Goal: Information Seeking & Learning: Learn about a topic

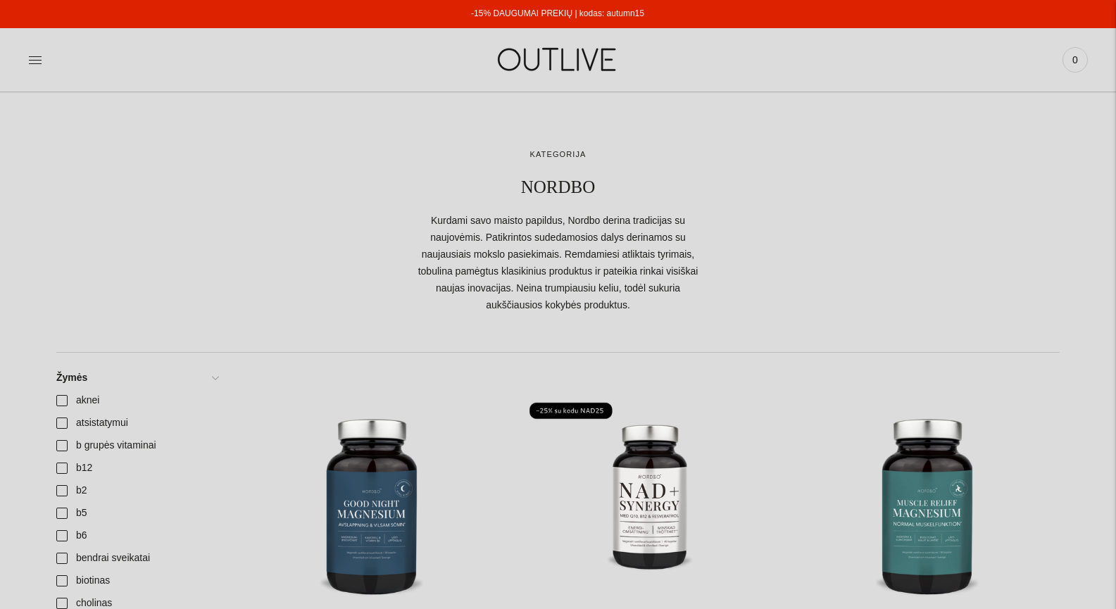
scroll to position [564, 0]
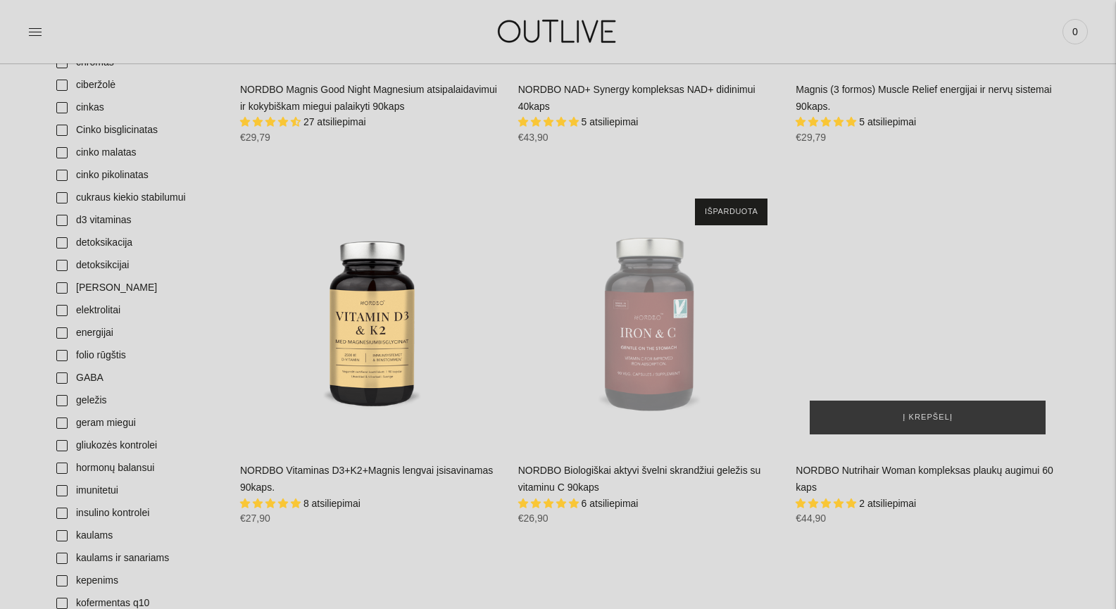
click at [942, 339] on div "NORDBO Nutrihair Woman kompleksas plaukų augimui 60 kaps\a" at bounding box center [928, 317] width 264 height 264
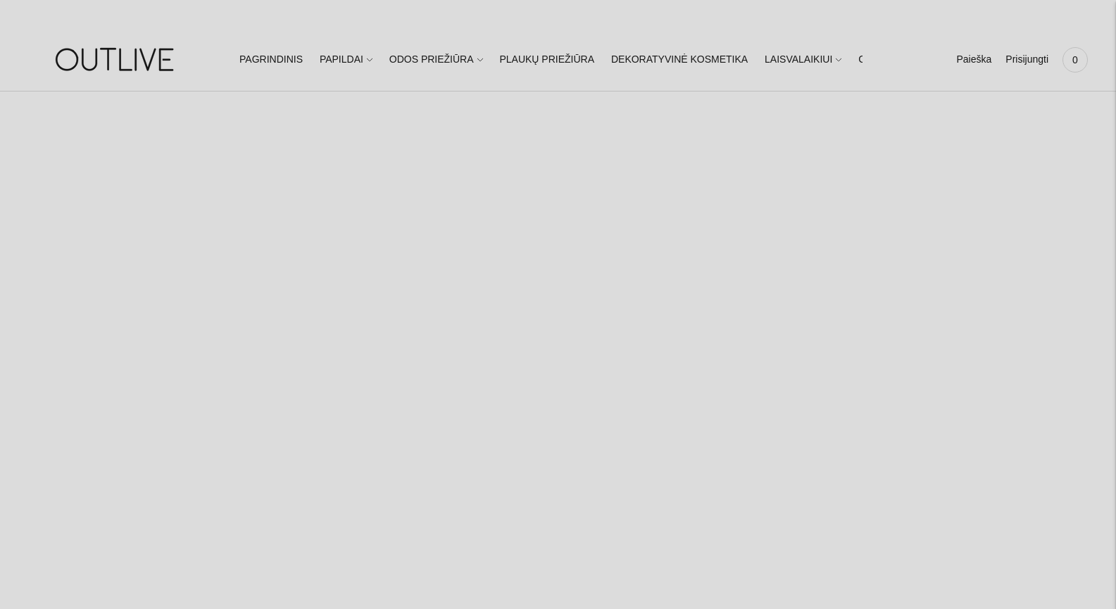
select select "**********"
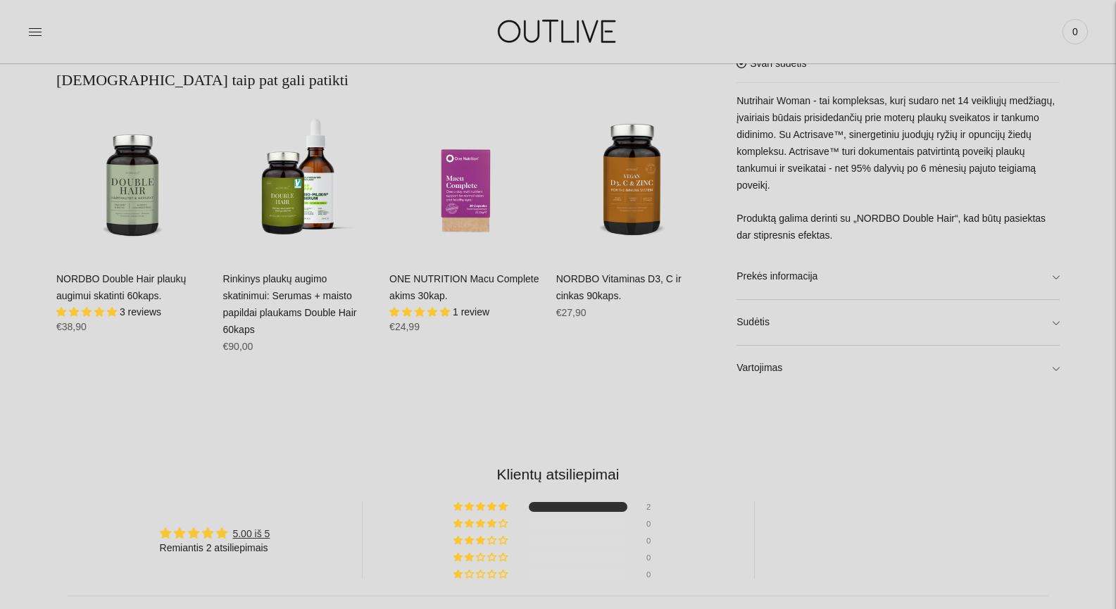
scroll to position [933, 0]
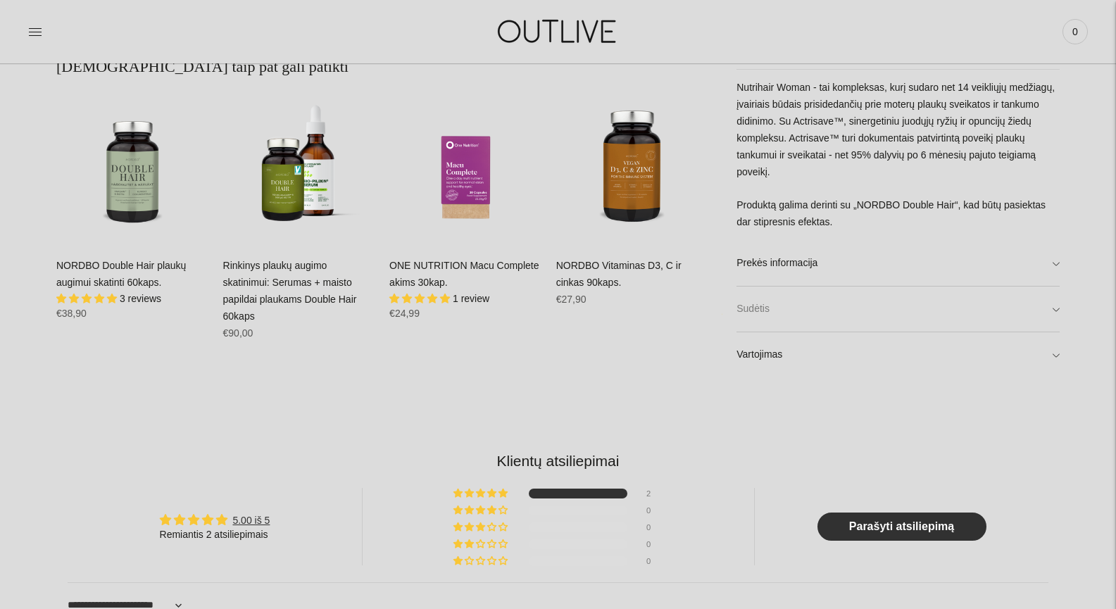
click at [810, 309] on link "Sudėtis" at bounding box center [898, 309] width 323 height 45
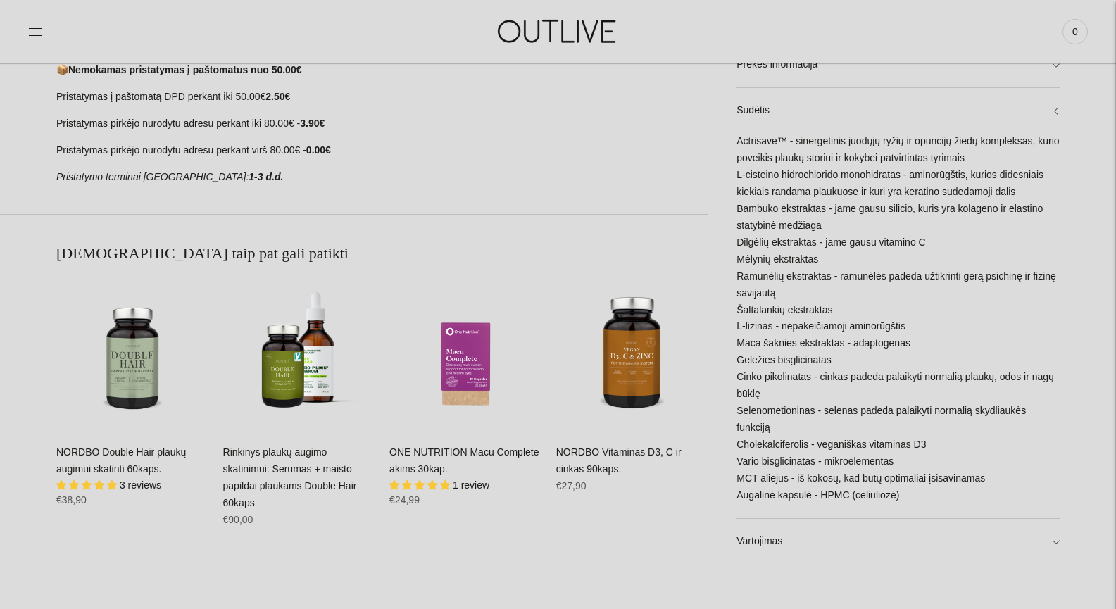
scroll to position [747, 0]
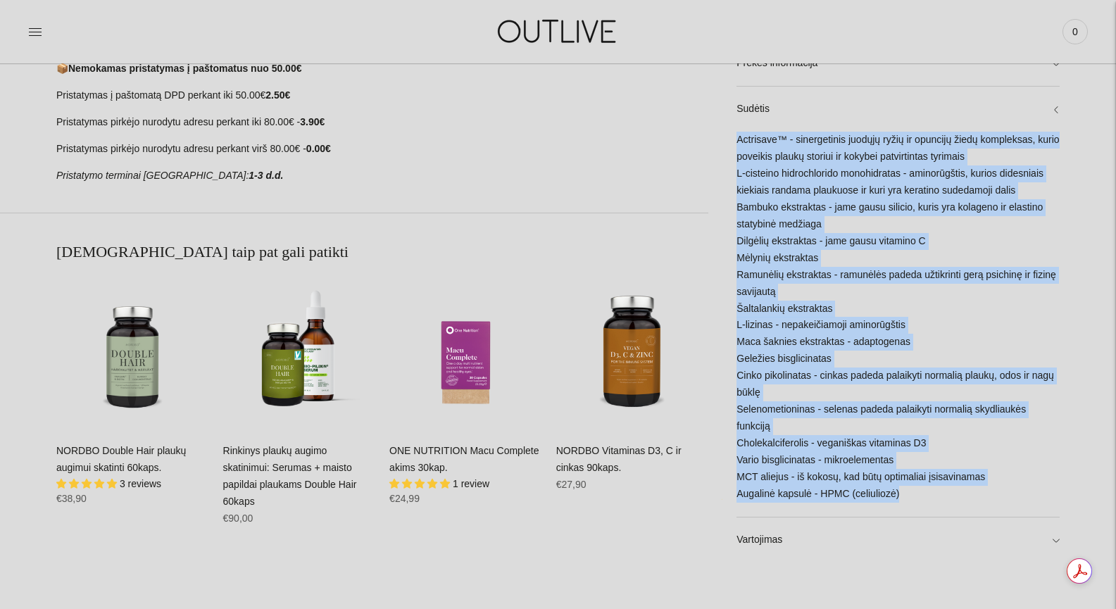
drag, startPoint x: 902, startPoint y: 497, endPoint x: 737, endPoint y: 161, distance: 374.2
click at [737, 161] on div "Actrisave™ - sinergetinis juodųjų ryžių ir opuncijų žiedų kompleksas, kurio pov…" at bounding box center [898, 324] width 323 height 385
drag, startPoint x: 754, startPoint y: 156, endPoint x: 849, endPoint y: 142, distance: 96.8
click at [902, 132] on link "Sudėtis" at bounding box center [898, 109] width 323 height 45
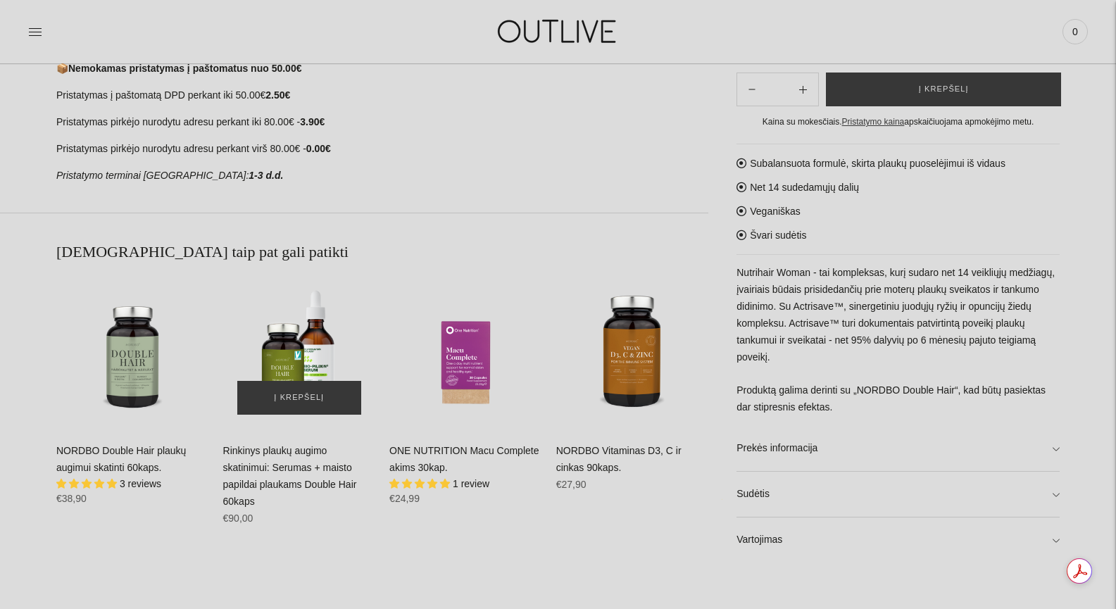
click at [314, 340] on img "Rinkinys plaukų augimo skatinimui: Serumas + maisto papildai plaukams Double Ha…" at bounding box center [299, 352] width 153 height 153
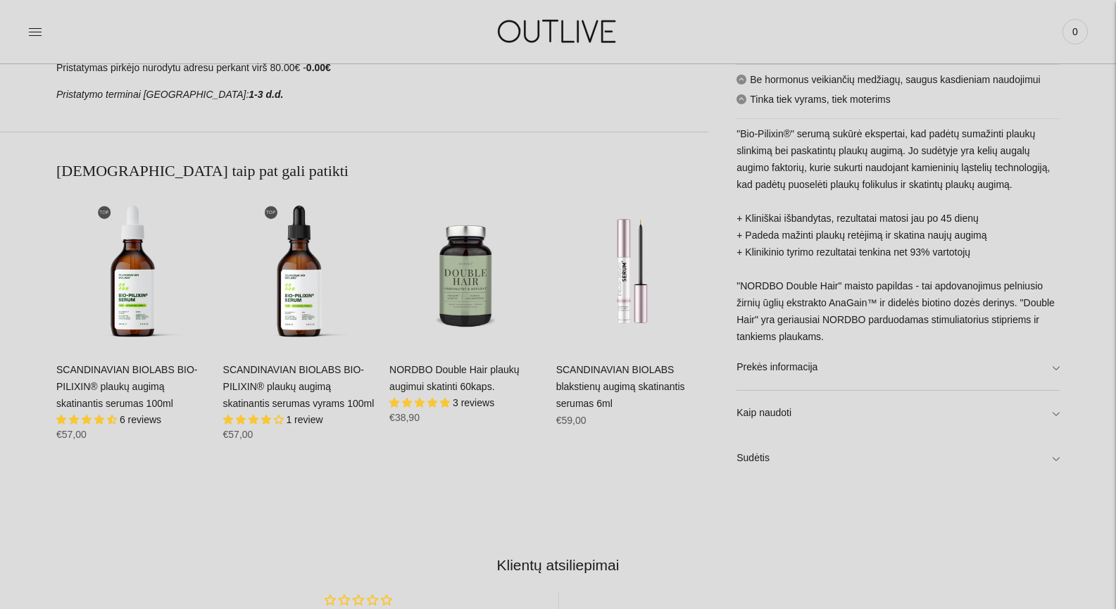
scroll to position [915, 0]
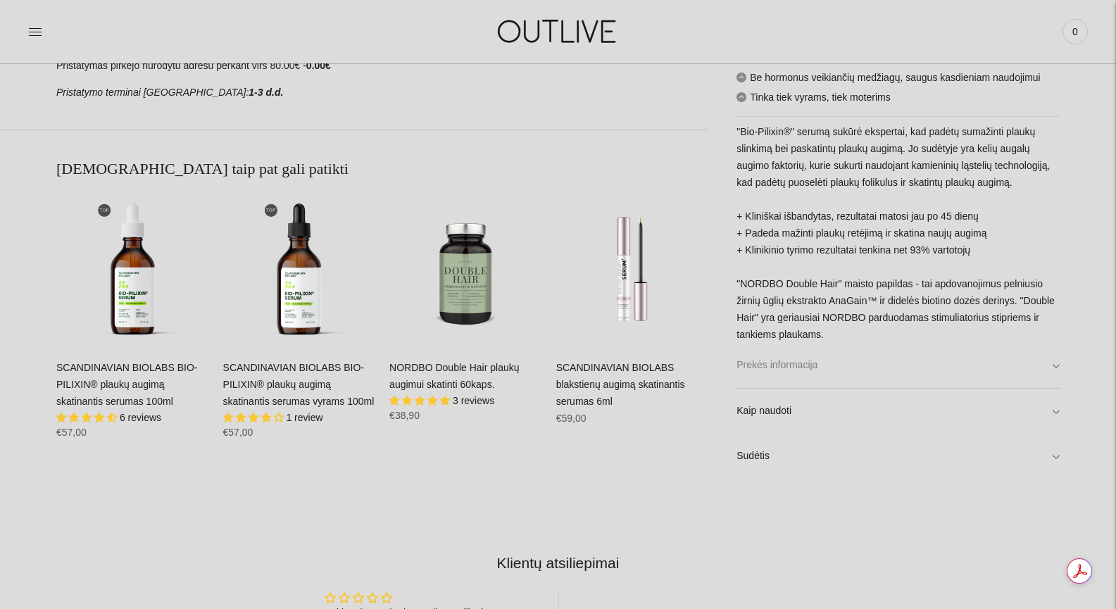
click at [820, 368] on link "Prekės informacija" at bounding box center [898, 366] width 323 height 45
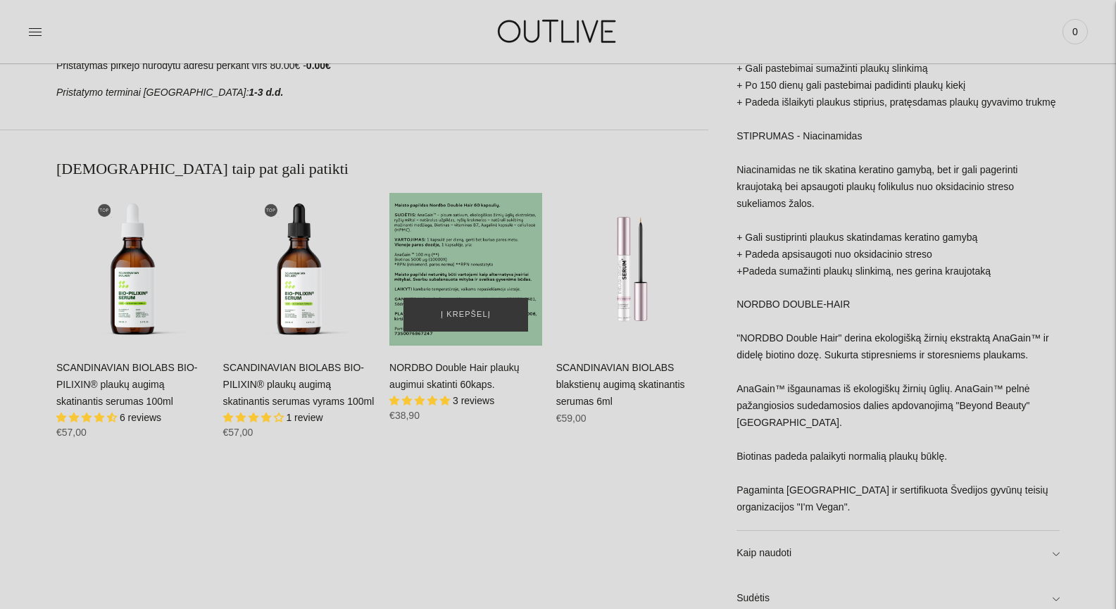
click at [467, 256] on div "NORDBO Double Hair plaukų augimui skatinti 60kaps.\a" at bounding box center [466, 269] width 153 height 153
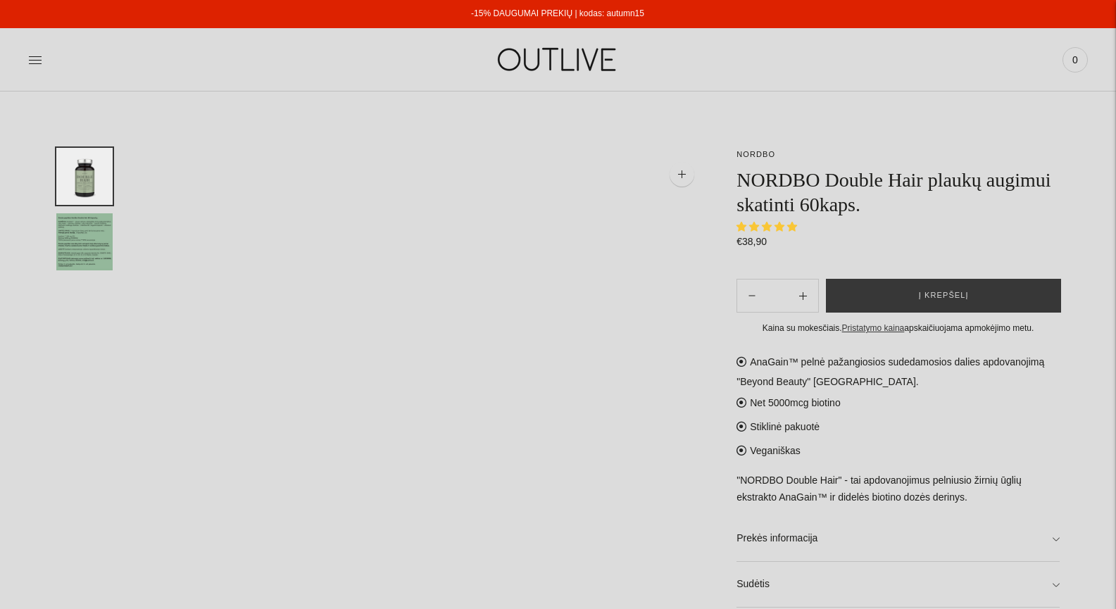
select select "**********"
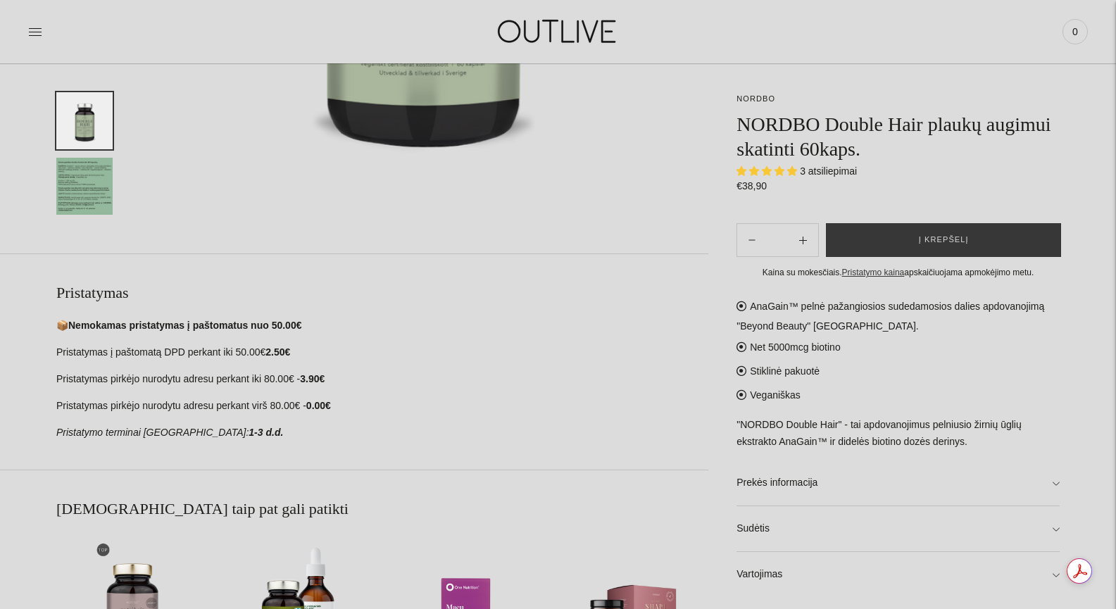
scroll to position [564, 0]
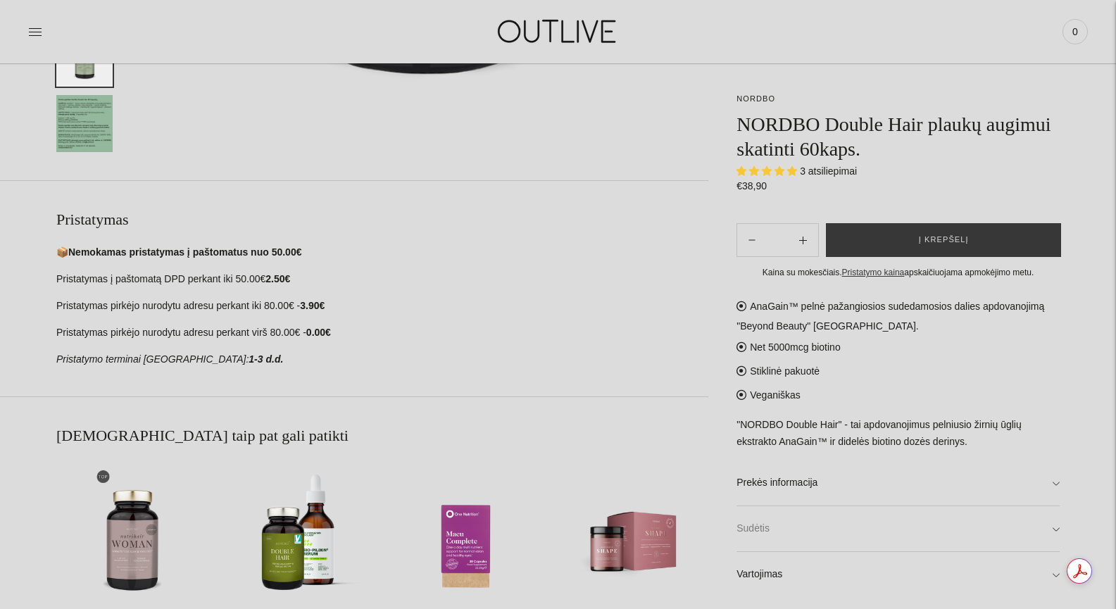
click at [834, 528] on link "Sudėtis" at bounding box center [898, 528] width 323 height 45
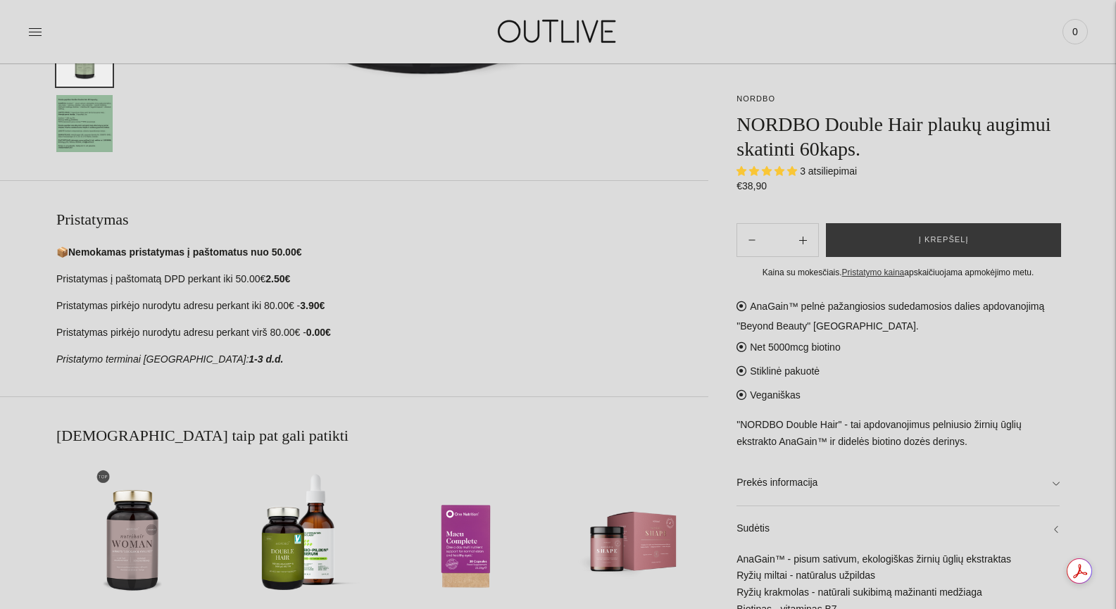
scroll to position [751, 0]
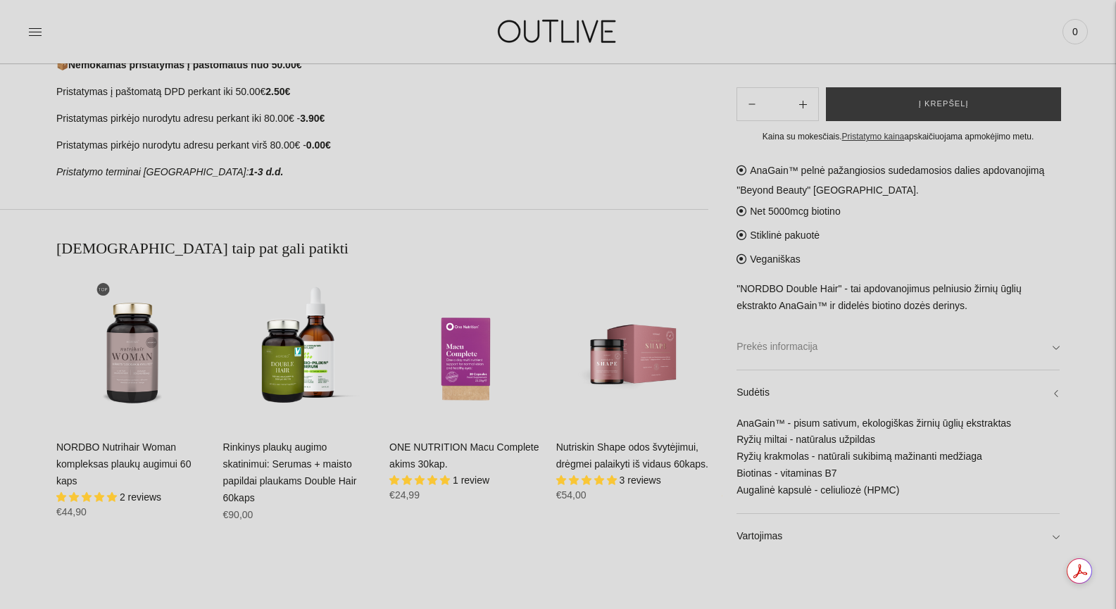
click at [789, 346] on link "Prekės informacija" at bounding box center [898, 346] width 323 height 45
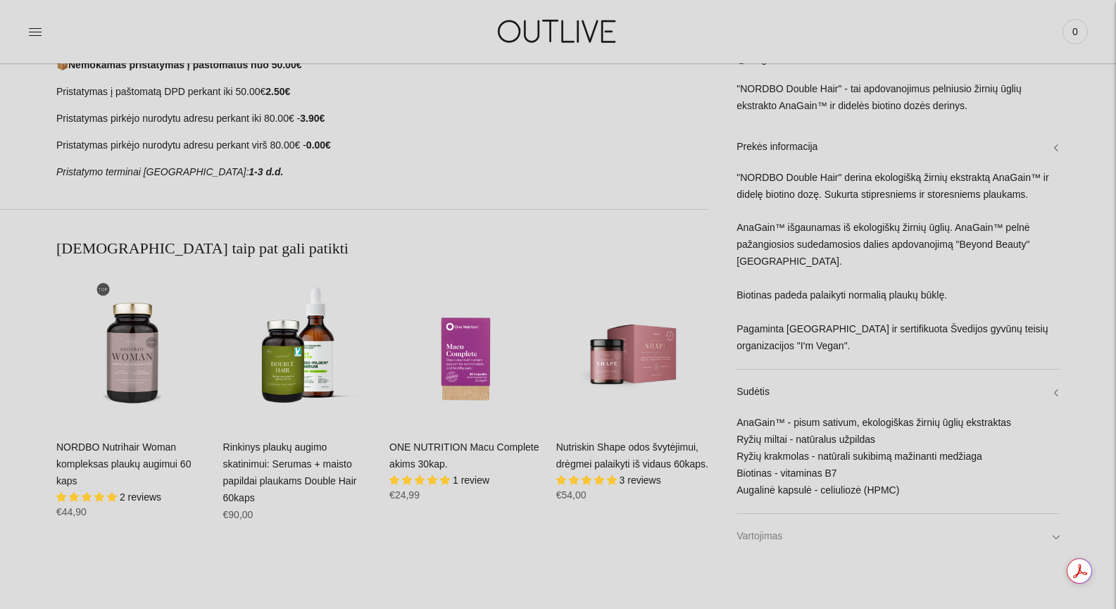
click at [766, 537] on link "Vartojimas" at bounding box center [898, 536] width 323 height 45
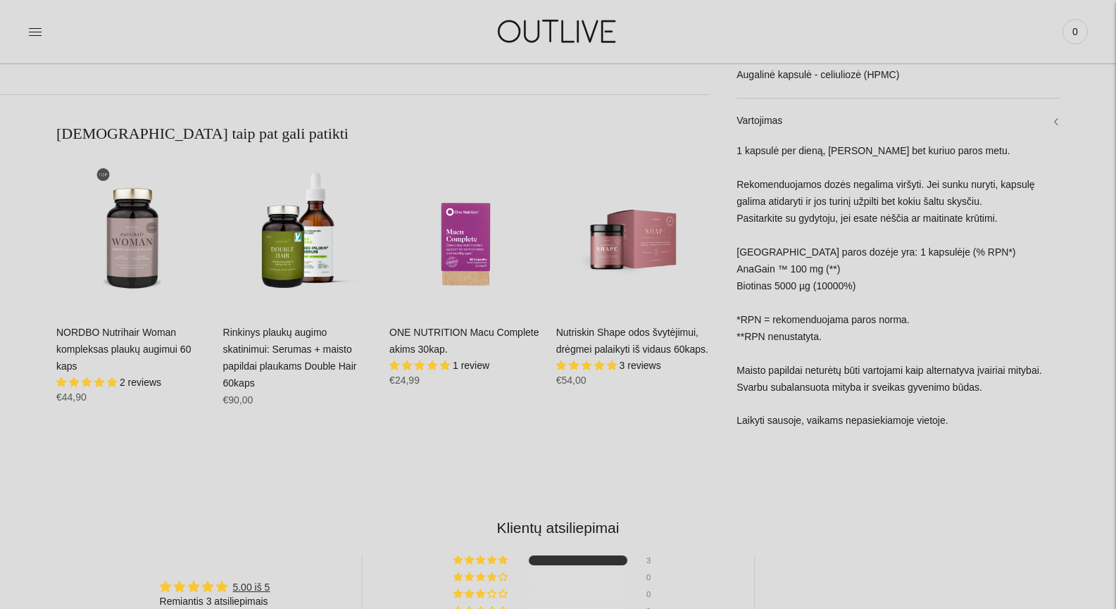
scroll to position [939, 0]
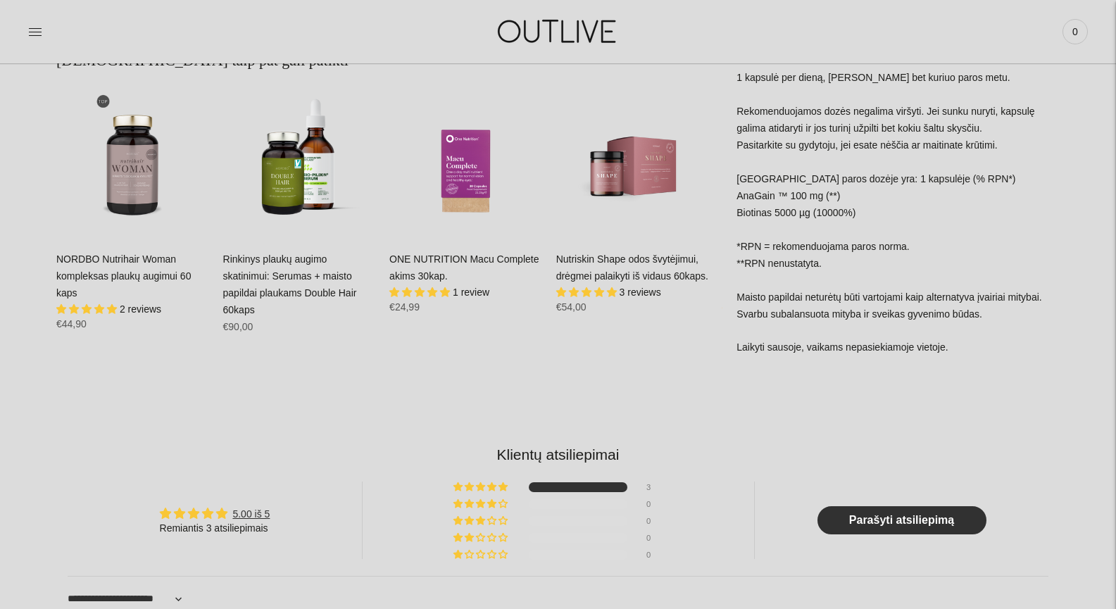
click at [876, 216] on div "1 kapsulė per dieną, gerti bet kuriuo paros metu. Rekomenduojamos dozės negalim…" at bounding box center [898, 220] width 323 height 301
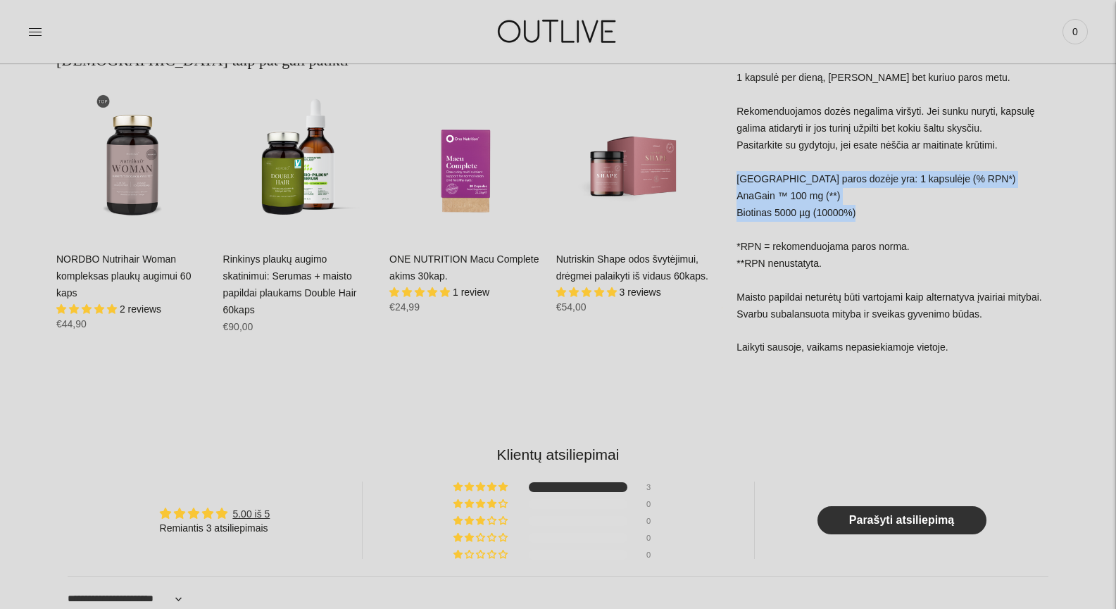
drag, startPoint x: 869, startPoint y: 219, endPoint x: 737, endPoint y: 179, distance: 137.0
click at [737, 179] on div "1 kapsulė per dieną, gerti bet kuriuo paros metu. Rekomenduojamos dozės negalim…" at bounding box center [898, 220] width 323 height 301
copy div "Vienoje paros dozėje yra: 1 kapsulėje (% RPN*) AnaGain ™ 100 mg (**) Biotinas 5…"
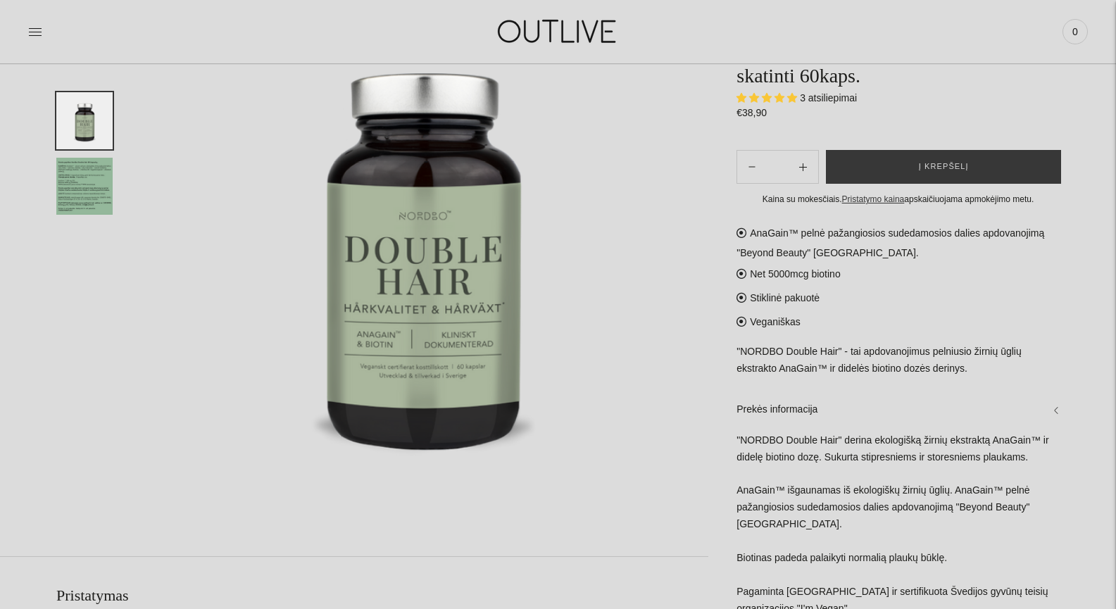
scroll to position [0, 0]
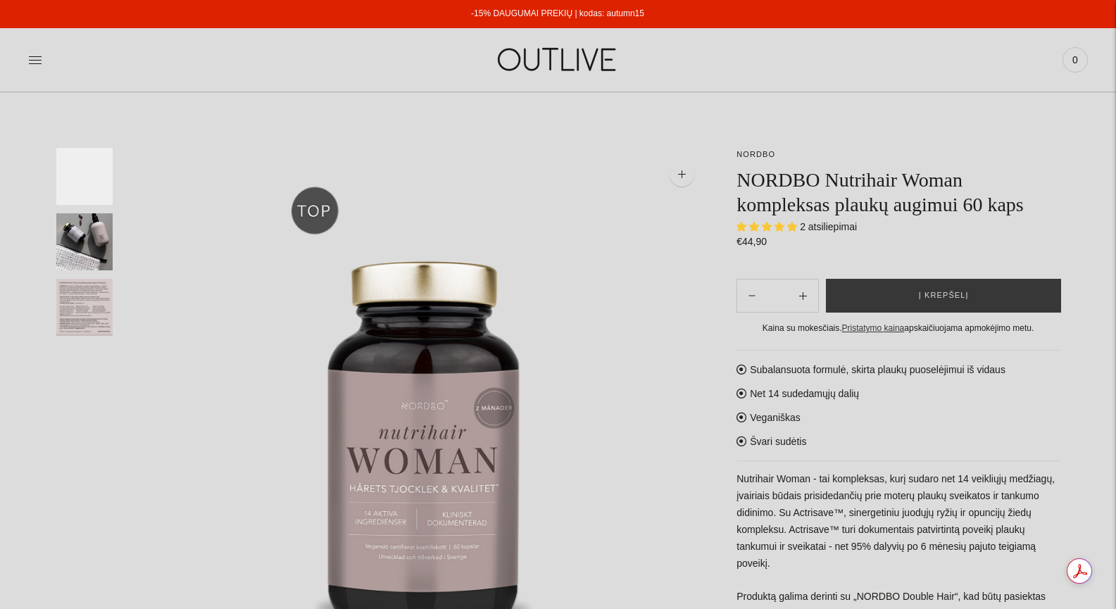
select select "**********"
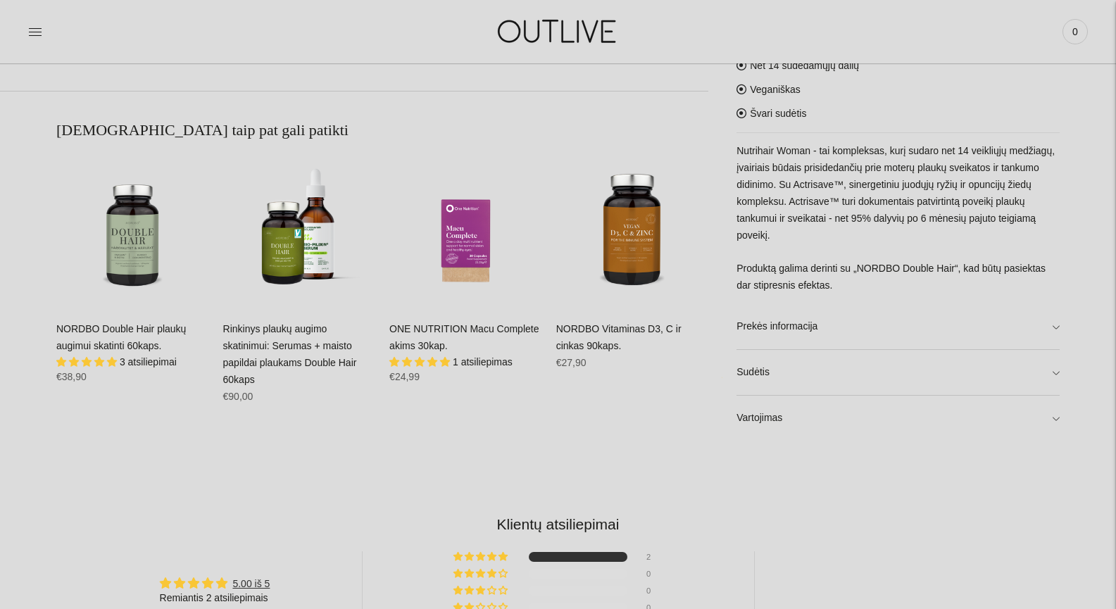
scroll to position [939, 0]
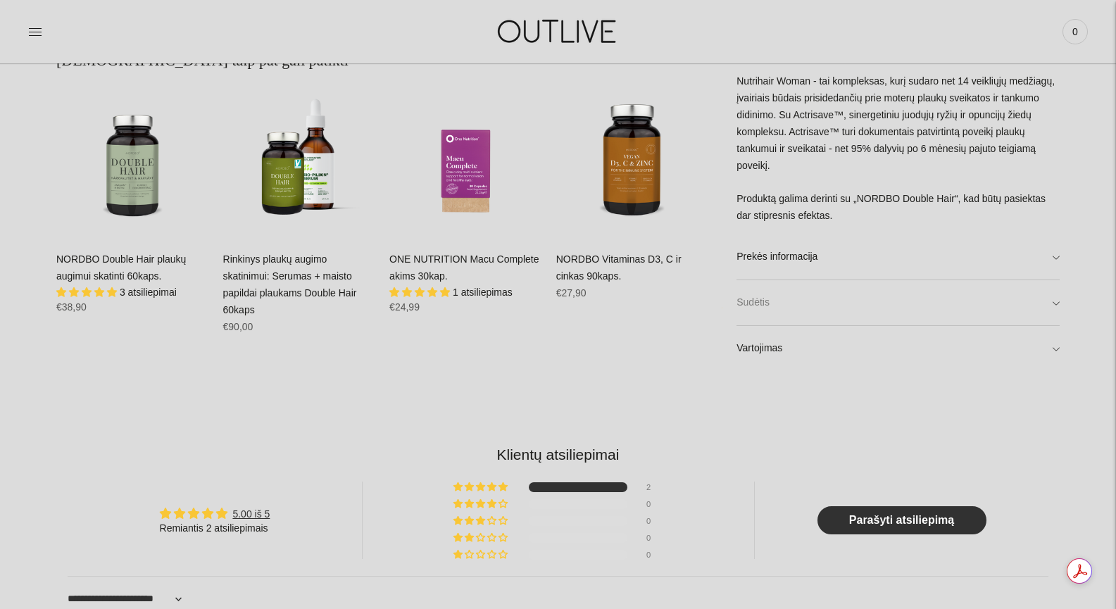
click at [812, 300] on link "Sudėtis" at bounding box center [898, 302] width 323 height 45
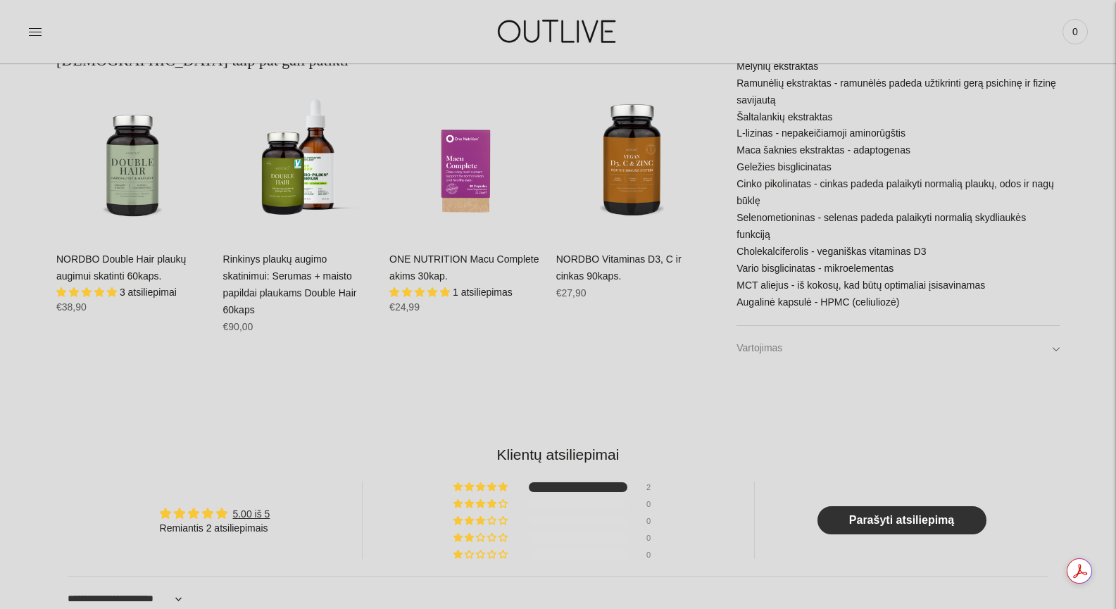
click at [796, 356] on link "Vartojimas" at bounding box center [898, 348] width 323 height 45
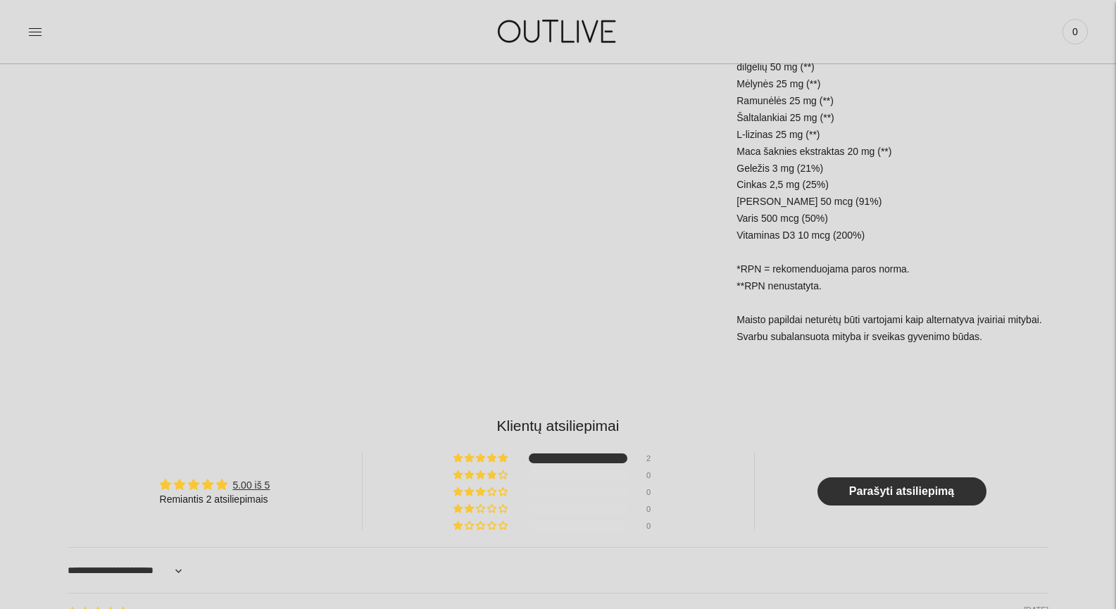
scroll to position [1127, 0]
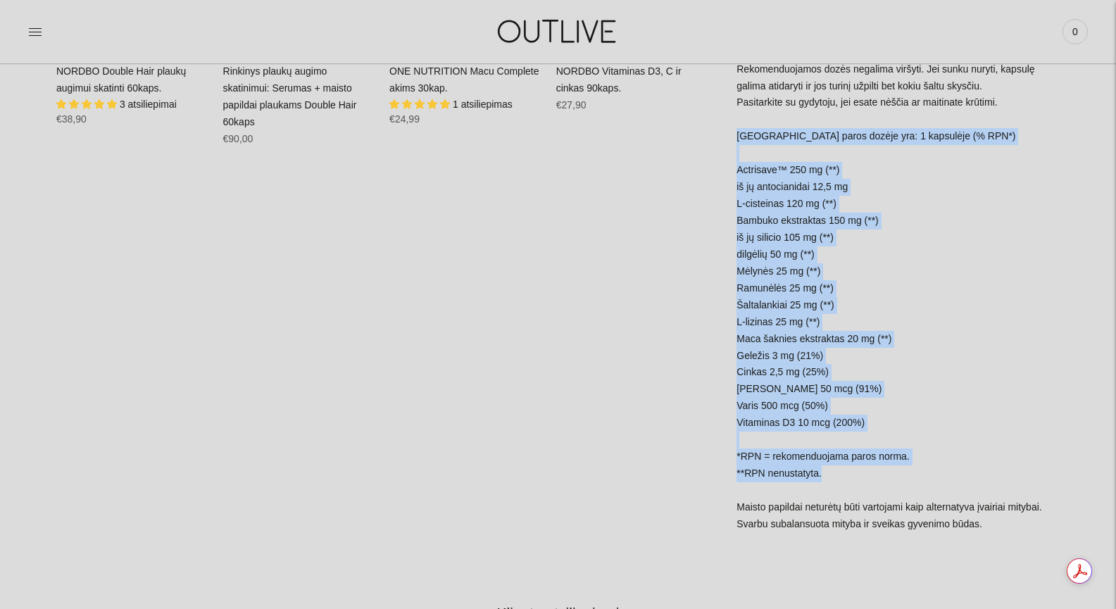
drag, startPoint x: 842, startPoint y: 463, endPoint x: 738, endPoint y: 125, distance: 353.1
click at [738, 125] on div "1 kapsulė per dieną, gerti bet kuriuo paros metu. Rekomenduojamos dozės negalim…" at bounding box center [898, 287] width 323 height 520
copy div "Vienoje paros dozėje yra: 1 kapsulėje (% RPN*) Actrisave™ 250 mg (**) iš jų ant…"
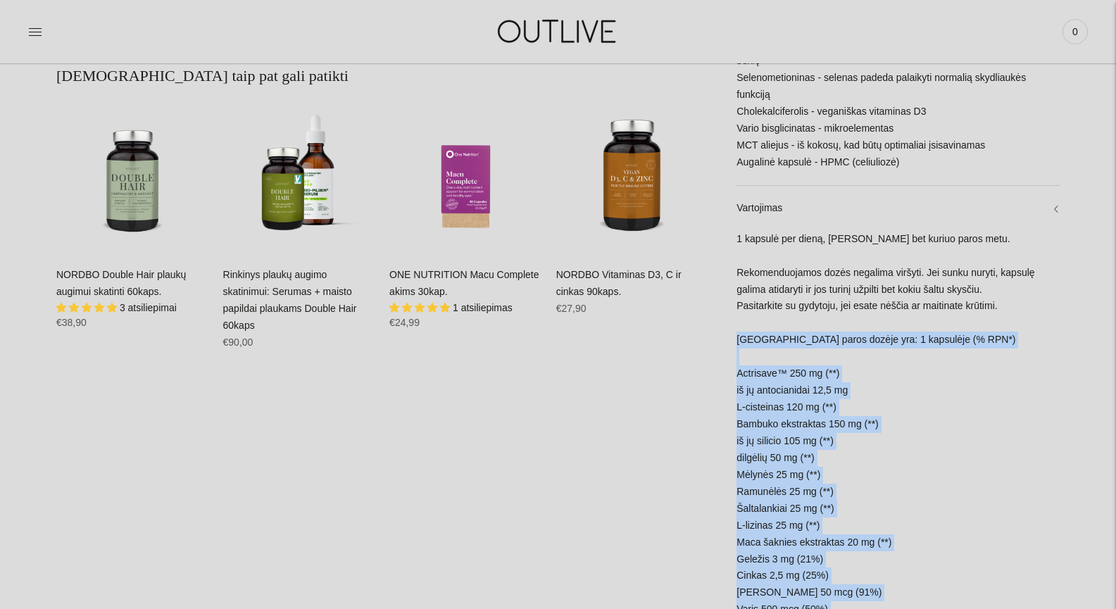
scroll to position [375, 0]
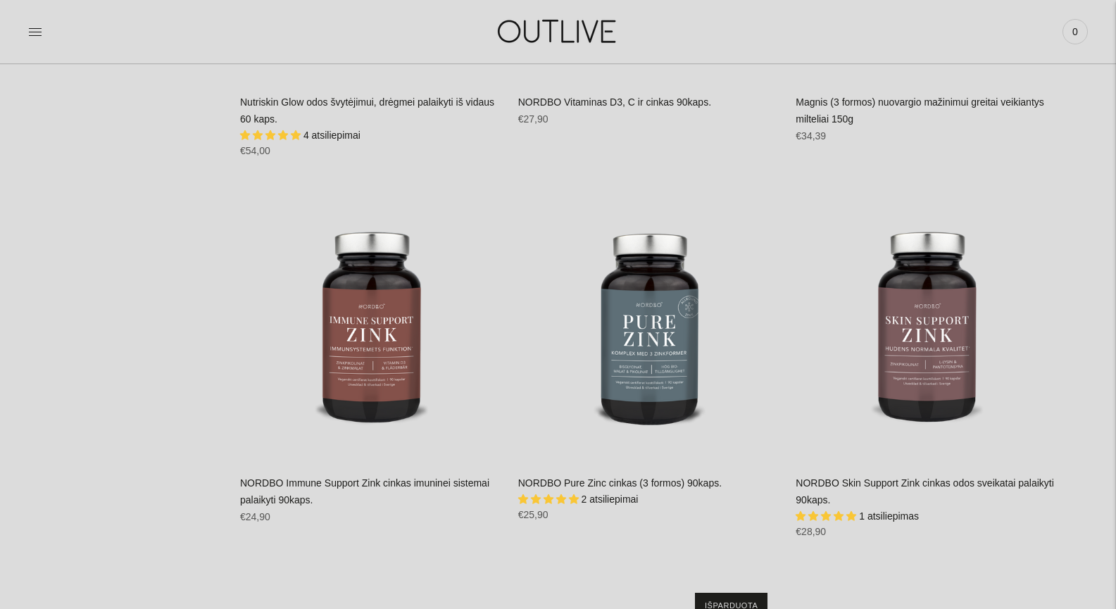
scroll to position [2818, 0]
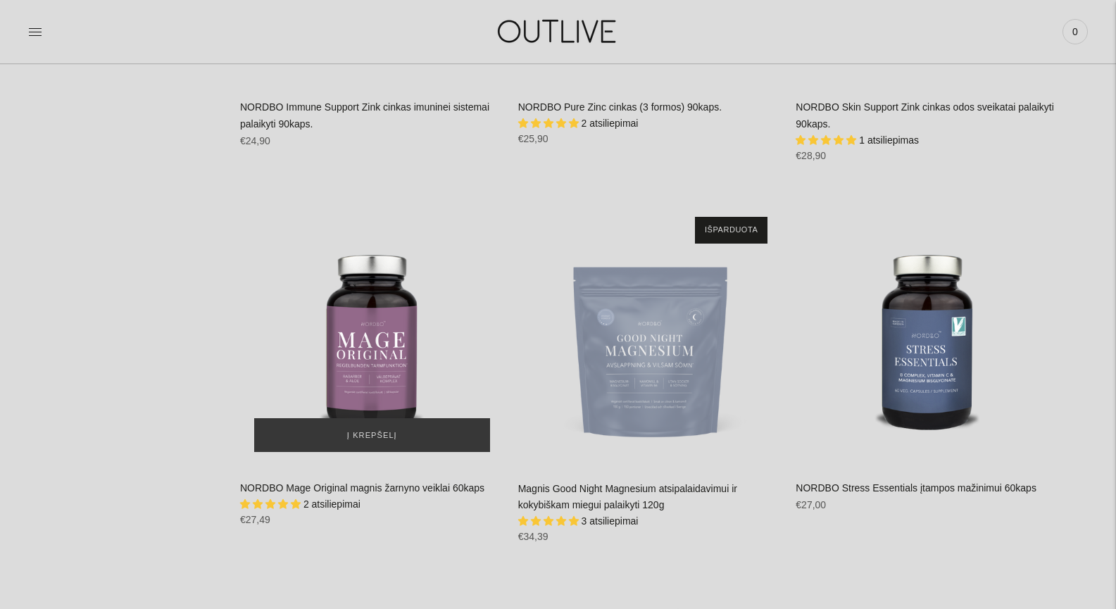
click at [371, 320] on img "NORDBO Mage Original magnis žarnyno veiklai 60kaps\a" at bounding box center [372, 335] width 264 height 264
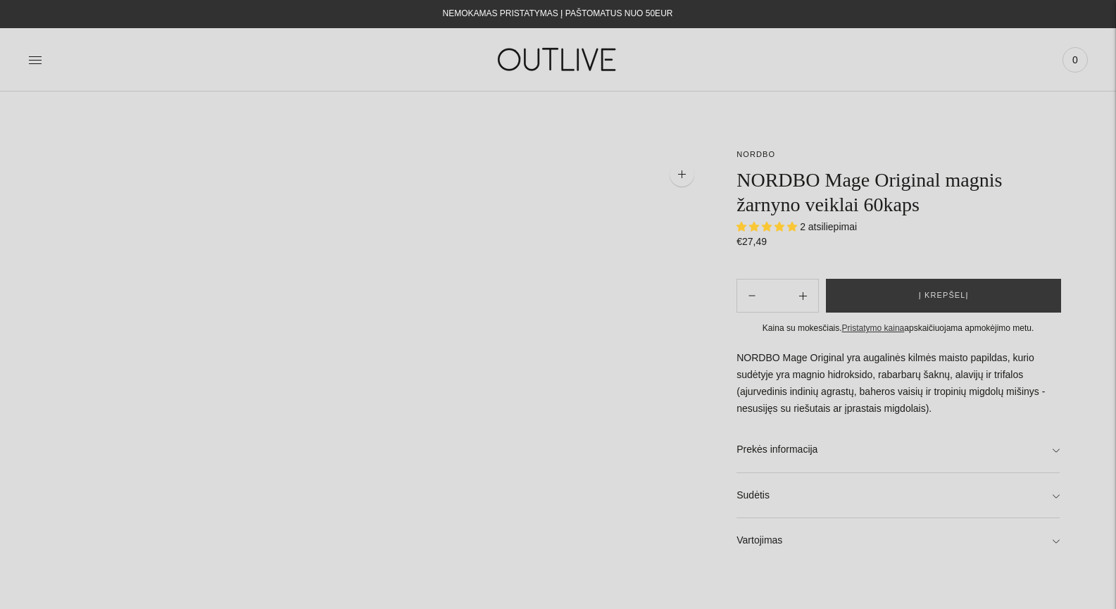
select select "**********"
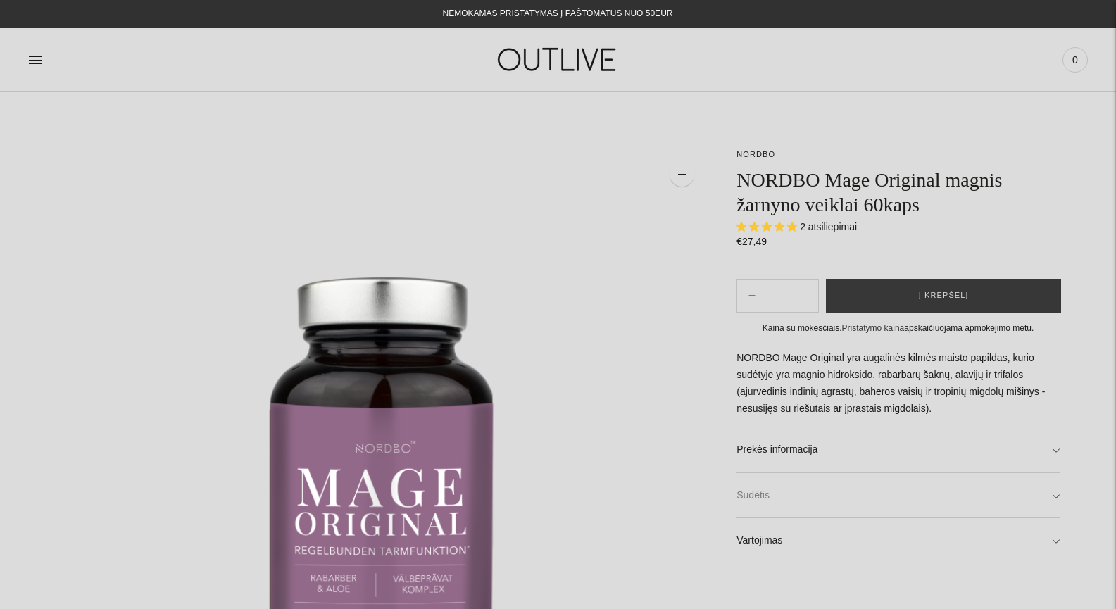
click at [871, 492] on link "Sudėtis" at bounding box center [898, 495] width 323 height 45
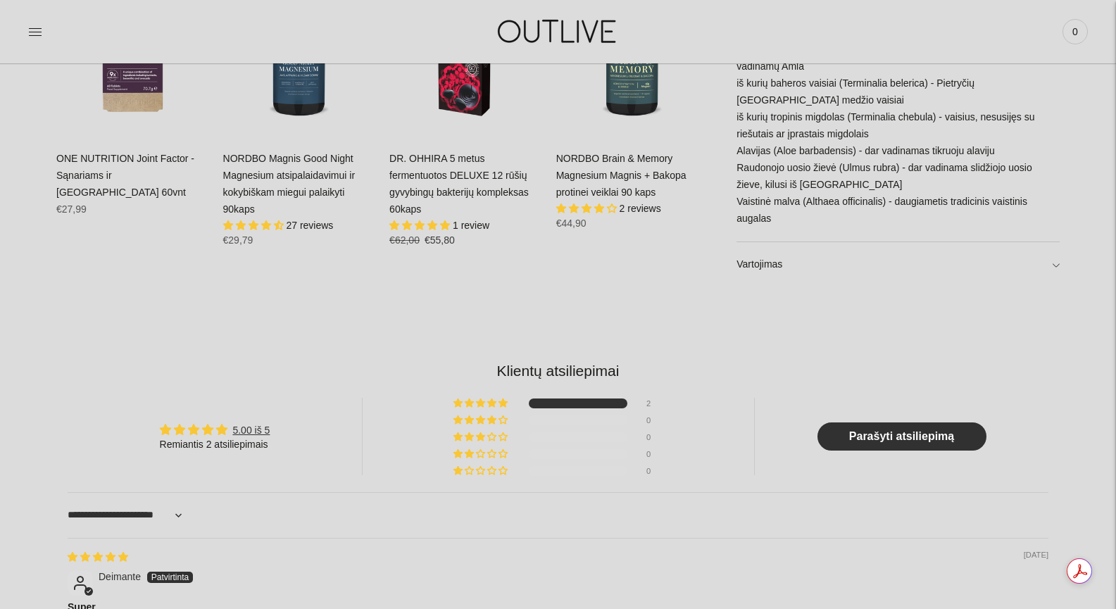
scroll to position [1127, 0]
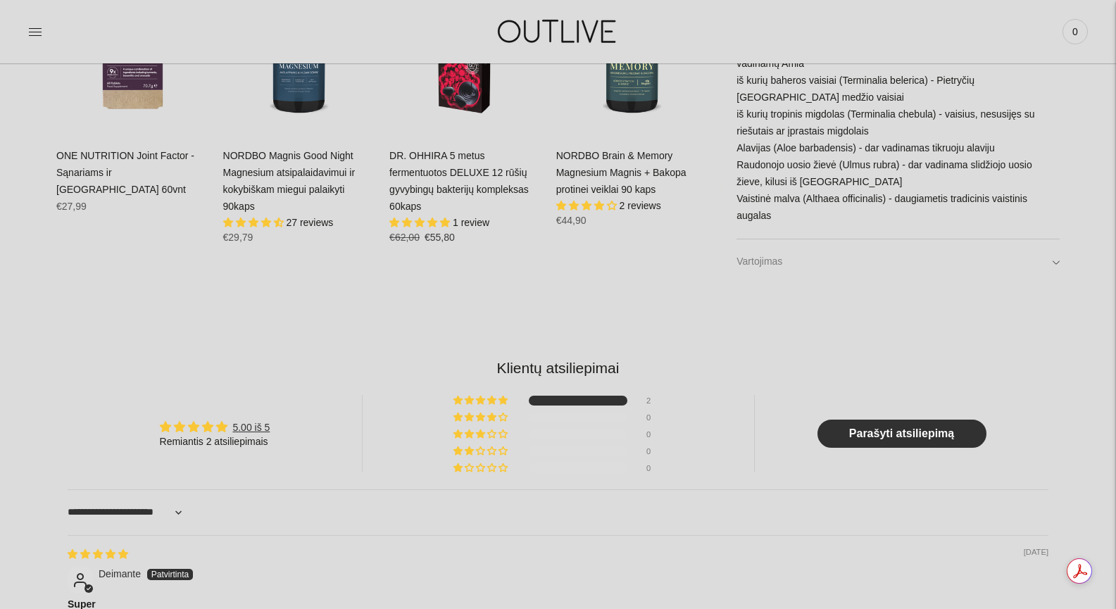
click at [782, 267] on link "Vartojimas" at bounding box center [898, 261] width 323 height 45
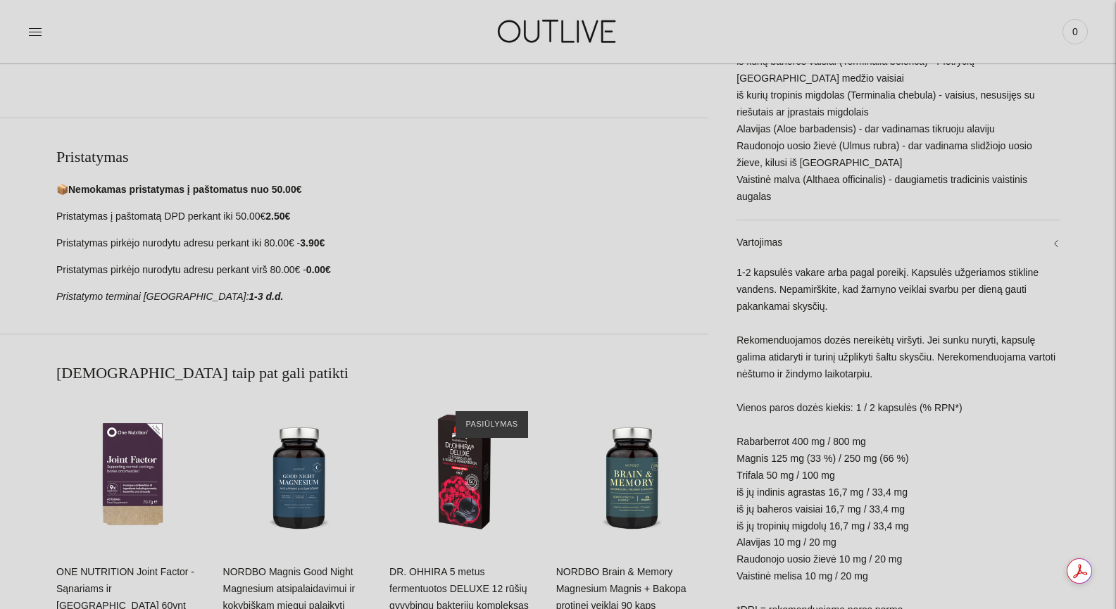
scroll to position [523, 0]
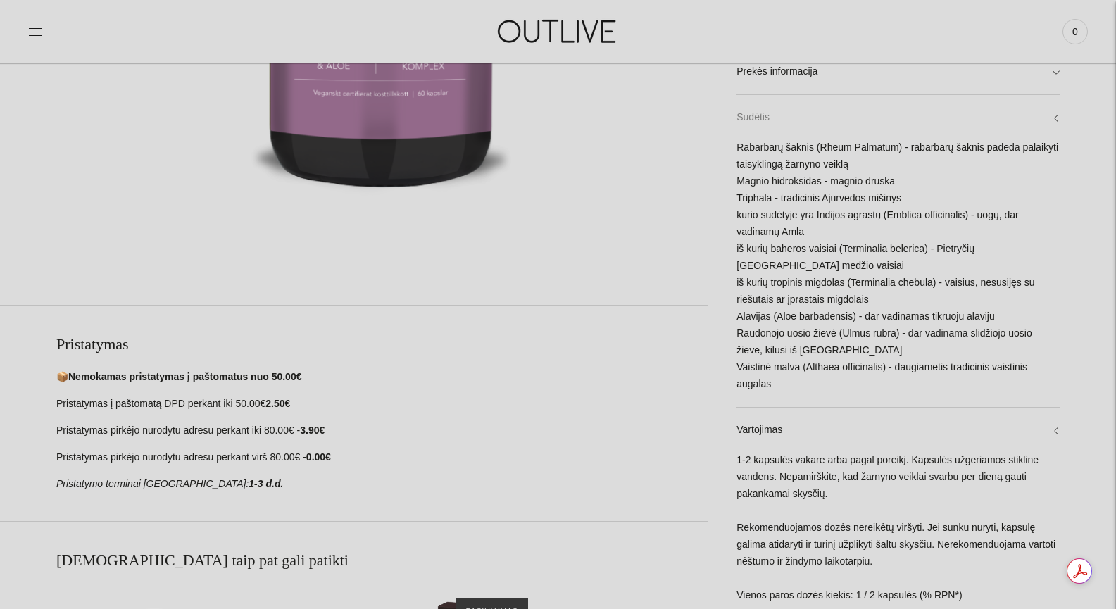
drag, startPoint x: 784, startPoint y: 383, endPoint x: 737, endPoint y: 127, distance: 259.9
click at [737, 127] on div "Sudėtis Rabarbarų šaknis (Rheum Palmatum) - rabarbarų šaknis padeda palaikyti t…" at bounding box center [898, 250] width 323 height 313
copy div "Sudėtis Rabarbarų šaknis (Rheum Palmatum) - rabarbarų šaknis padeda palaikyti t…"
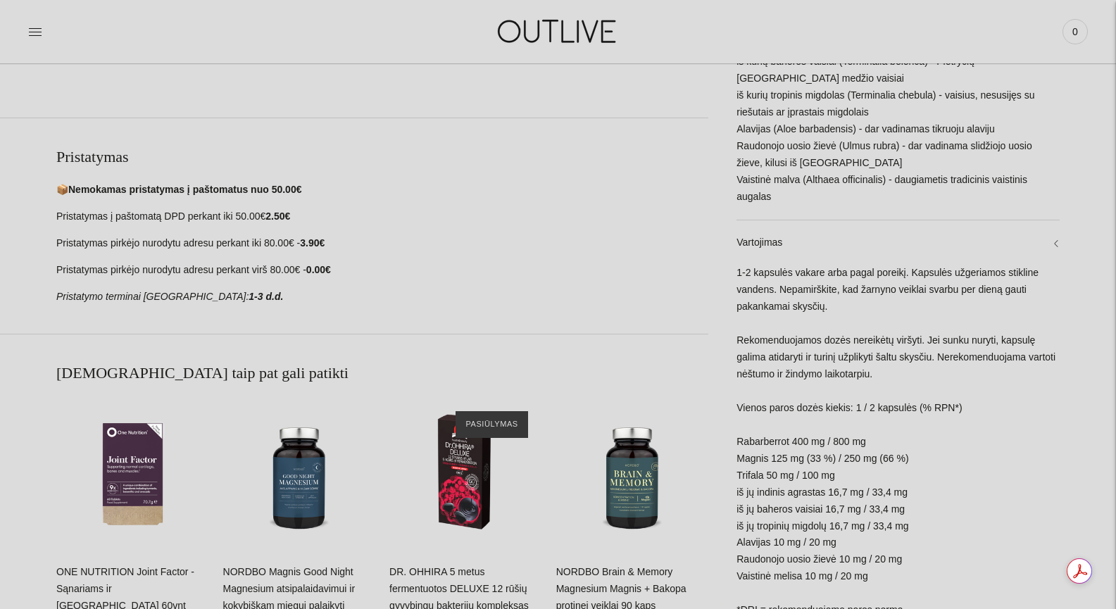
scroll to position [899, 0]
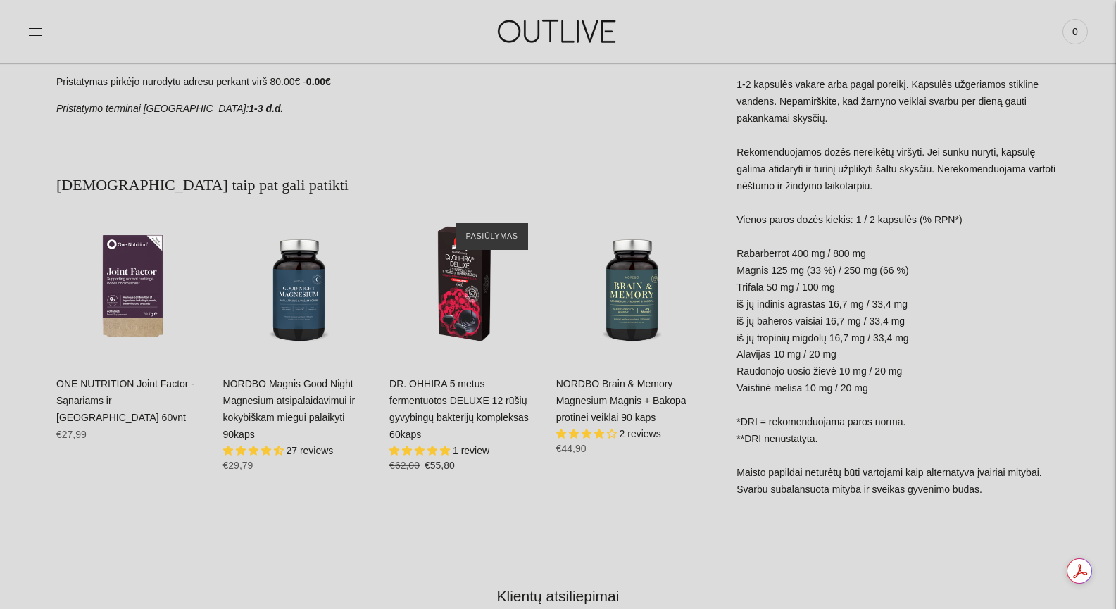
drag, startPoint x: 889, startPoint y: 393, endPoint x: 737, endPoint y: 223, distance: 228.0
click at [737, 223] on div "1-2 kapsulės vakare arba pagal poreikį. Kapsulės užgeriamos stikline vandens. N…" at bounding box center [898, 294] width 323 height 435
copy div "Vienos paros dozės kiekis: 1 / 2 kapsulės (% RPN*) ﻿﻿Rabarberrot 400 mg / 800 m…"
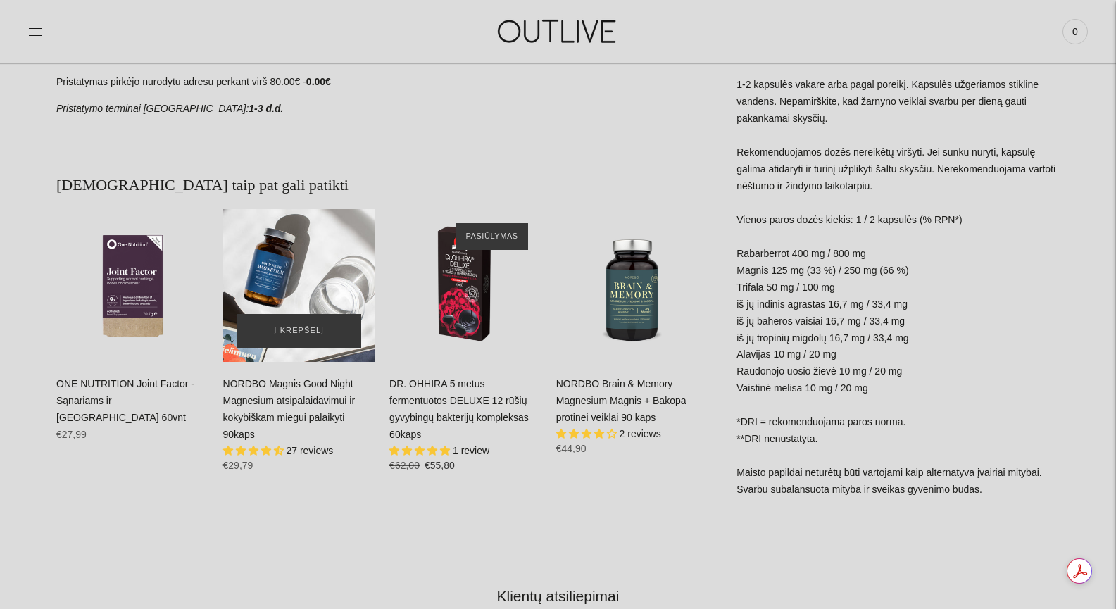
click at [290, 256] on div "NORDBO Magnis Good Night Magnesium atsipalaidavimui ir kokybiškam miegui palaik…" at bounding box center [299, 285] width 153 height 153
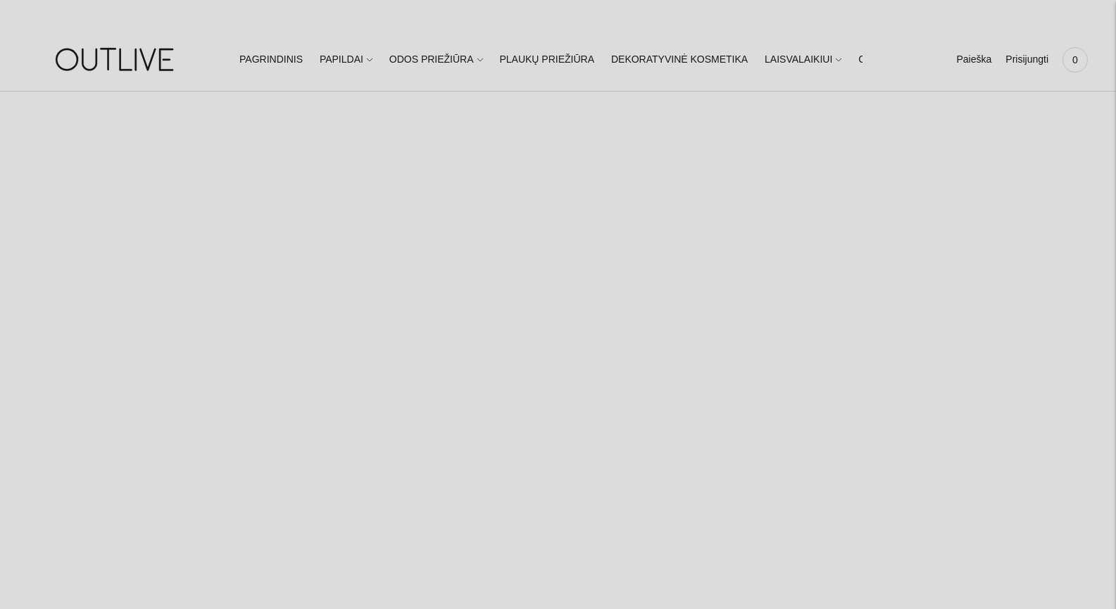
select select "**********"
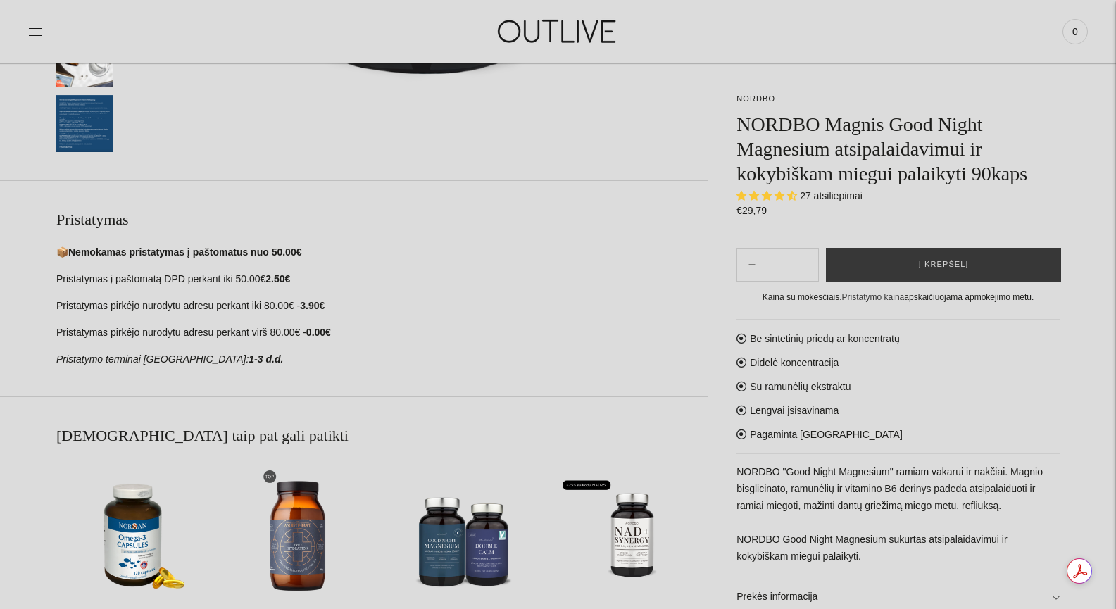
scroll to position [751, 0]
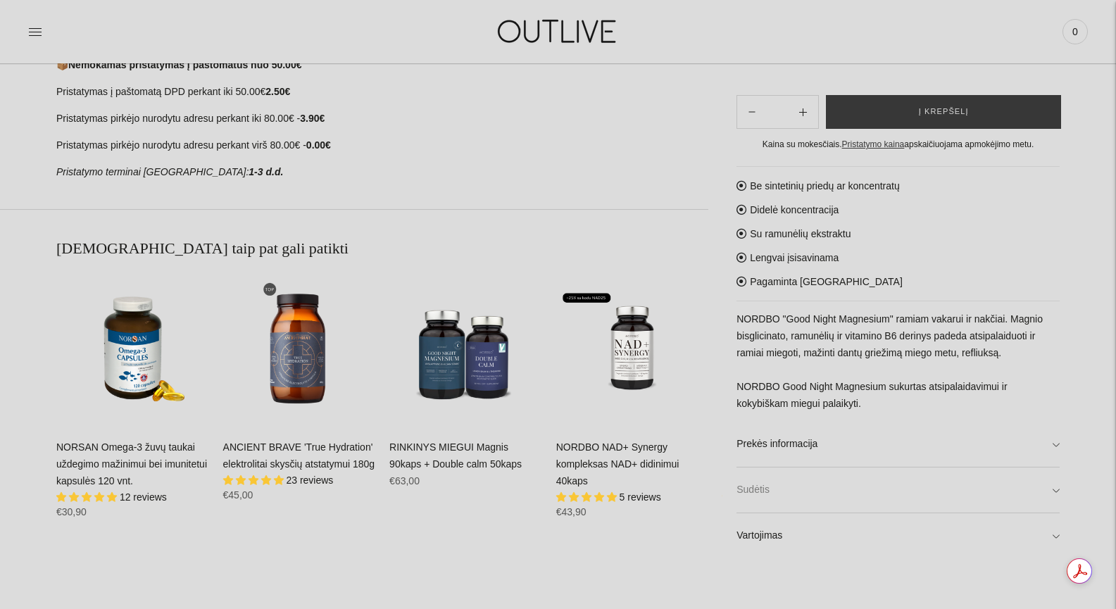
click at [804, 493] on link "Sudėtis" at bounding box center [898, 490] width 323 height 45
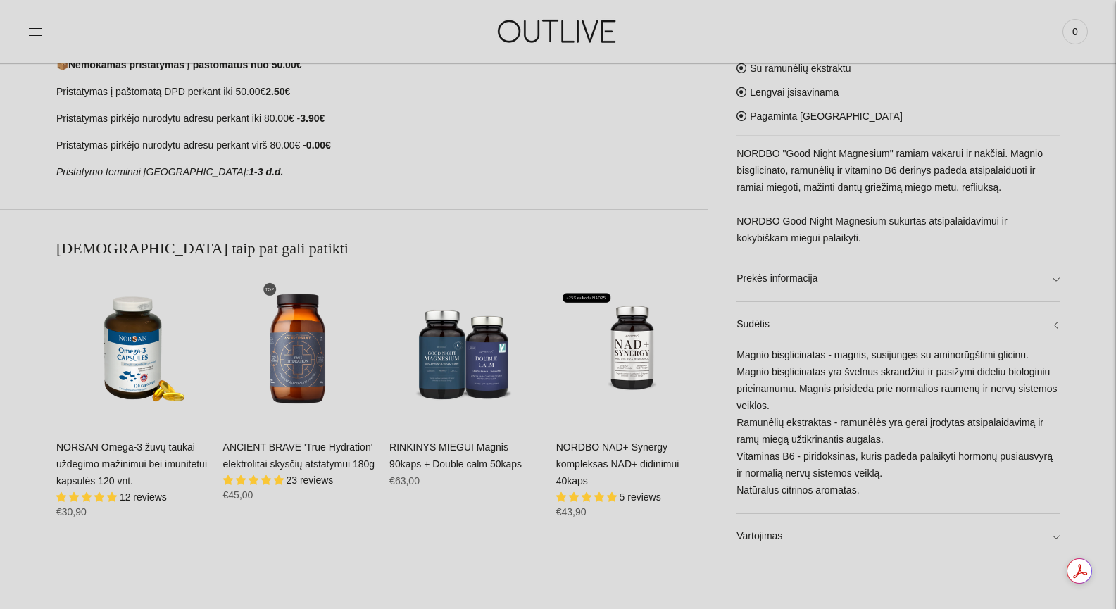
scroll to position [939, 0]
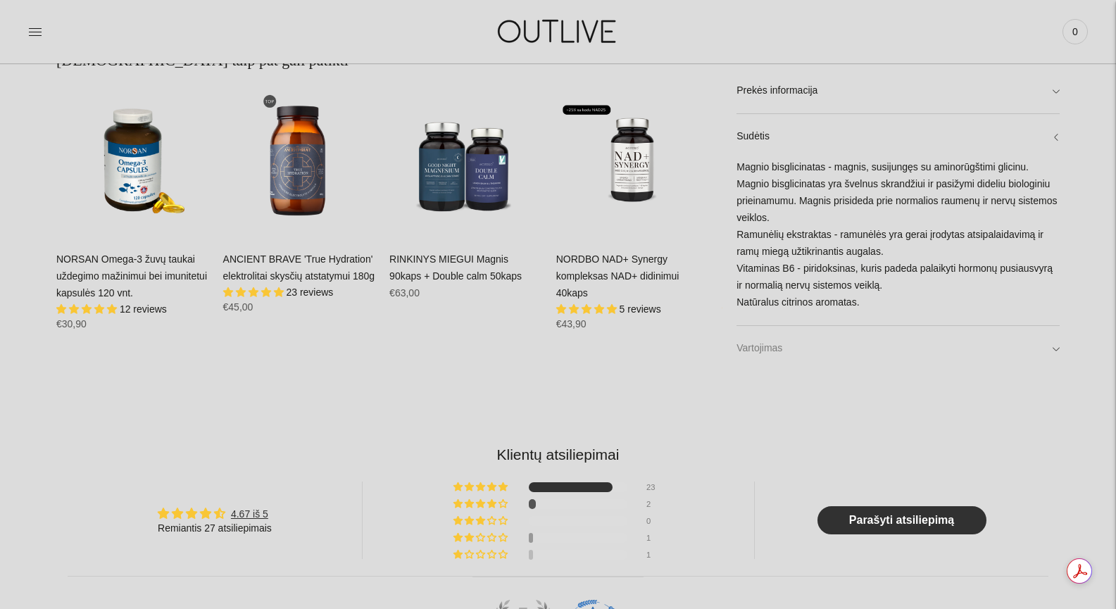
click at [776, 354] on link "Vartojimas" at bounding box center [898, 348] width 323 height 45
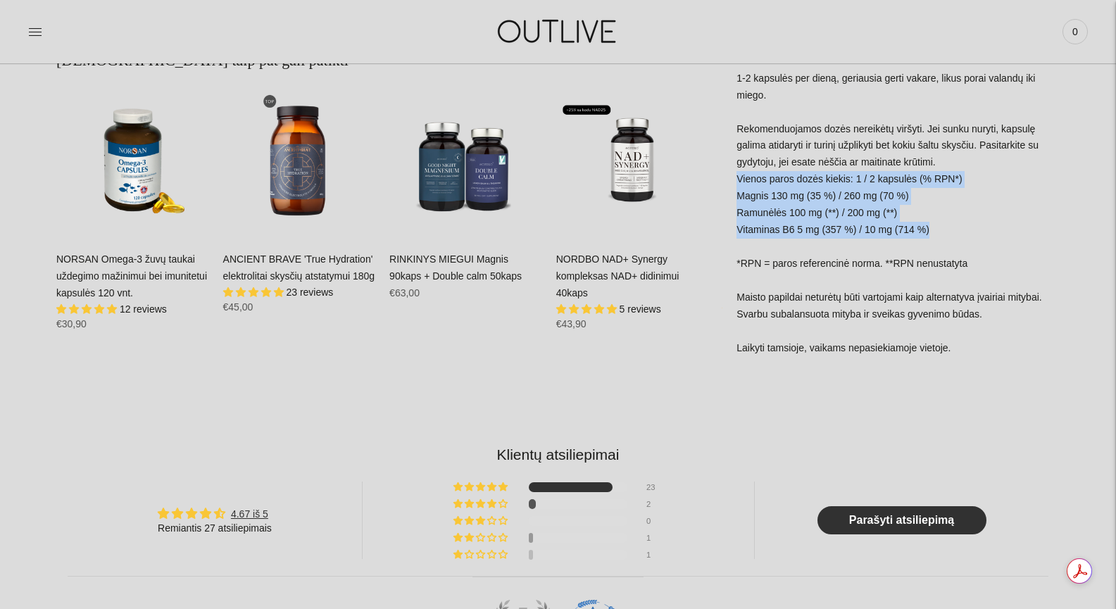
drag, startPoint x: 941, startPoint y: 232, endPoint x: 737, endPoint y: 186, distance: 208.7
click at [737, 186] on div "1-2 kapsulės per dieną, geriausia gerti vakare, likus porai valandų iki miego. …" at bounding box center [898, 220] width 323 height 301
copy div "Vienos paros dozės kiekis: 1 / 2 kapsulės (% RPN*) Magnis 130 mg (35 %) / 260 m…"
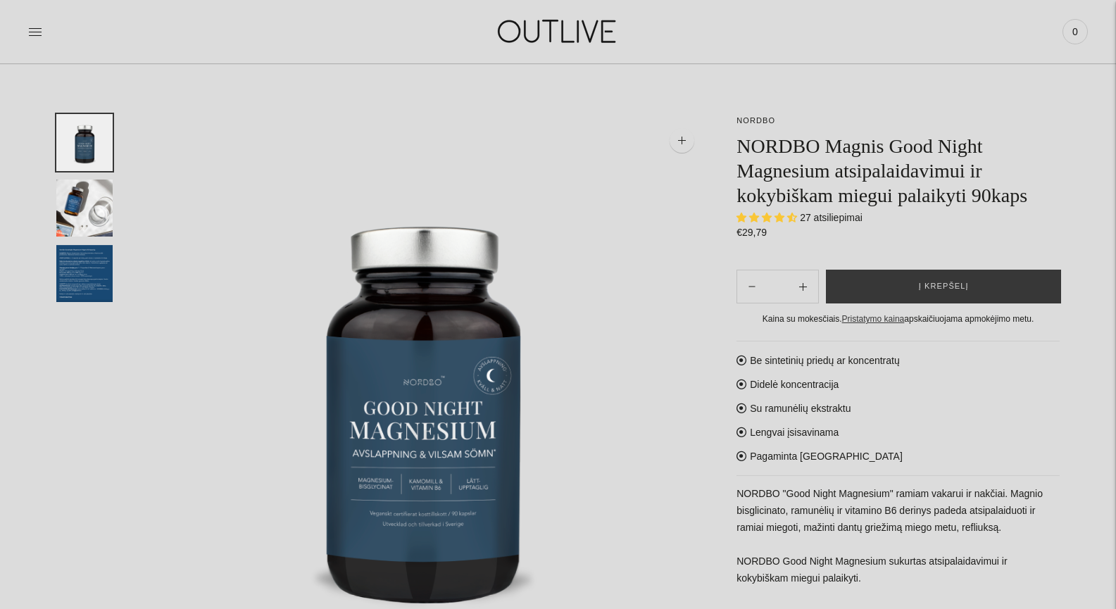
scroll to position [0, 0]
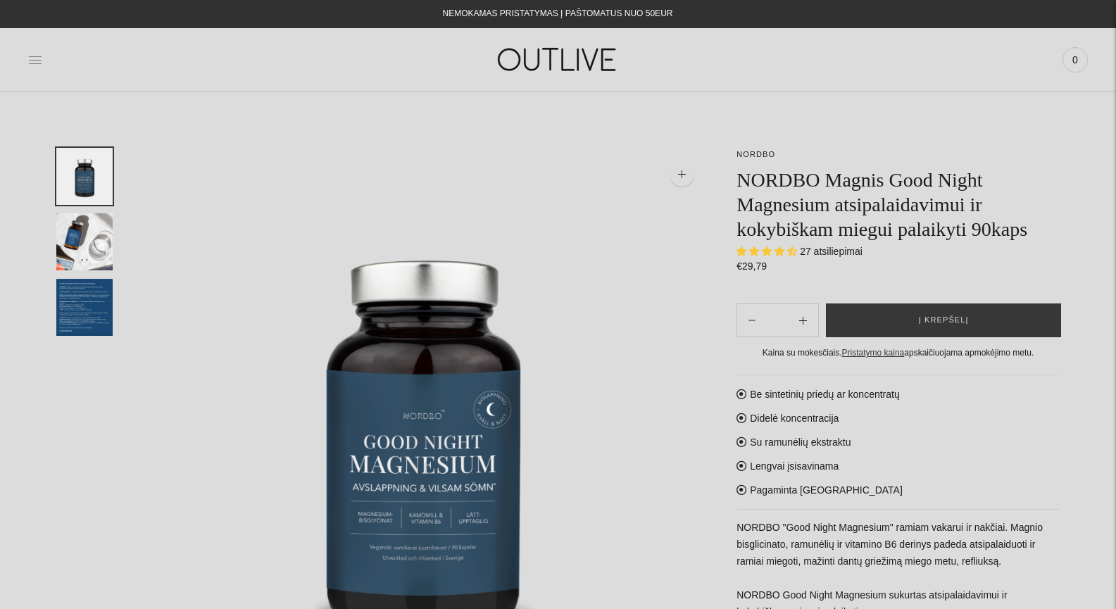
click at [35, 54] on icon at bounding box center [35, 60] width 14 height 14
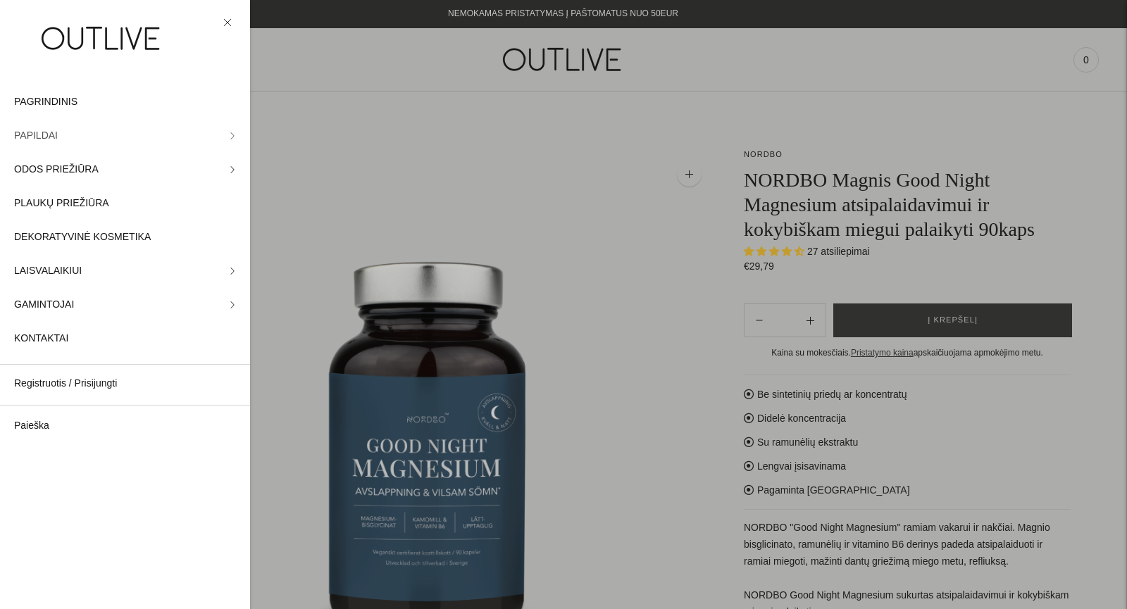
click at [70, 130] on link "PAPILDAI" at bounding box center [125, 136] width 250 height 34
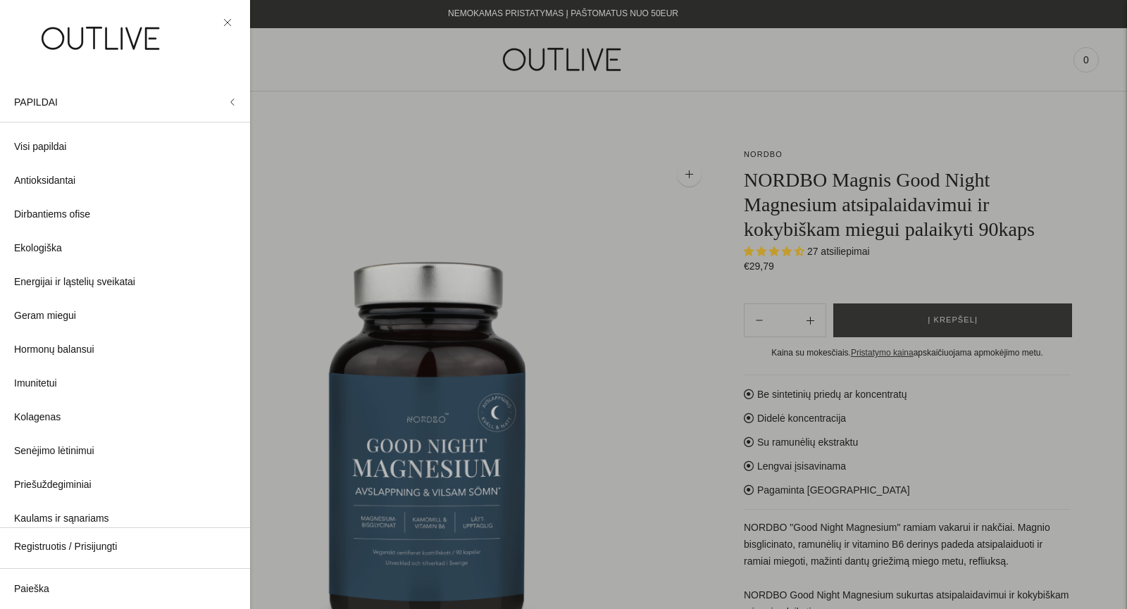
click at [761, 156] on div at bounding box center [563, 304] width 1127 height 609
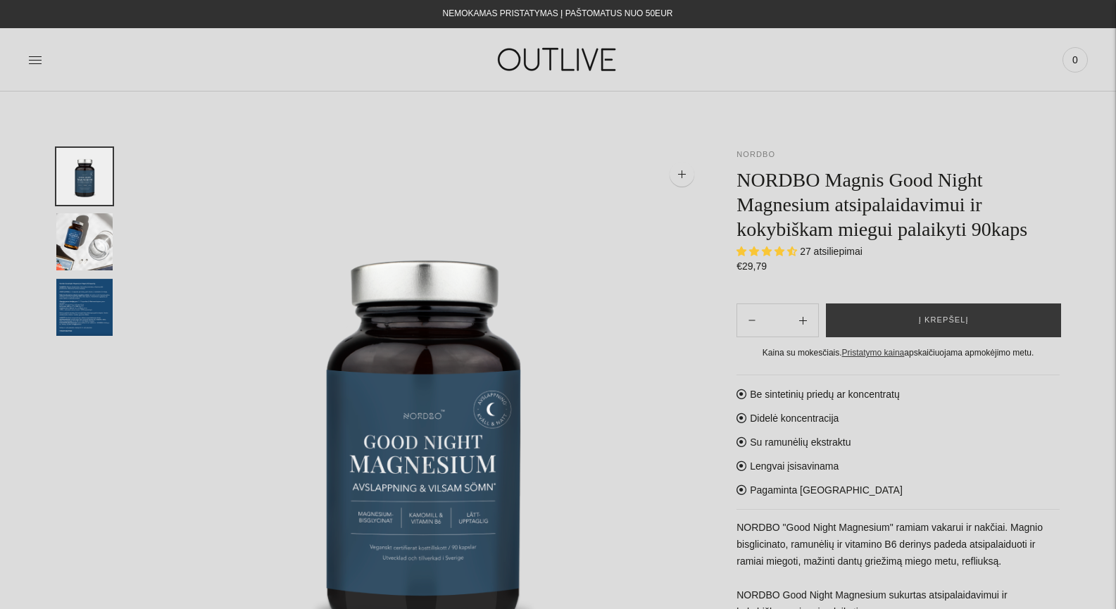
click at [761, 155] on link "NORDBO" at bounding box center [756, 154] width 39 height 8
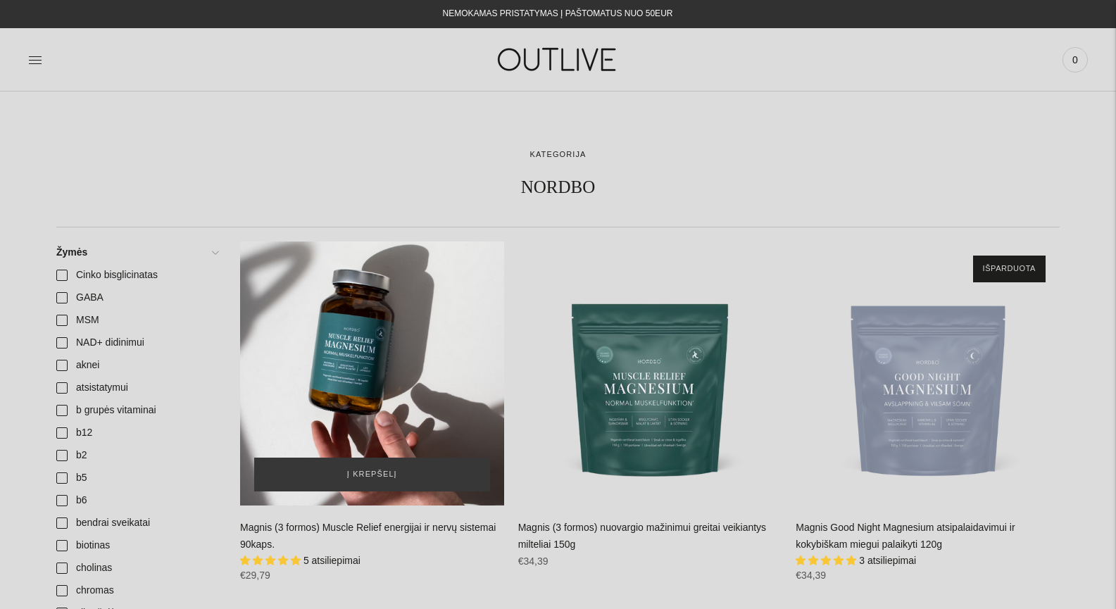
click at [373, 171] on div at bounding box center [558, 173] width 1004 height 51
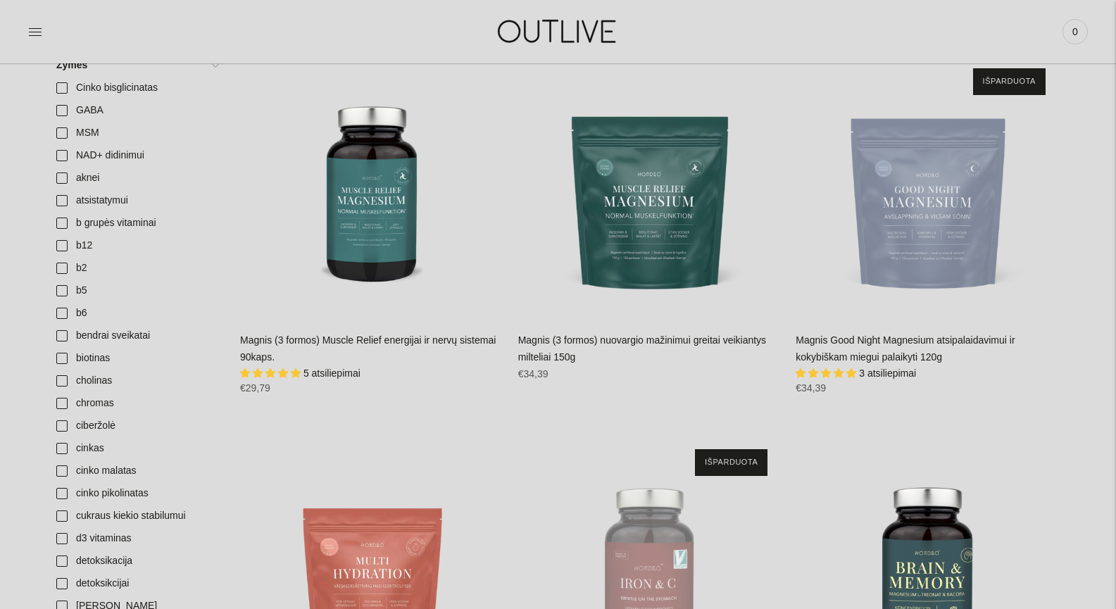
click at [437, 337] on link "Magnis (3 formos) Muscle Relief energijai ir nervų sistemai 90kaps." at bounding box center [368, 349] width 256 height 28
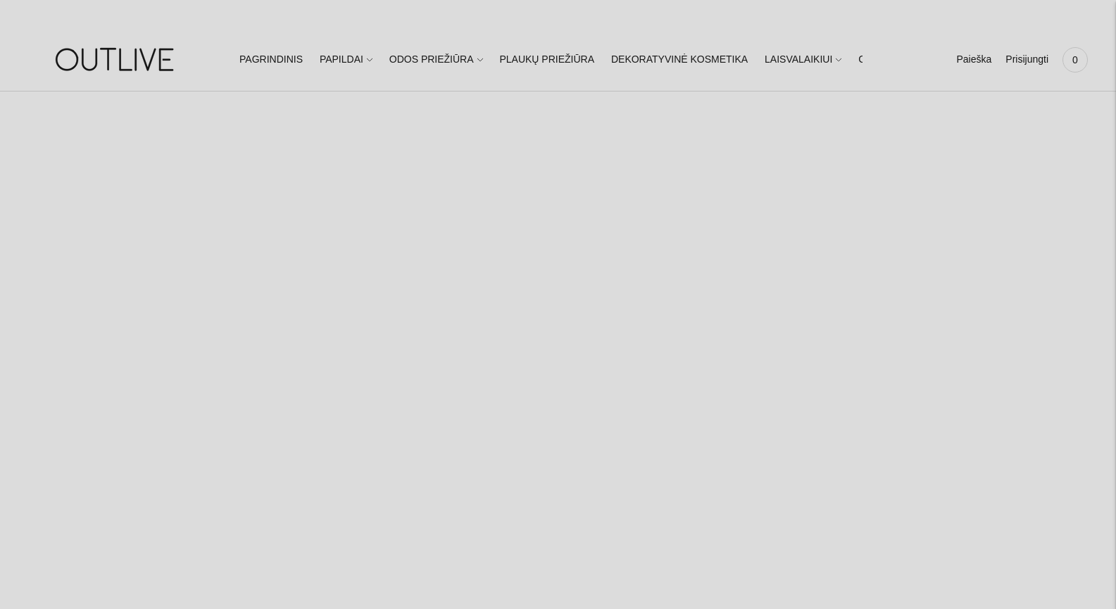
select select "**********"
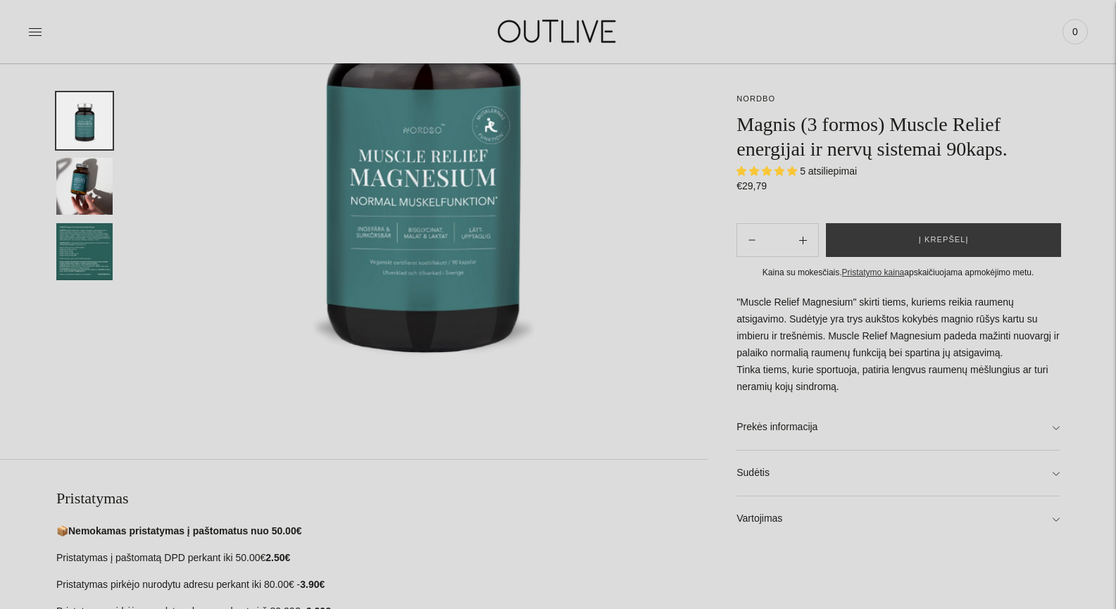
scroll to position [375, 0]
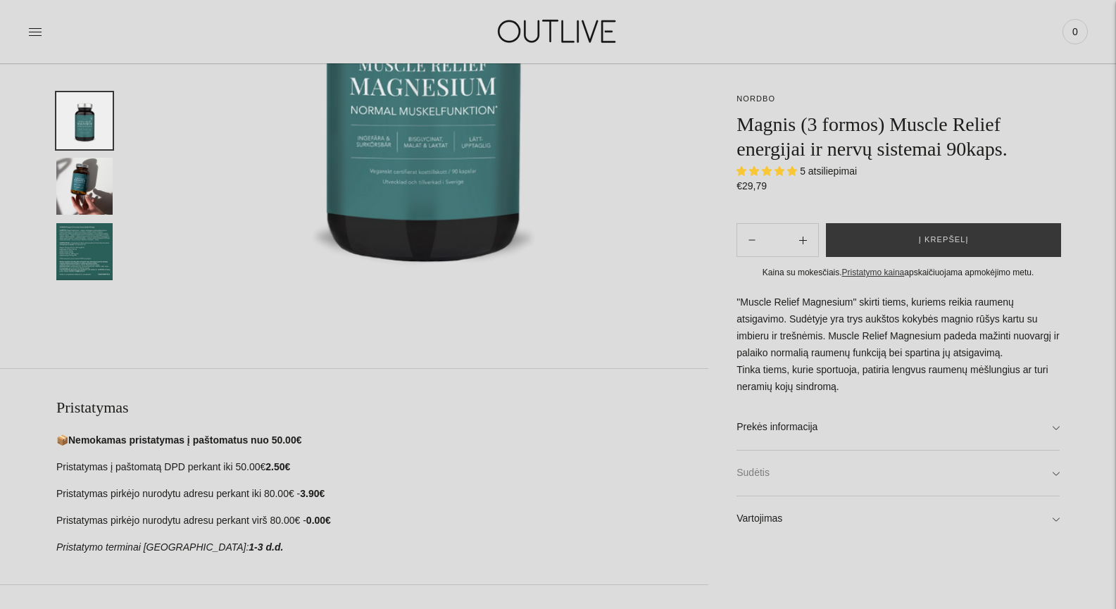
click at [845, 475] on link "Sudėtis" at bounding box center [898, 473] width 323 height 45
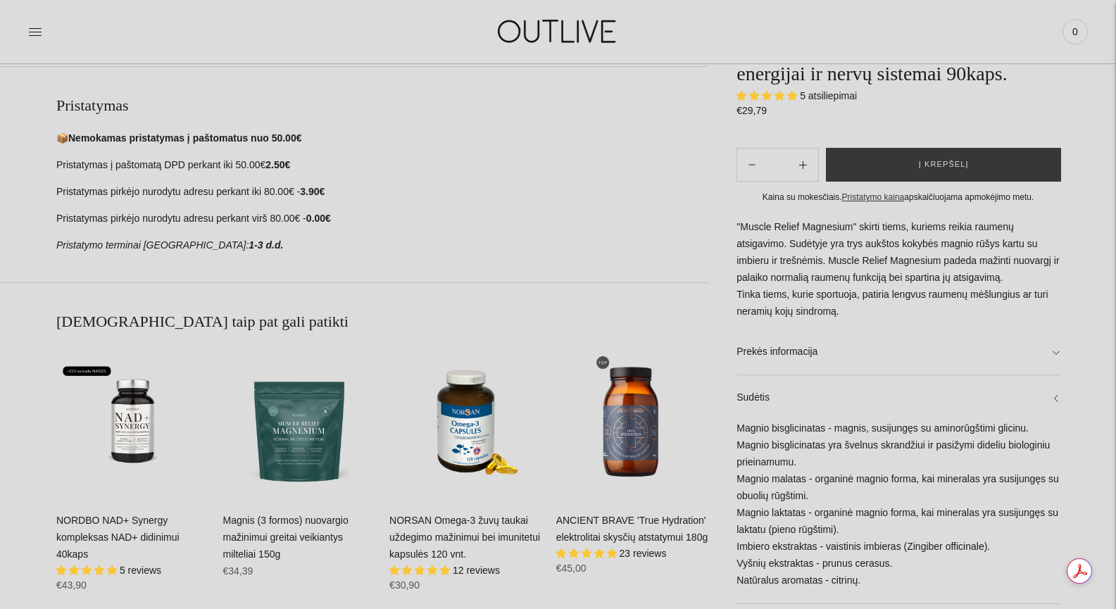
scroll to position [751, 0]
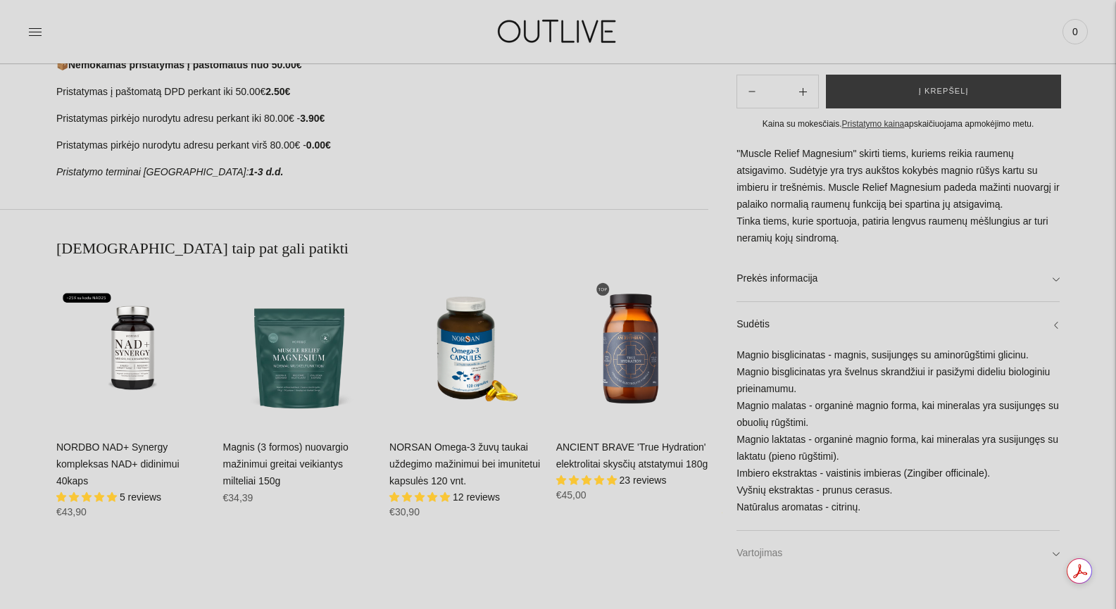
click at [808, 547] on link "Vartojimas" at bounding box center [898, 553] width 323 height 45
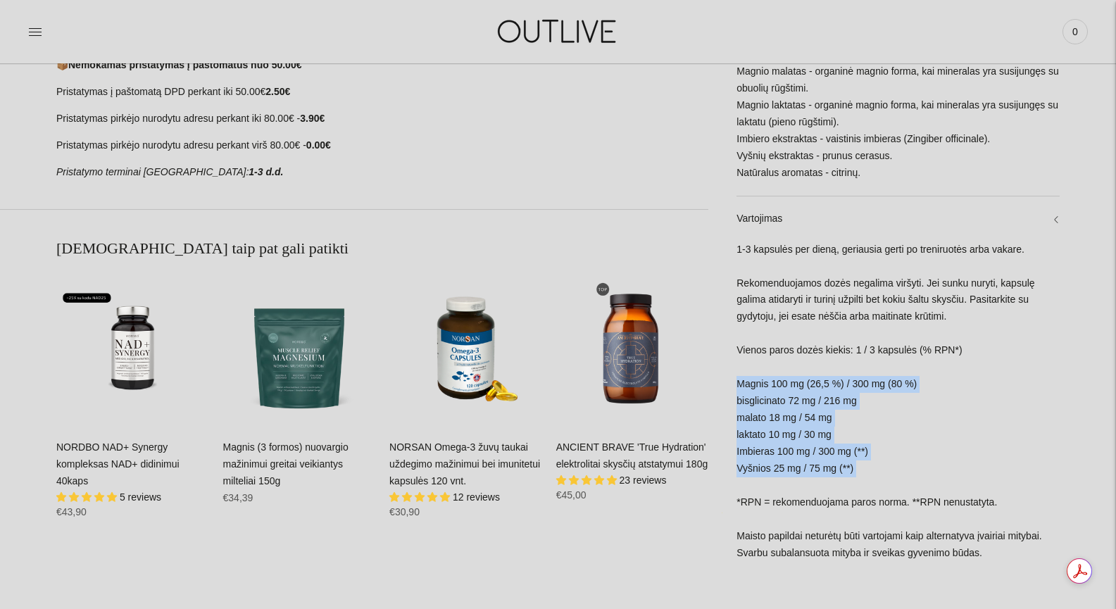
drag, startPoint x: 877, startPoint y: 479, endPoint x: 737, endPoint y: 387, distance: 167.2
click at [737, 387] on div "1-3 kapsulės per dieną, geriausia gerti po treniruotės arba vakare. Rekomenduoj…" at bounding box center [898, 409] width 323 height 335
copy div "Magnis 100 mg (26,5 %) / 300 mg (80 %) bisglicinato 72 mg / 216 mg malato 18 mg…"
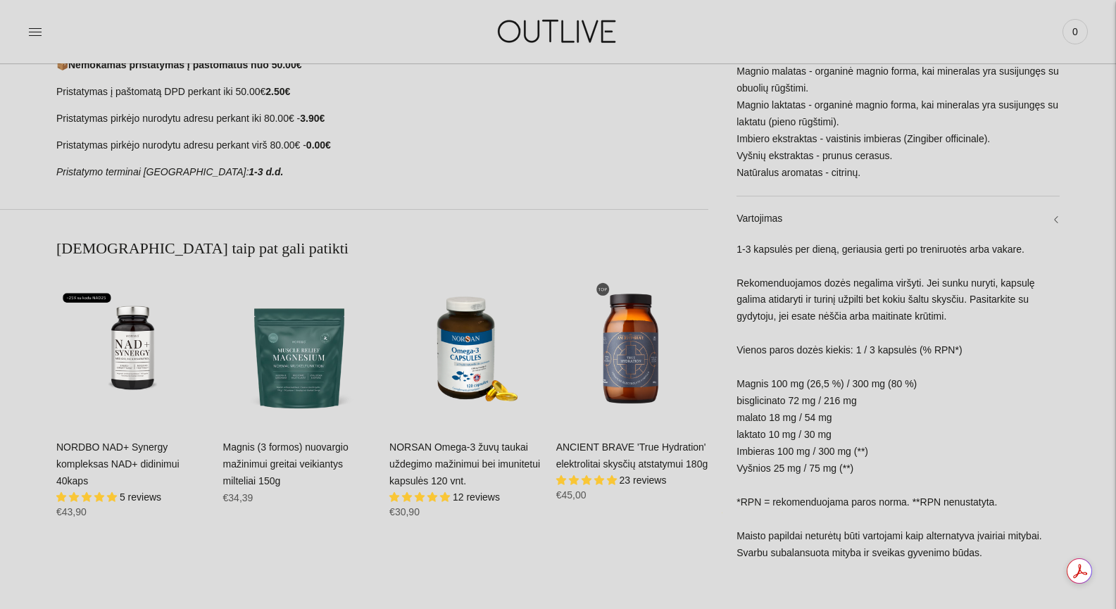
click at [1071, 425] on div "NORDBO Magnis (3 formos) Muscle Relief energijai ir nervų sistemai 90kaps. 5 at…" at bounding box center [558, 460] width 1116 height 2127
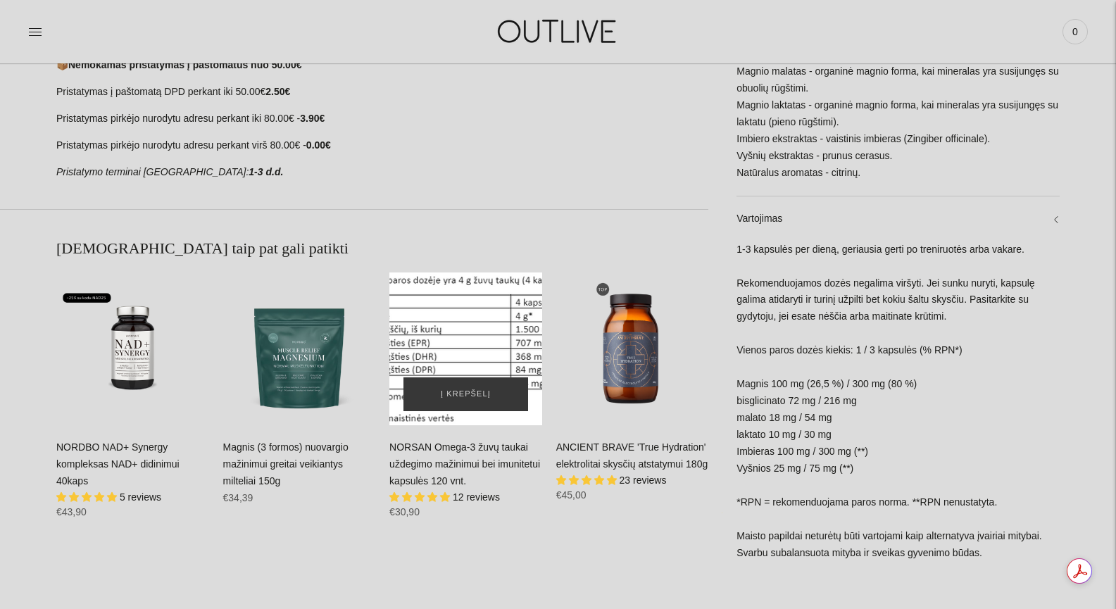
click at [475, 331] on div "NORSAN Omega-3 žuvų taukai uždegimo mažinimui bei imunitetui kapsulės 120 vnt.\a" at bounding box center [466, 349] width 153 height 153
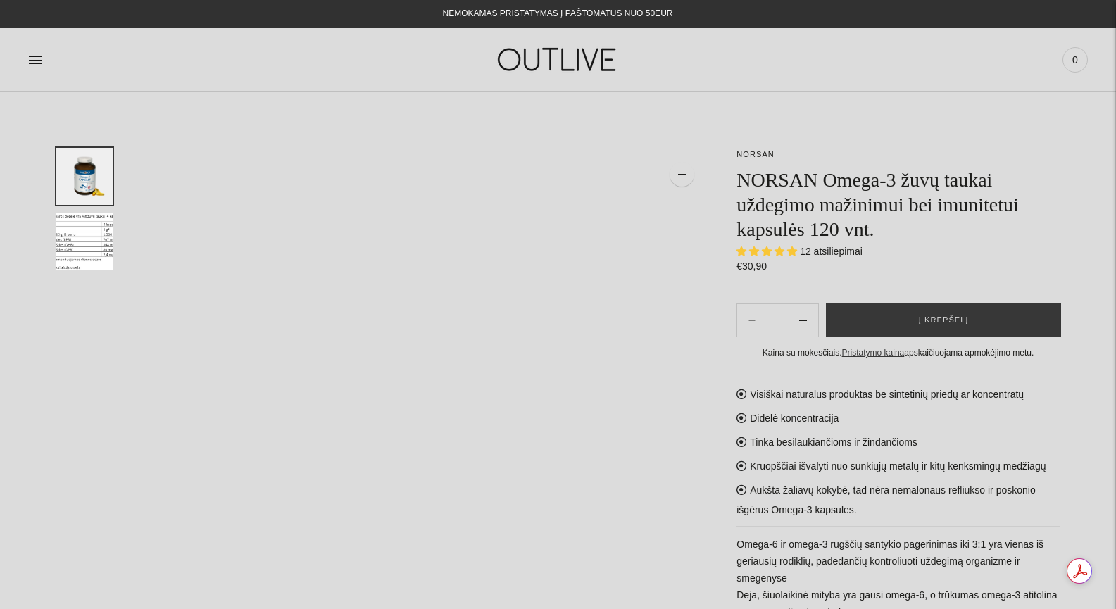
select select "**********"
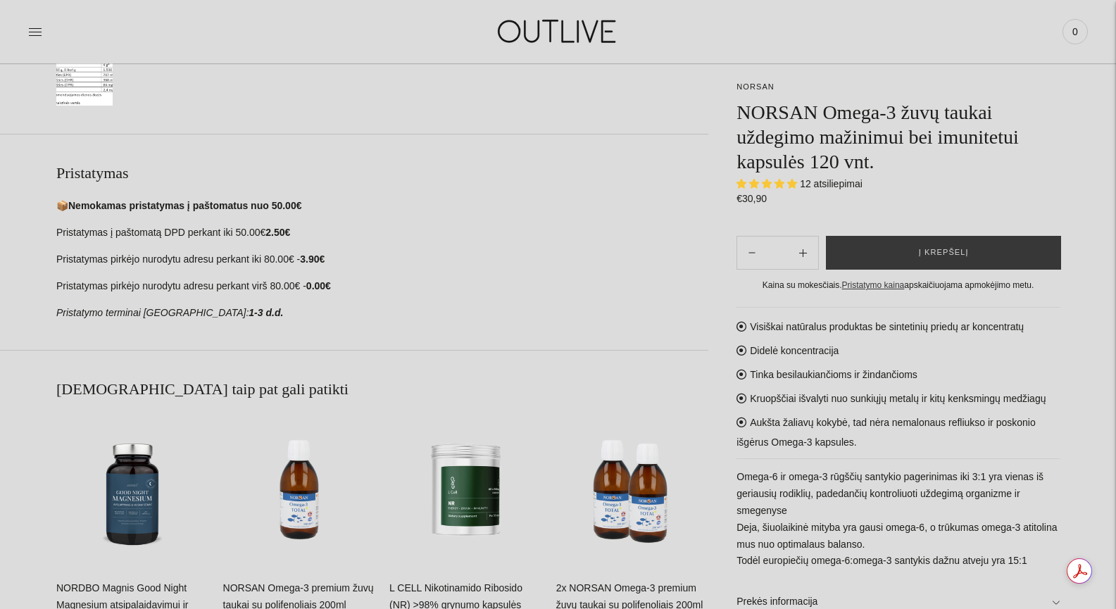
scroll to position [751, 0]
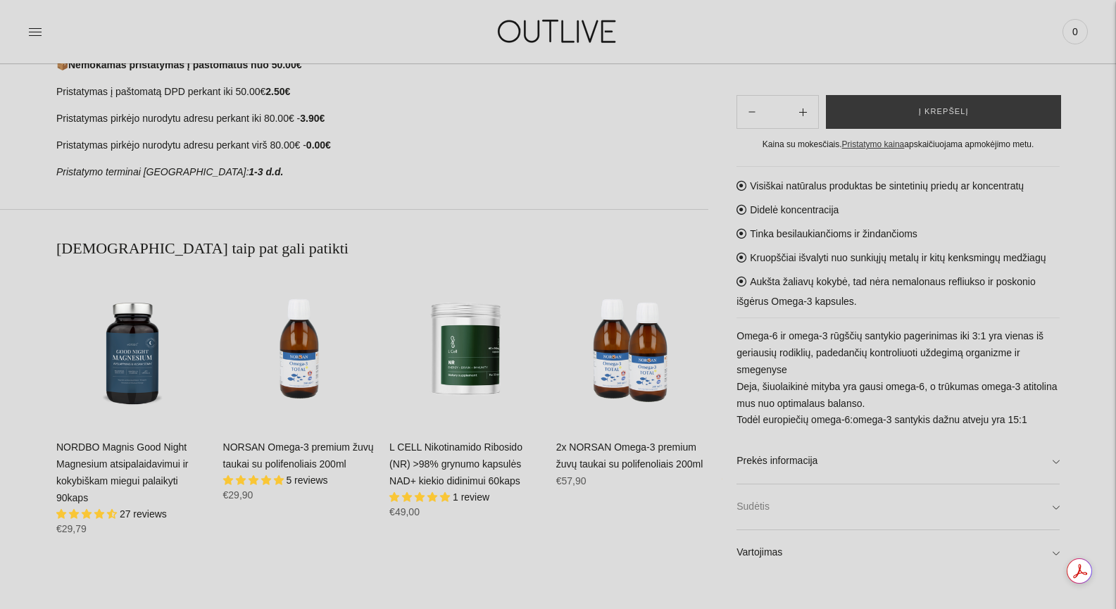
click at [902, 512] on link "Sudėtis" at bounding box center [898, 507] width 323 height 45
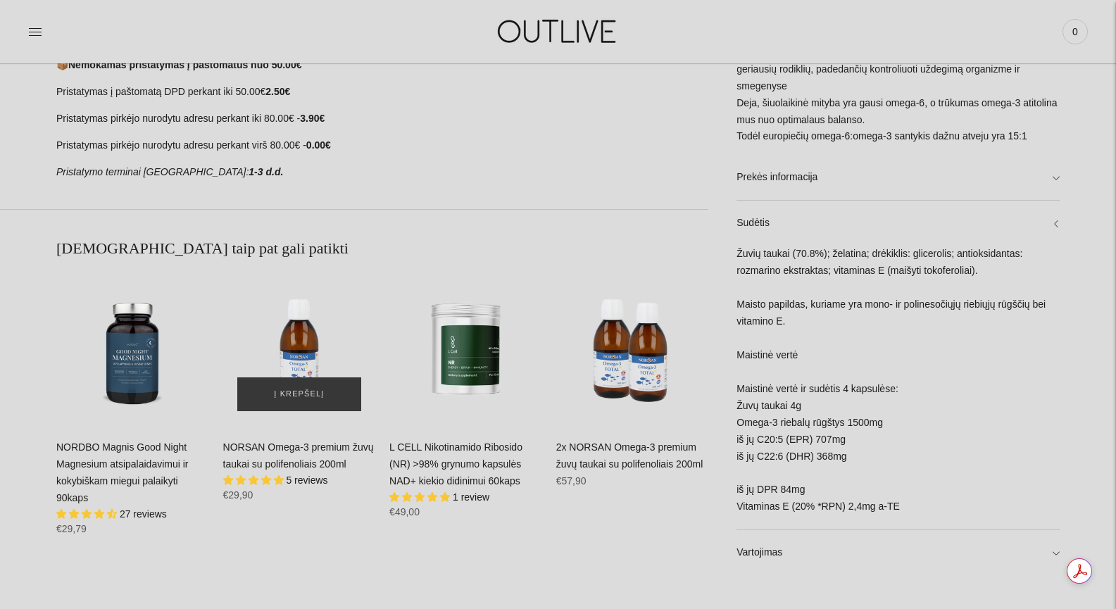
click at [296, 369] on img "NORSAN Omega-3 premium žuvų taukai su polifenoliais 200ml\a" at bounding box center [299, 349] width 153 height 153
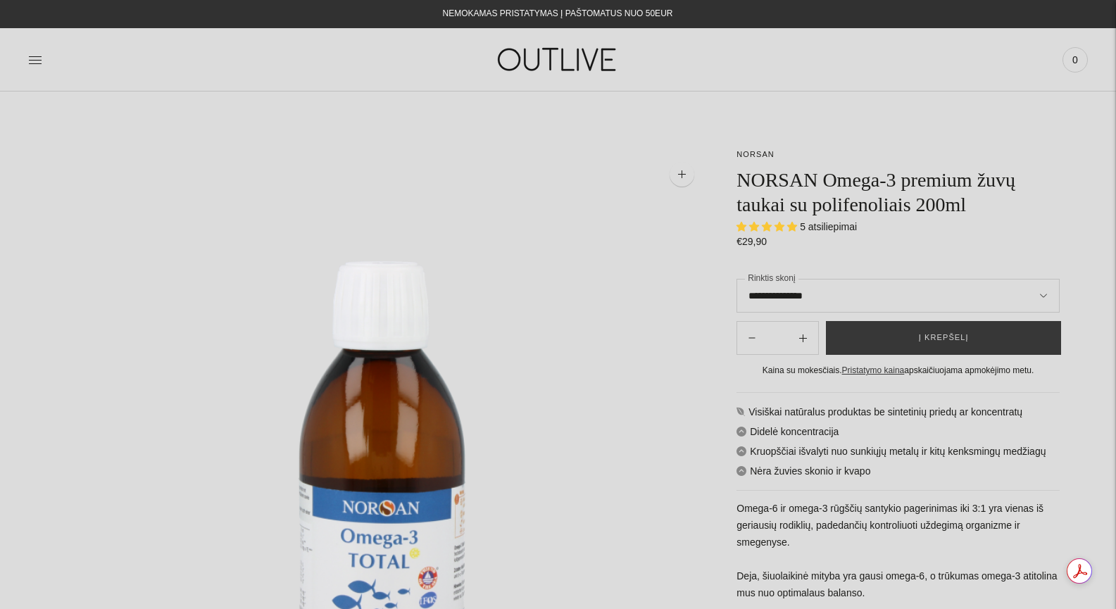
select select "**********"
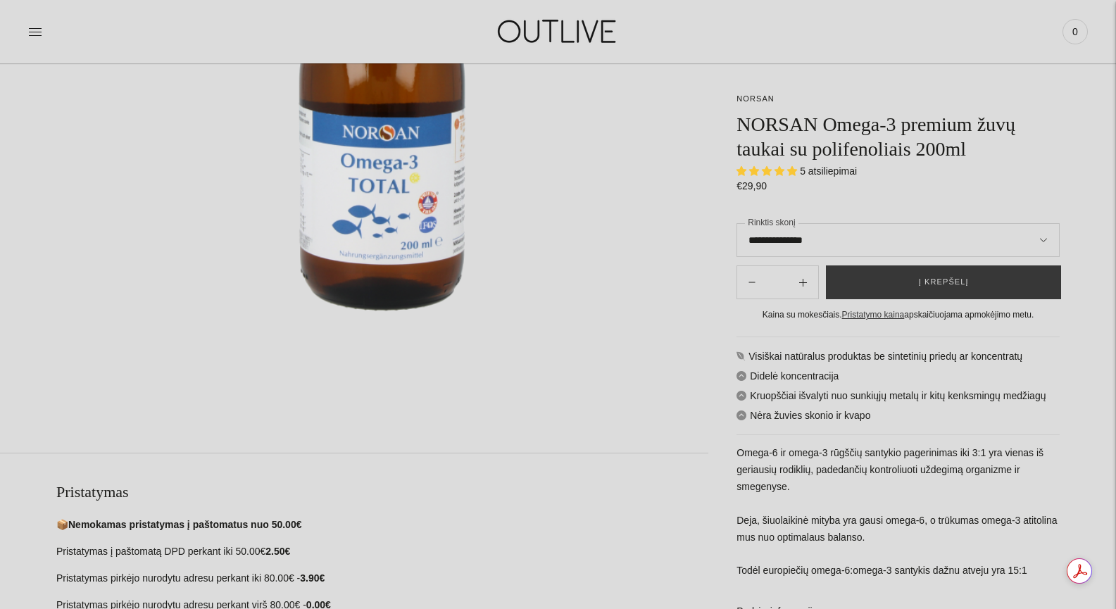
scroll to position [751, 0]
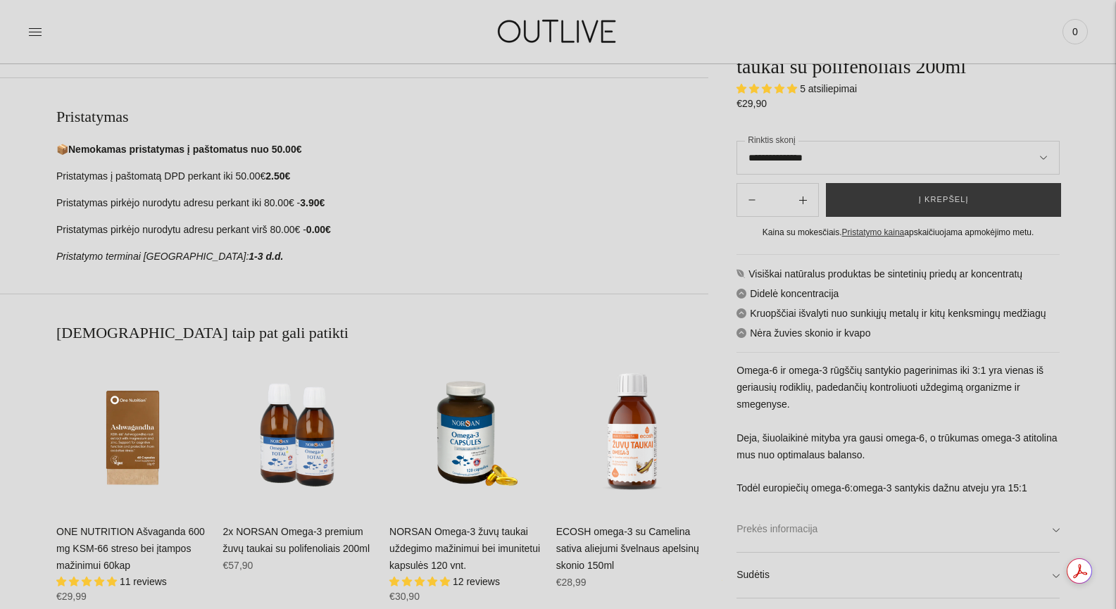
click at [788, 530] on link "Prekės informacija" at bounding box center [898, 529] width 323 height 45
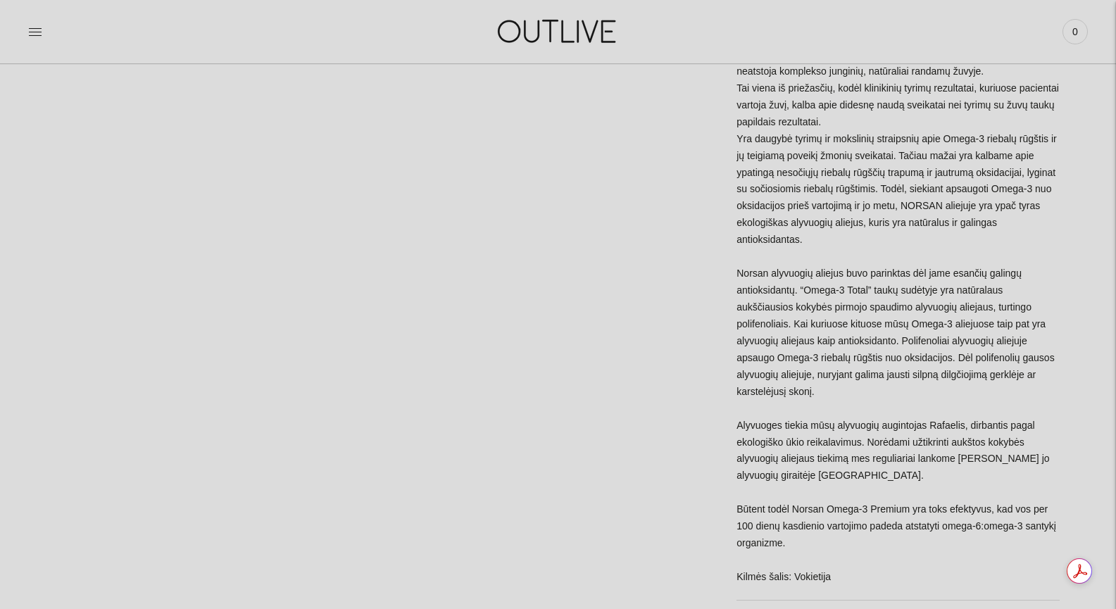
scroll to position [1691, 0]
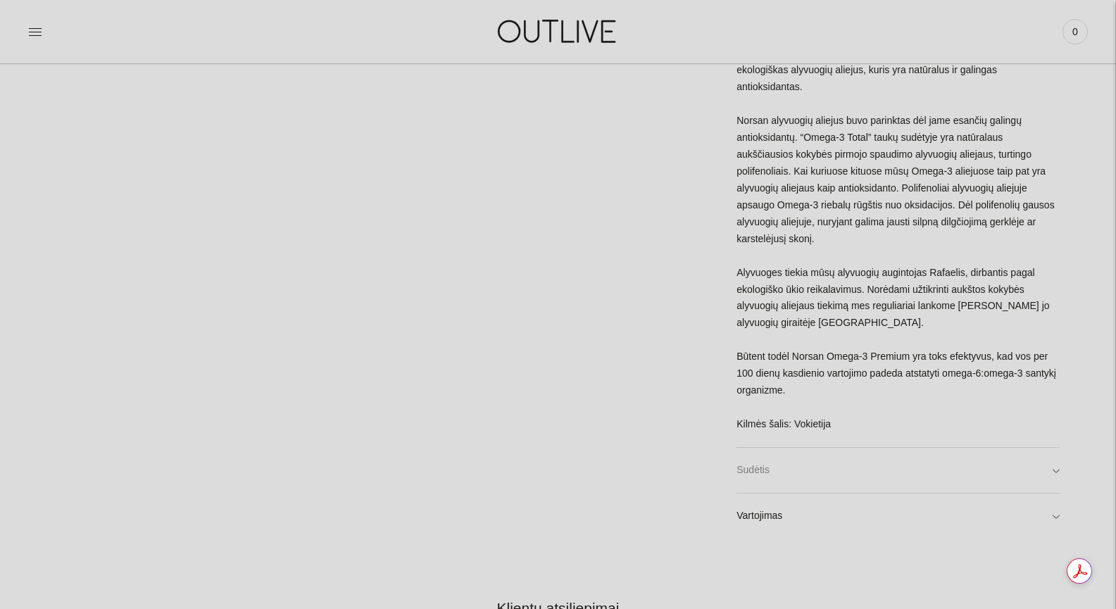
click at [778, 460] on link "Sudėtis" at bounding box center [898, 470] width 323 height 45
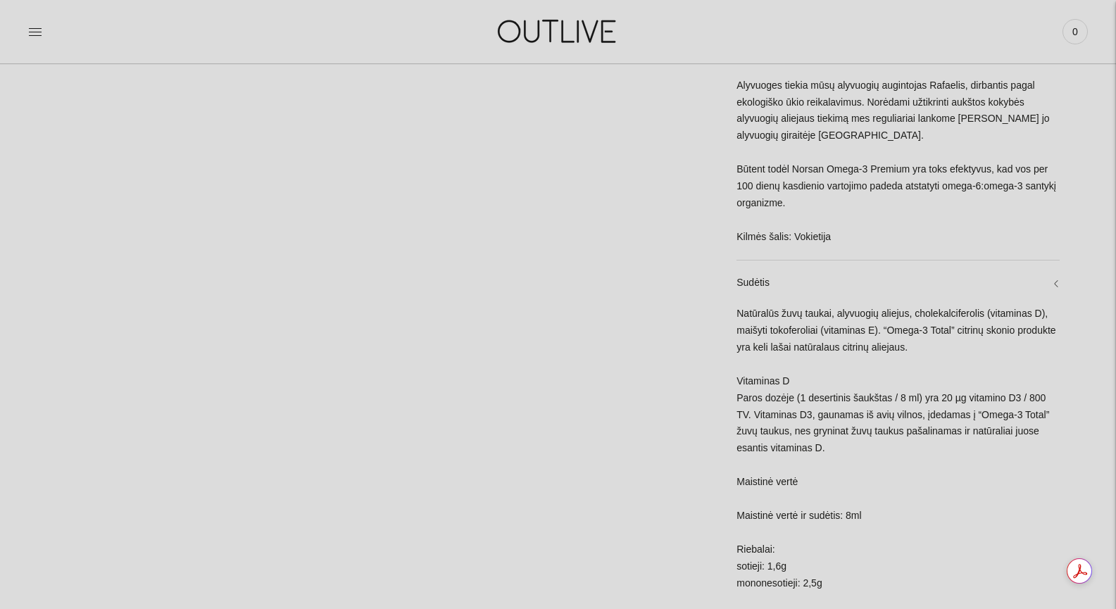
scroll to position [2066, 0]
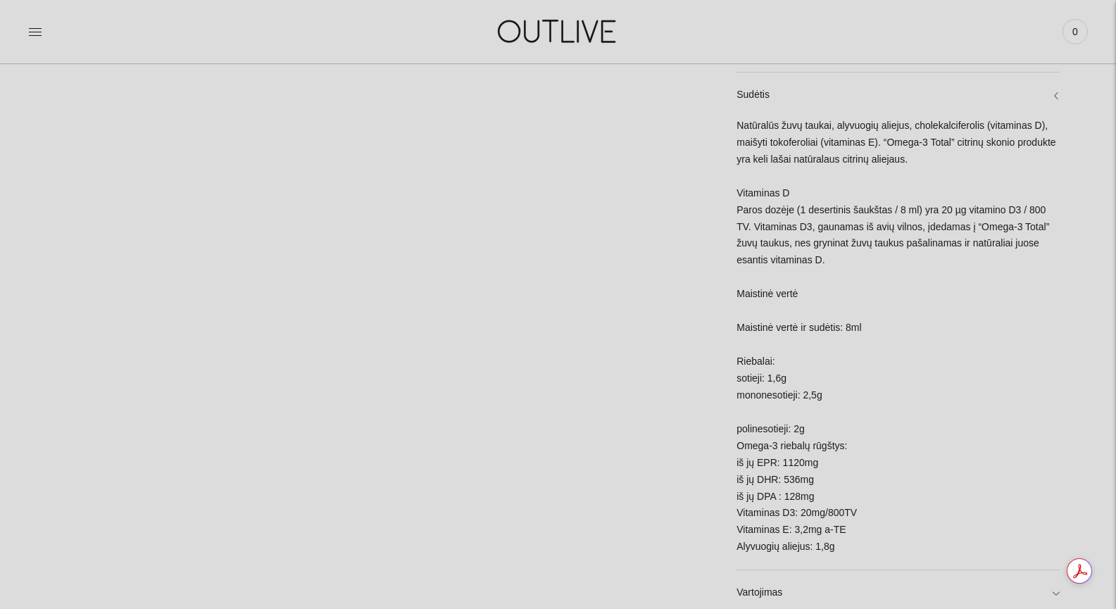
drag, startPoint x: 866, startPoint y: 547, endPoint x: 758, endPoint y: 110, distance: 450.7
click at [737, 118] on div "Natūralūs žuvų taukai, alyvuogių aliejus, cholekalciferolis (vitaminas D), maiš…" at bounding box center [898, 344] width 323 height 452
copy div "Natūralūs žuvų taukai, alyvuogių aliejus, cholekalciferolis (vitaminas D), maiš…"
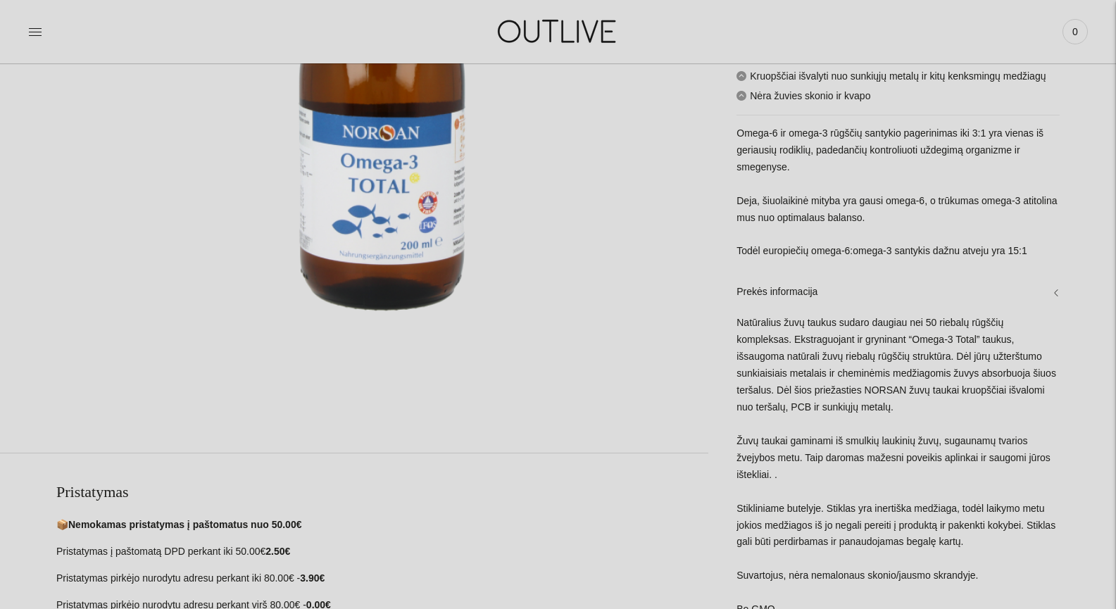
scroll to position [0, 0]
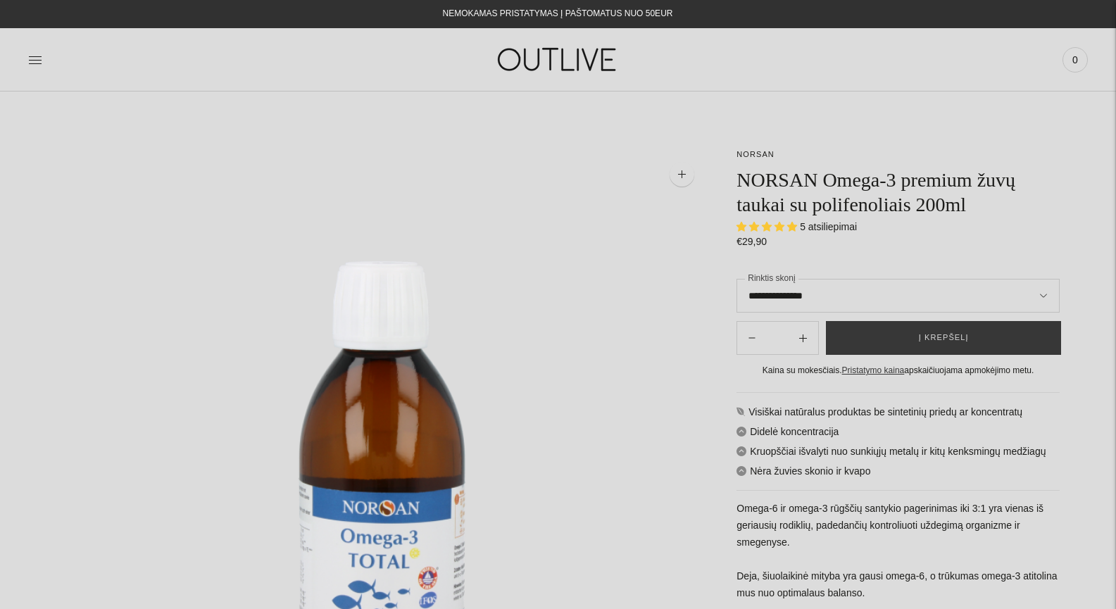
click at [563, 51] on img at bounding box center [559, 59] width 176 height 49
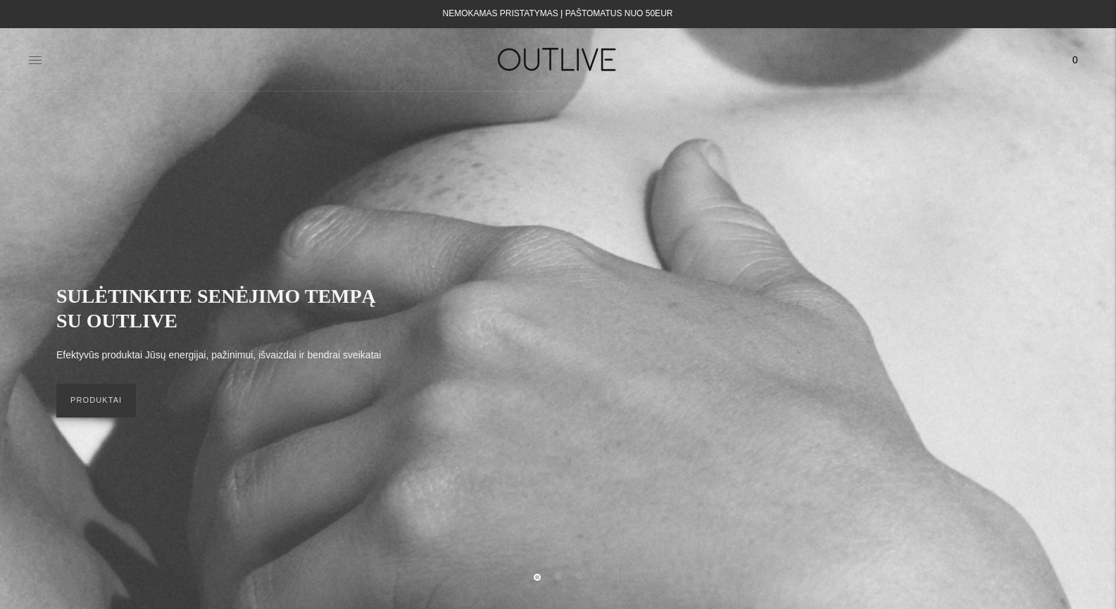
click at [31, 56] on icon at bounding box center [35, 60] width 14 height 14
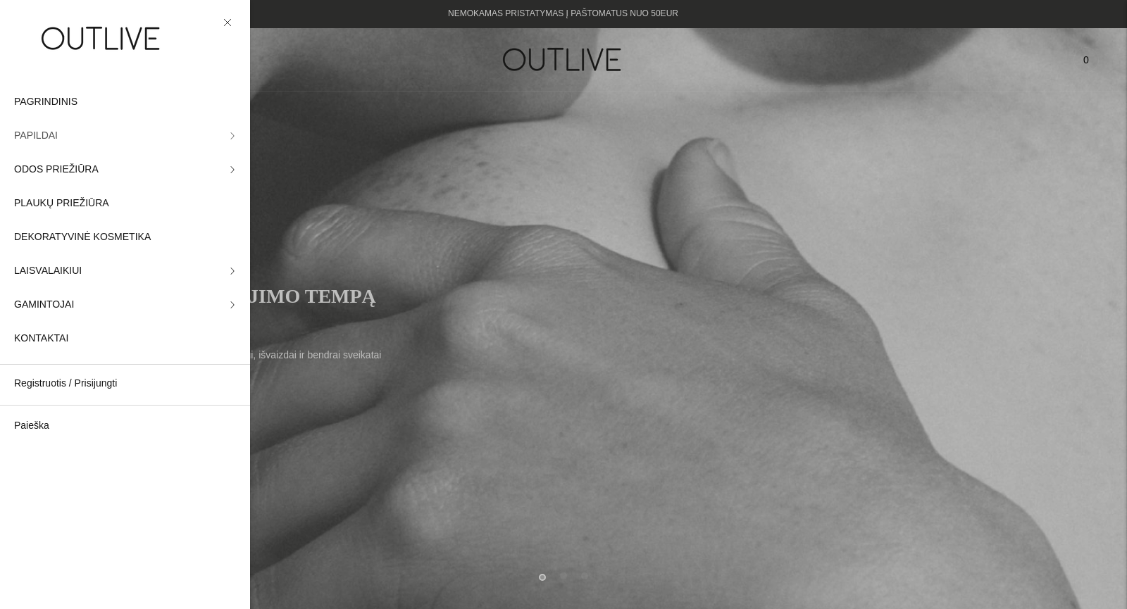
click at [99, 132] on link "PAPILDAI" at bounding box center [125, 136] width 250 height 34
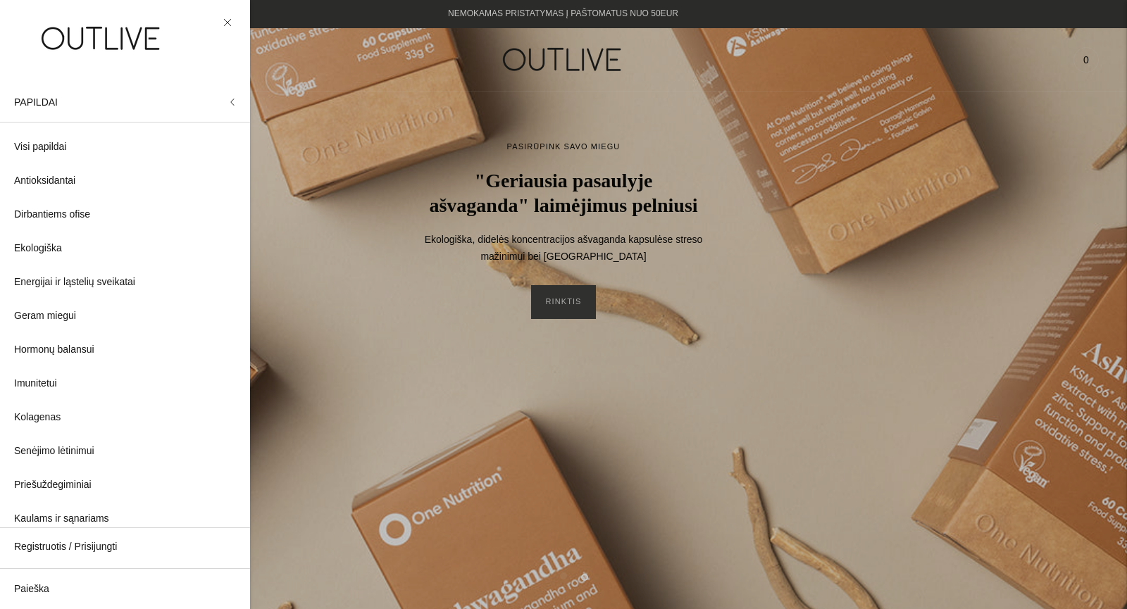
drag, startPoint x: 224, startPoint y: 19, endPoint x: 297, endPoint y: 41, distance: 75.8
click at [224, 19] on icon at bounding box center [227, 22] width 6 height 6
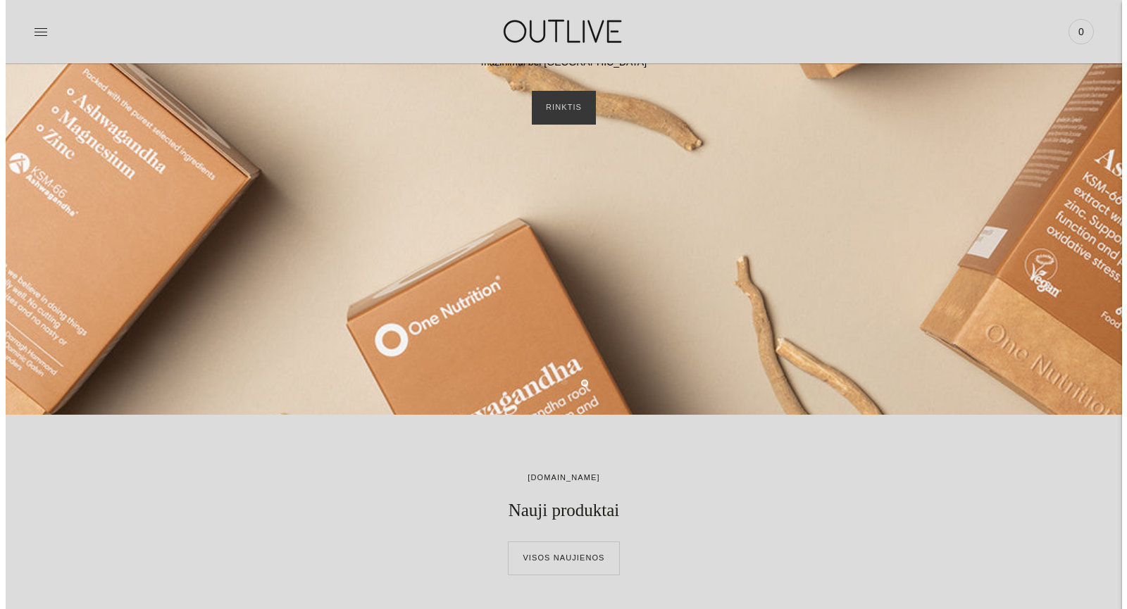
scroll to position [187, 0]
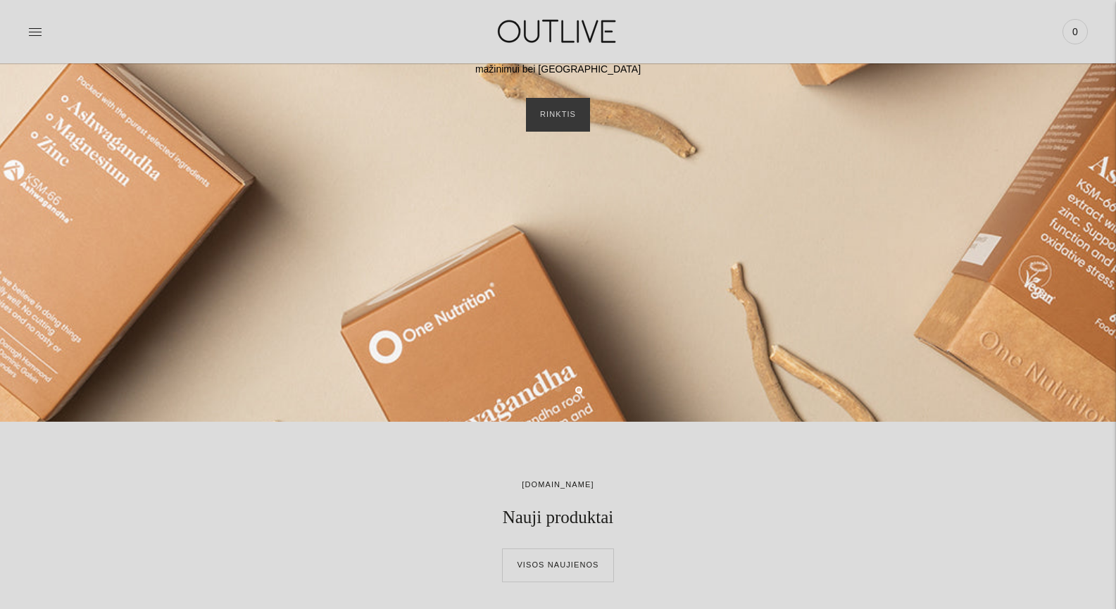
click at [35, 30] on icon at bounding box center [35, 32] width 14 height 14
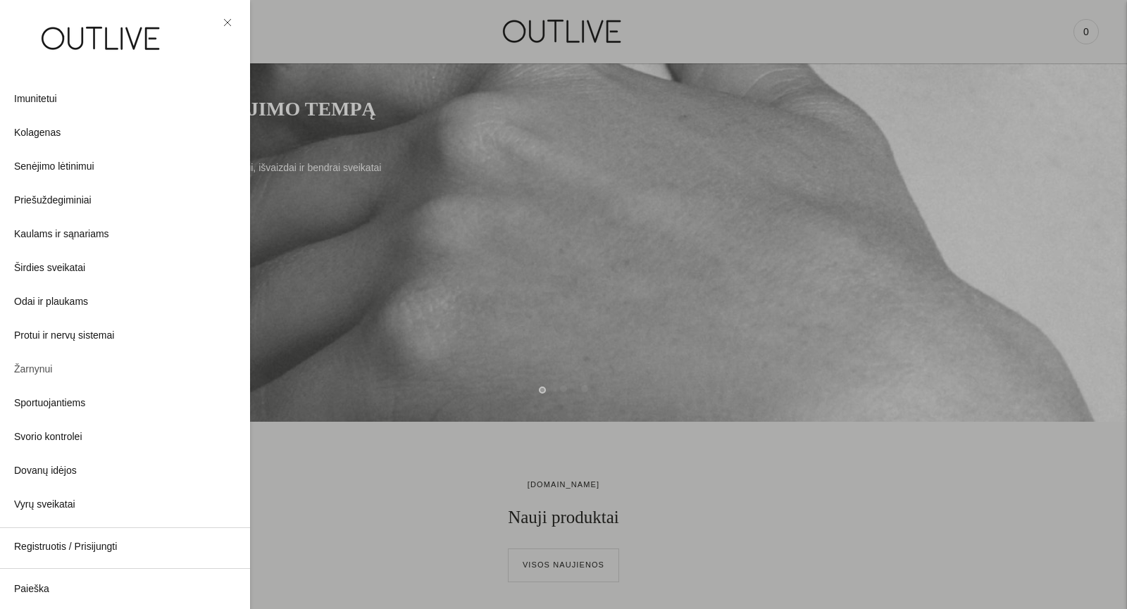
scroll to position [287, 0]
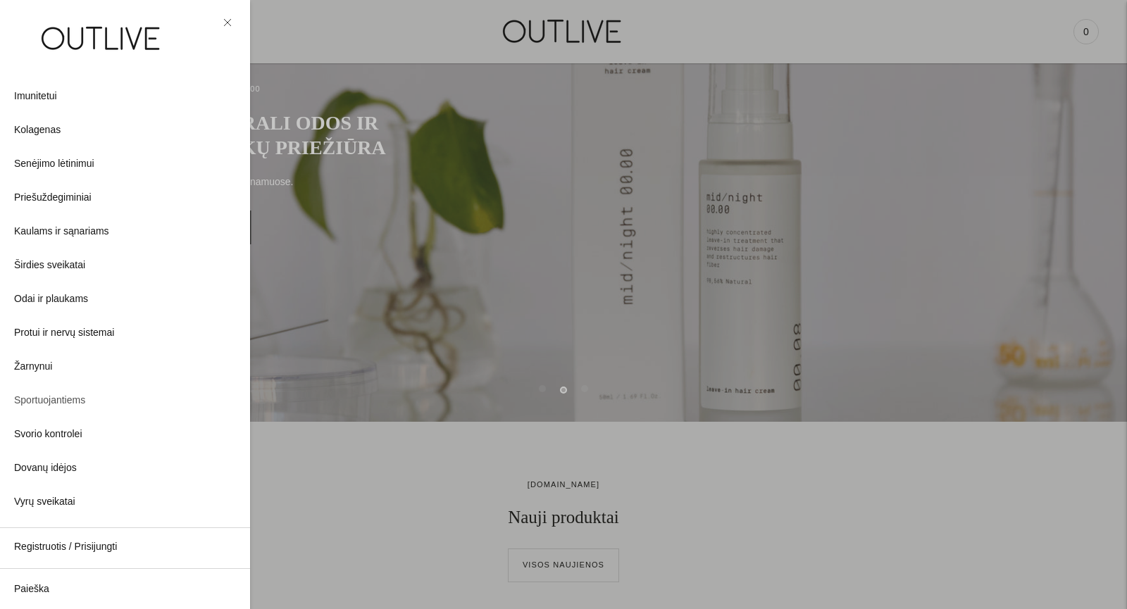
click at [56, 401] on span "Sportuojantiems" at bounding box center [49, 400] width 71 height 17
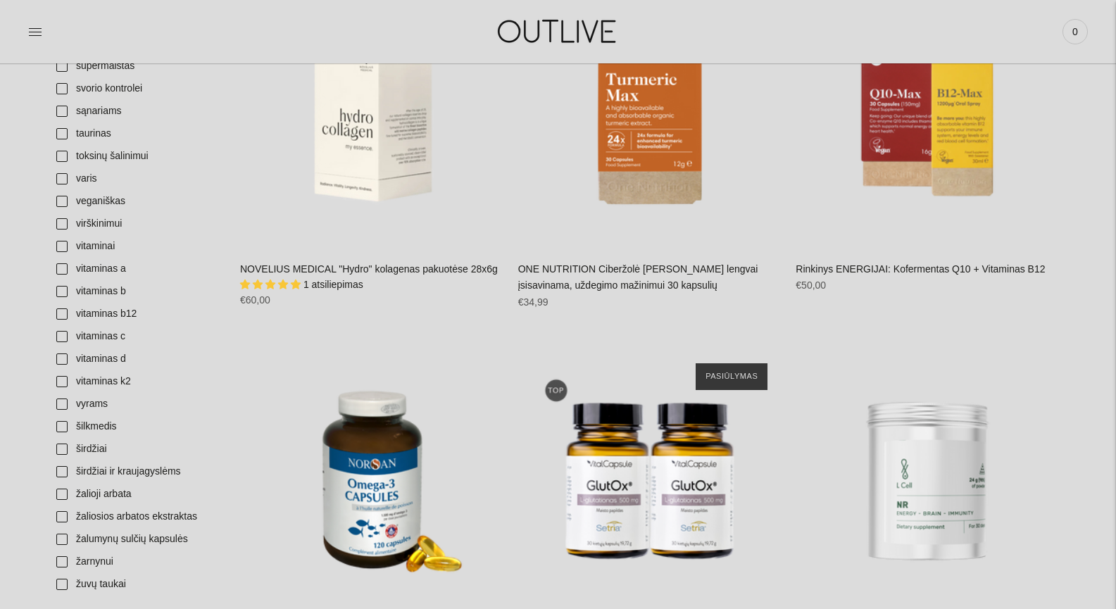
scroll to position [2818, 0]
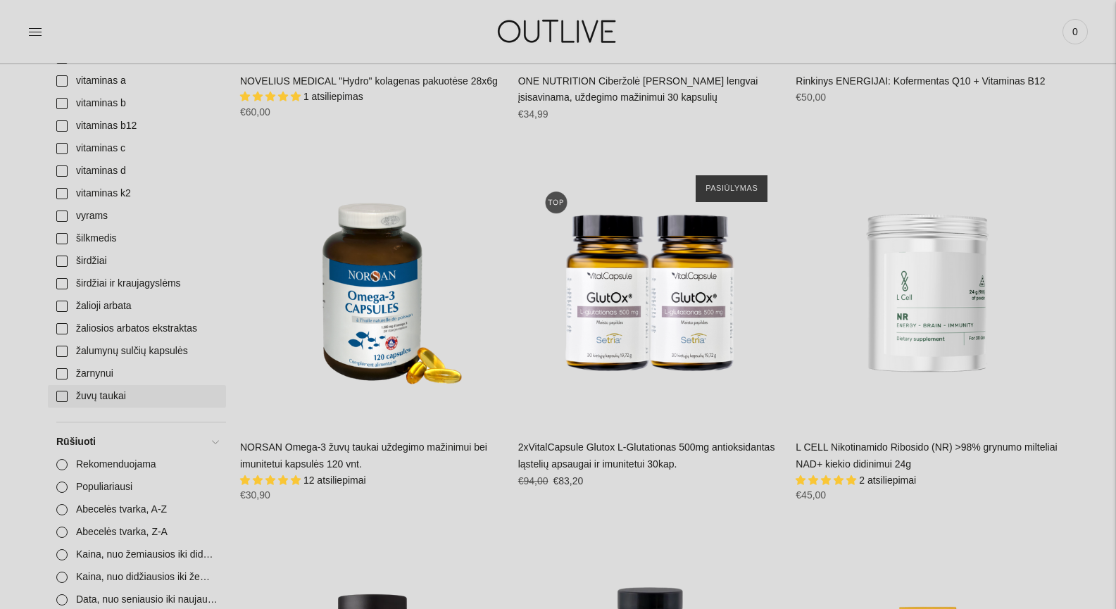
click at [59, 394] on link "žuvų taukai" at bounding box center [137, 396] width 178 height 23
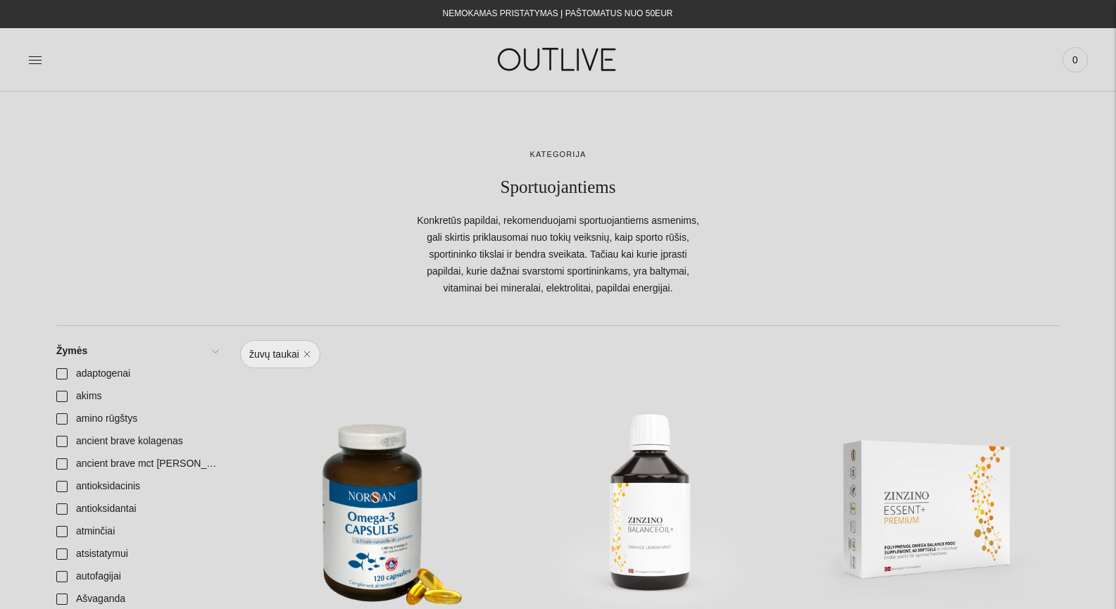
click at [37, 59] on icon at bounding box center [35, 60] width 14 height 14
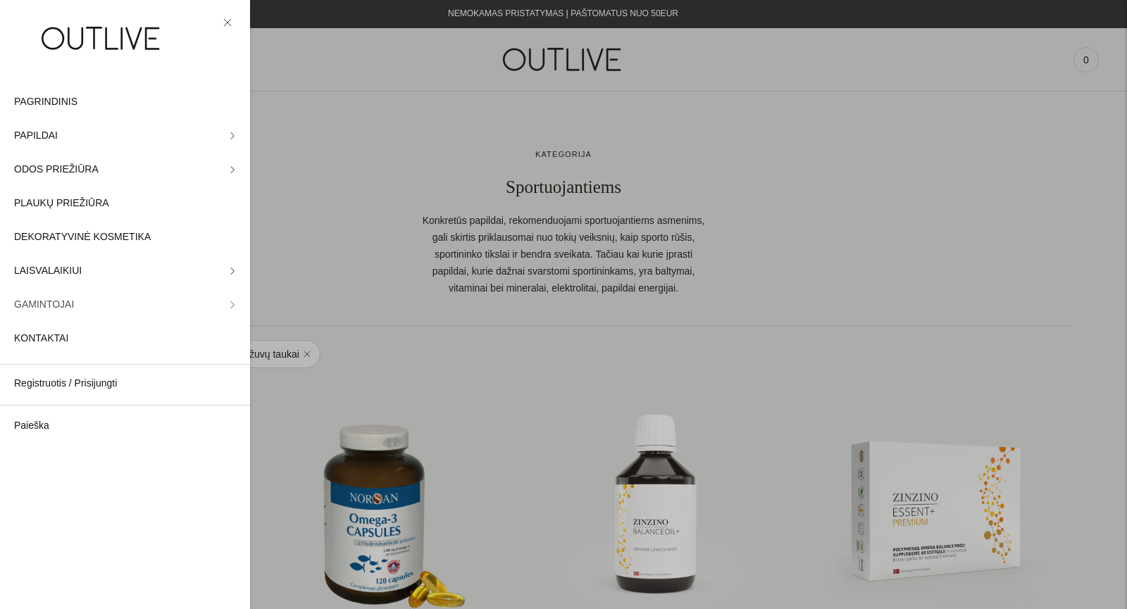
click at [144, 302] on link "GAMINTOJAI" at bounding box center [125, 305] width 250 height 34
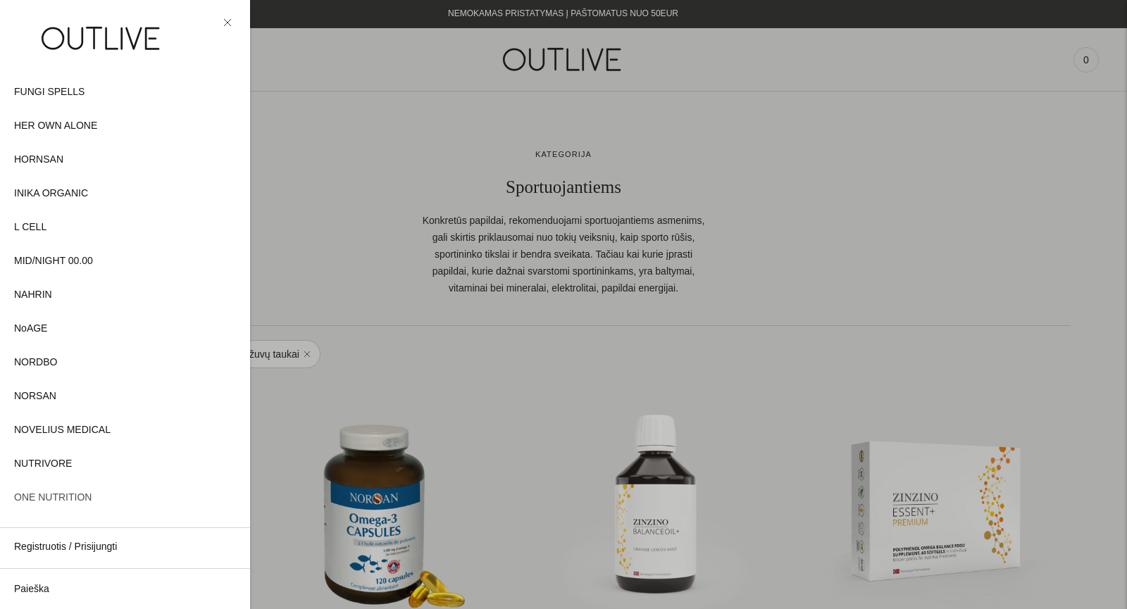
scroll to position [375, 0]
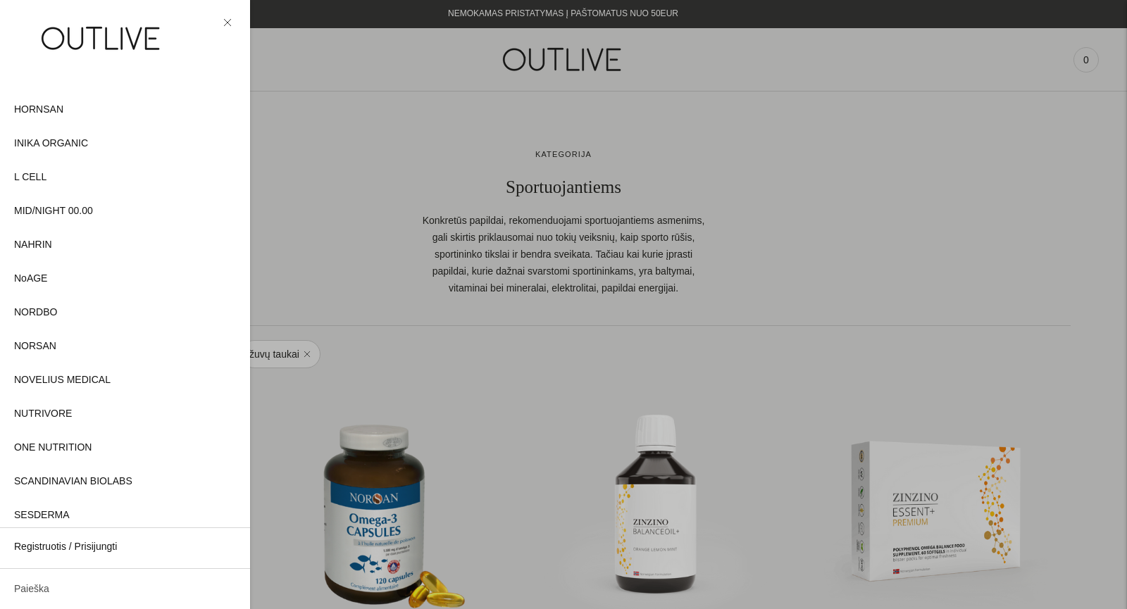
click at [53, 593] on link "Paieška" at bounding box center [125, 590] width 250 height 34
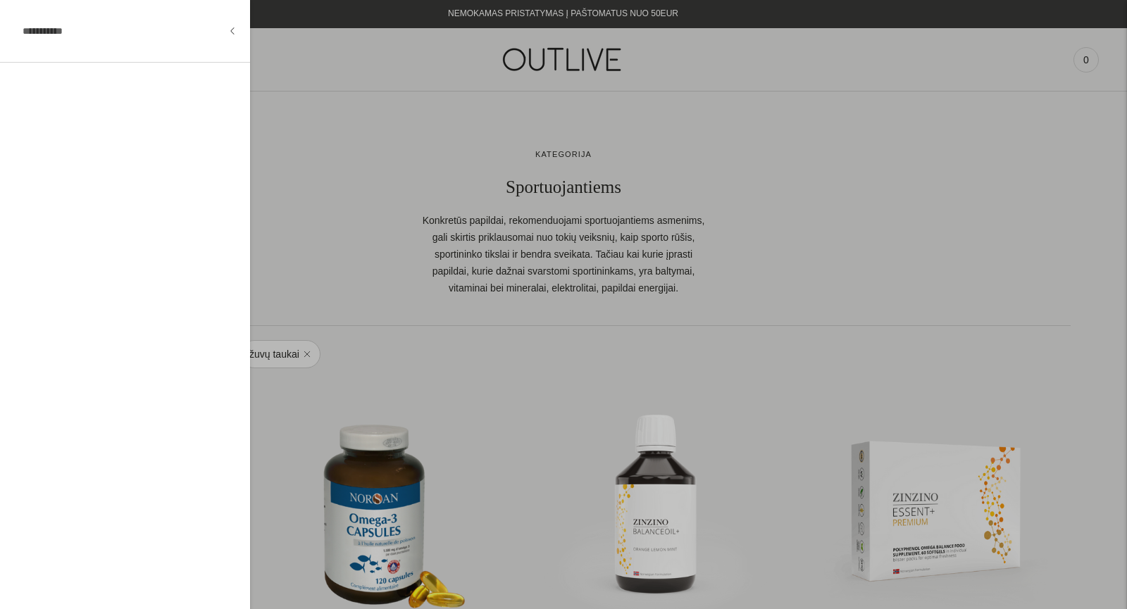
click at [570, 57] on div at bounding box center [563, 304] width 1127 height 609
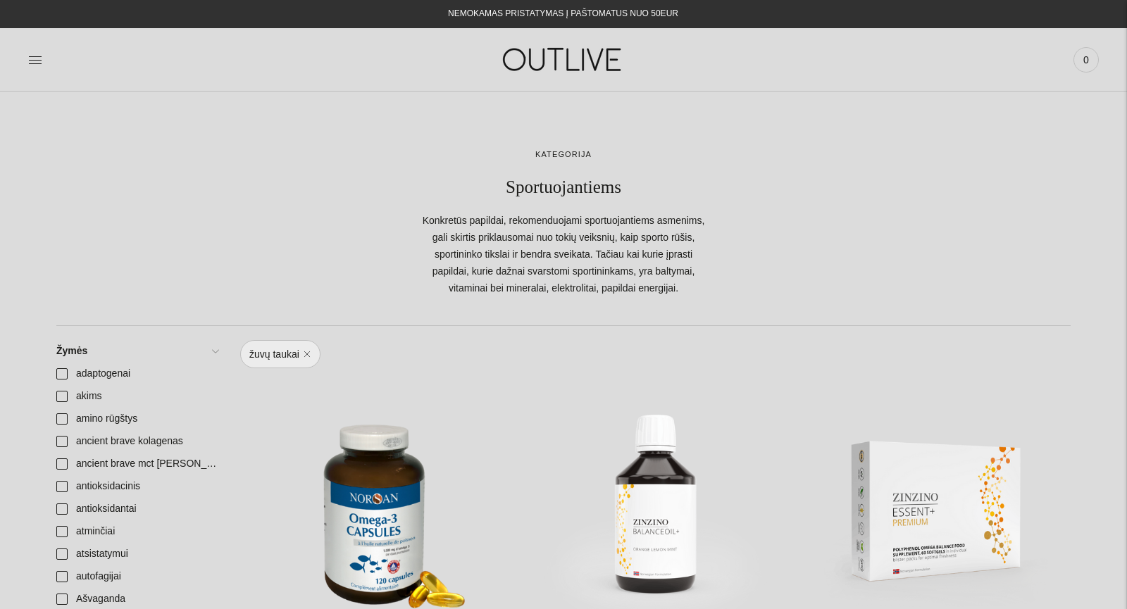
click at [557, 56] on img at bounding box center [563, 59] width 176 height 49
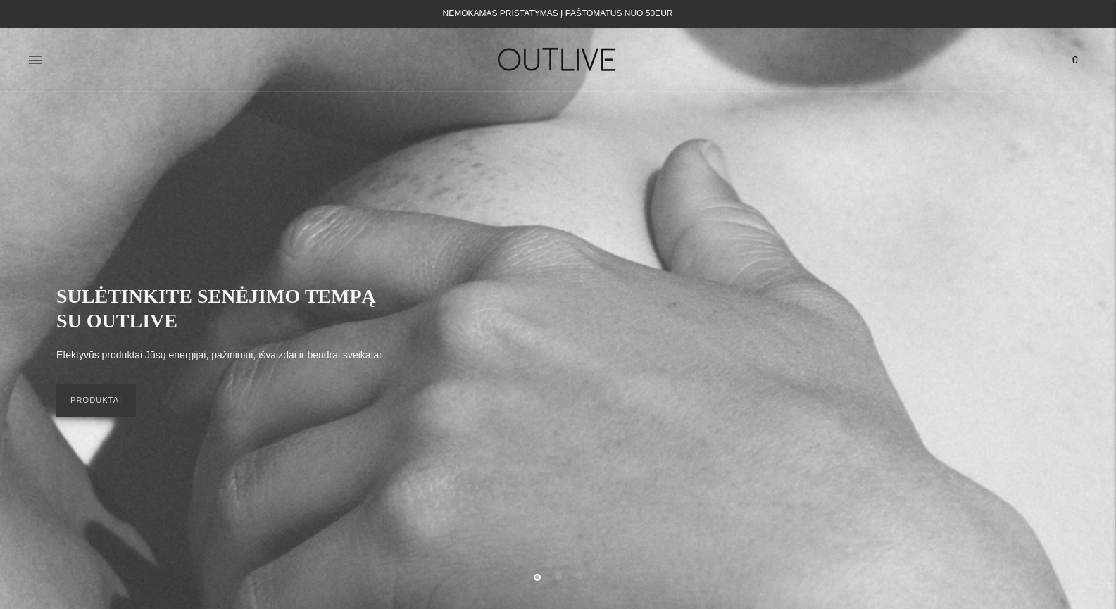
click at [30, 58] on icon at bounding box center [35, 60] width 14 height 14
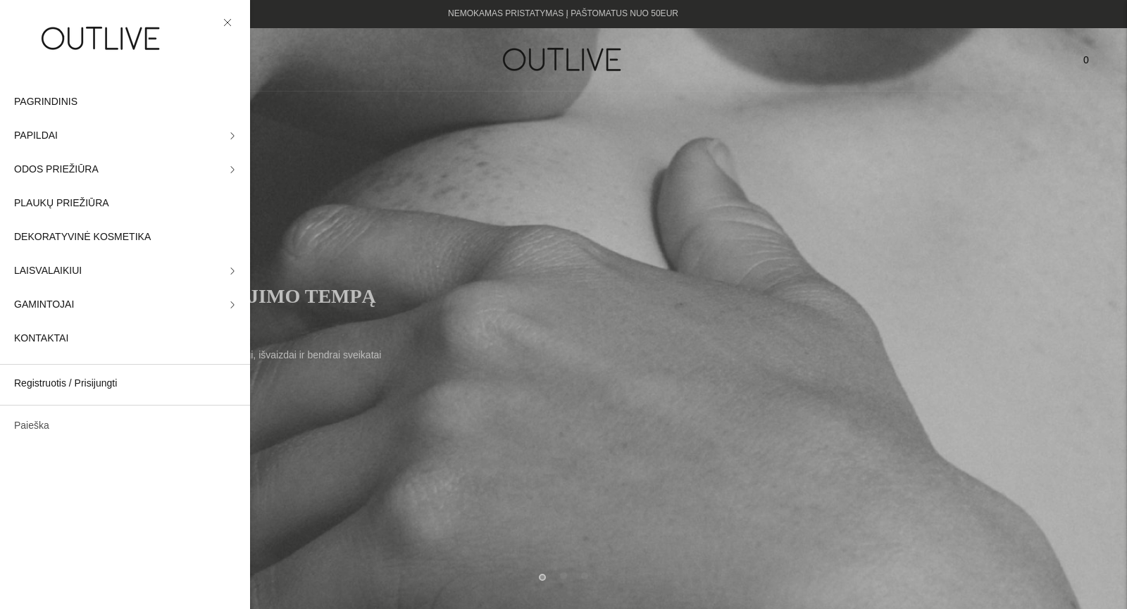
click at [73, 435] on link "Paieška" at bounding box center [125, 426] width 250 height 34
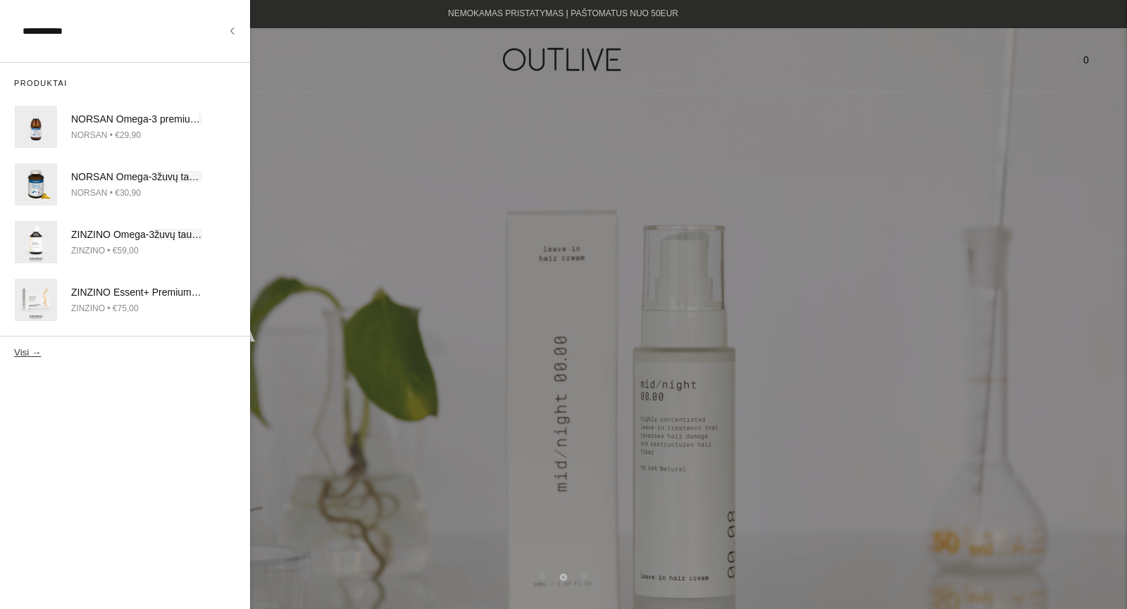
type input "**********"
click at [14, 347] on button "Visi →" at bounding box center [27, 352] width 27 height 11
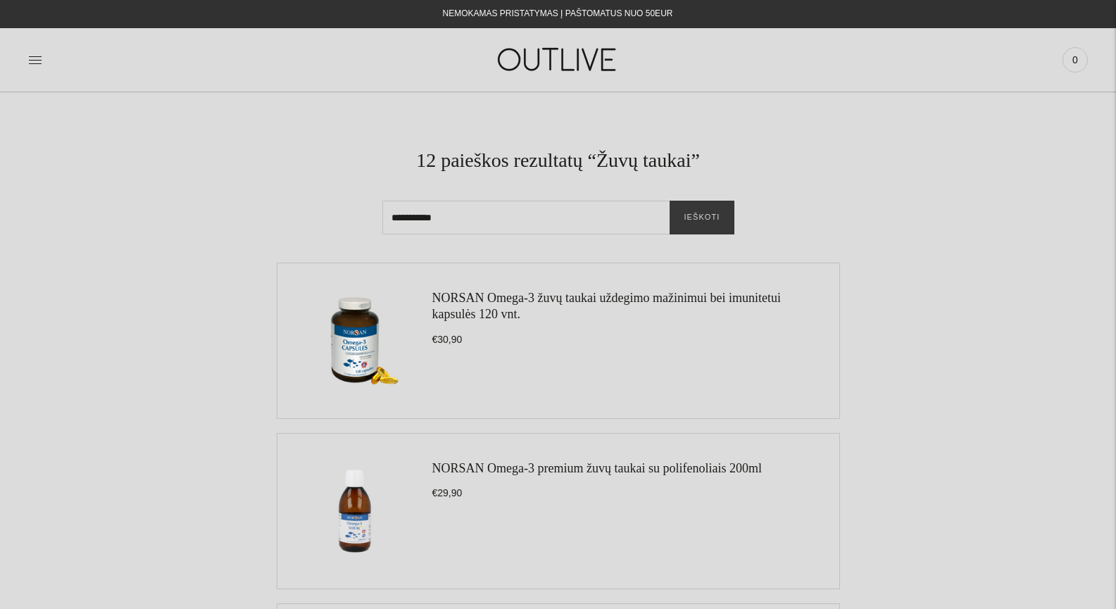
scroll to position [187, 0]
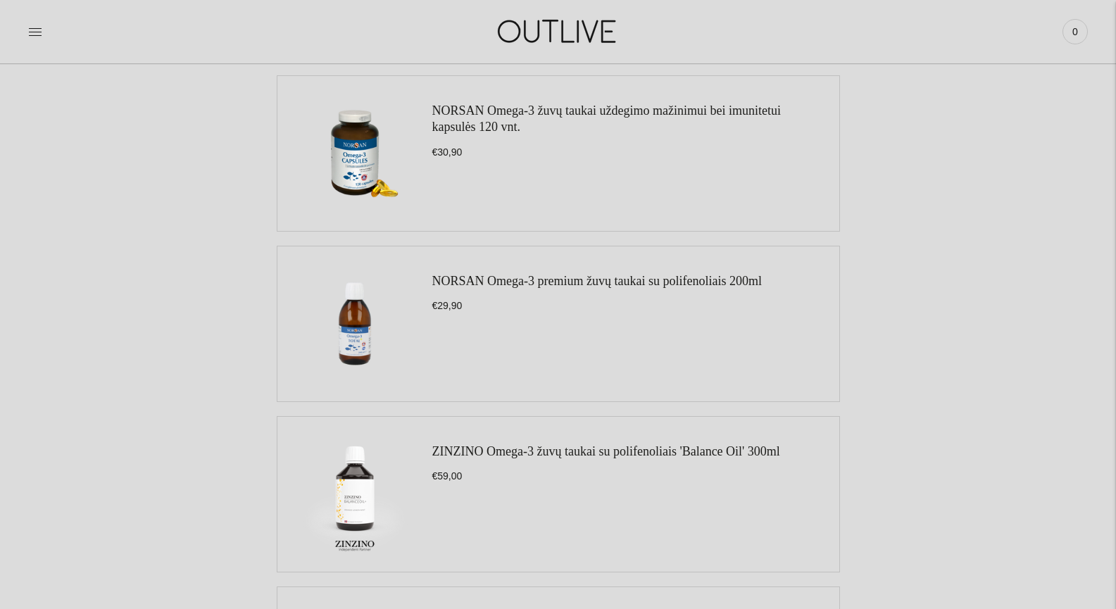
click at [660, 278] on link "NORSAN Omega-3 premium žuvų taukai su polifenoliais 200ml" at bounding box center [597, 281] width 330 height 14
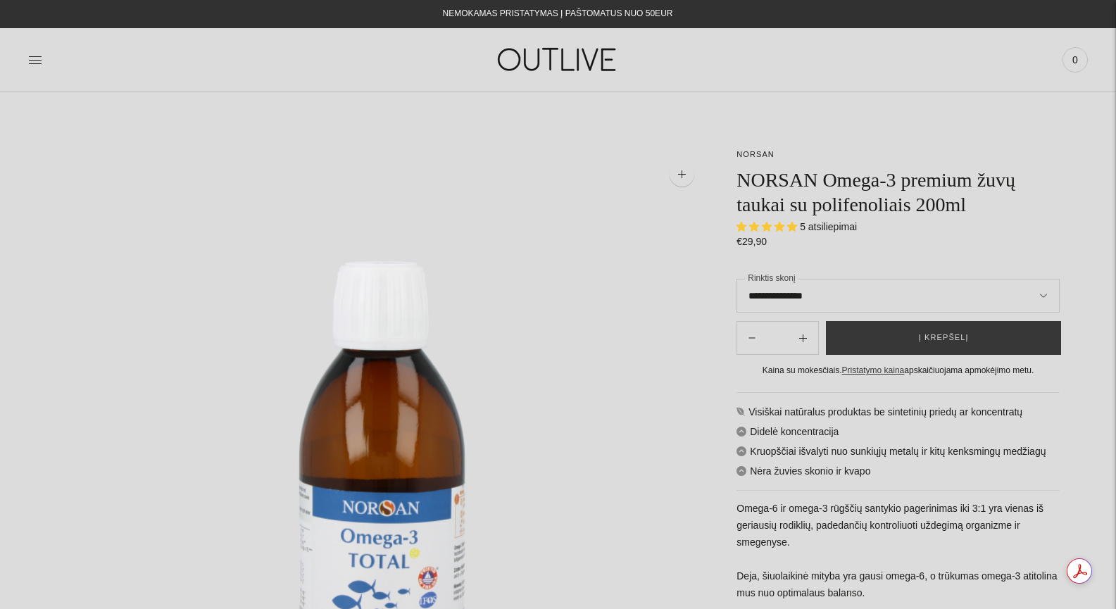
select select "**********"
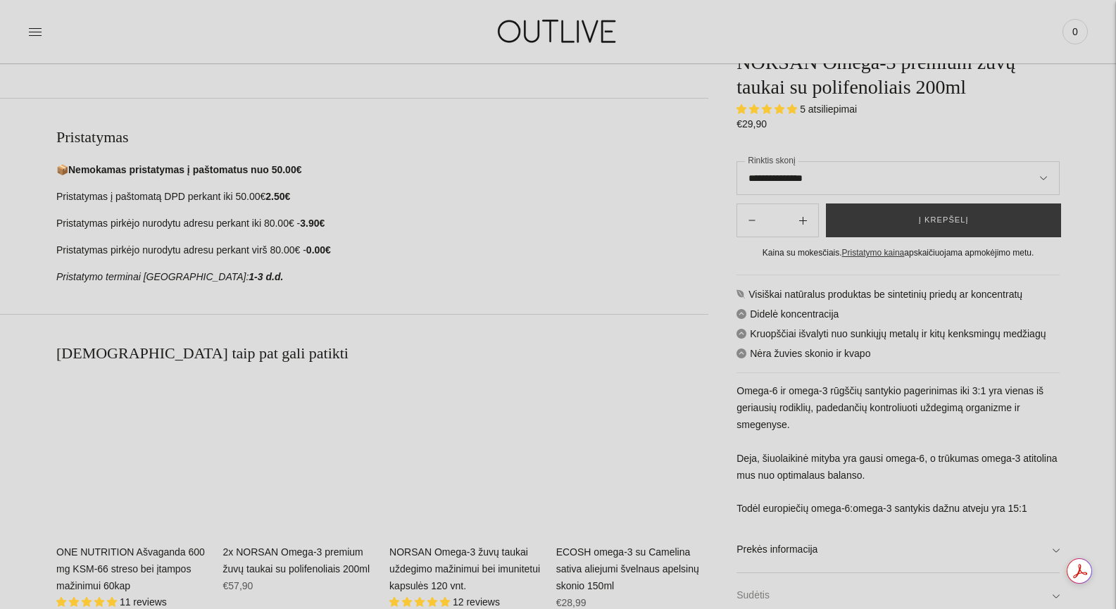
scroll to position [939, 0]
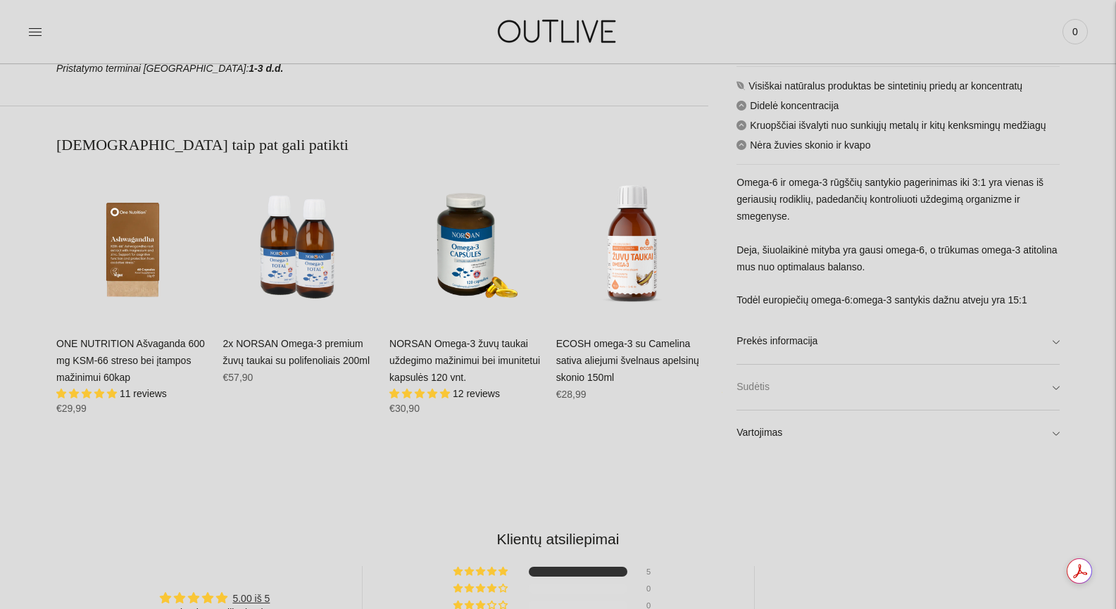
click at [821, 388] on link "Sudėtis" at bounding box center [898, 387] width 323 height 45
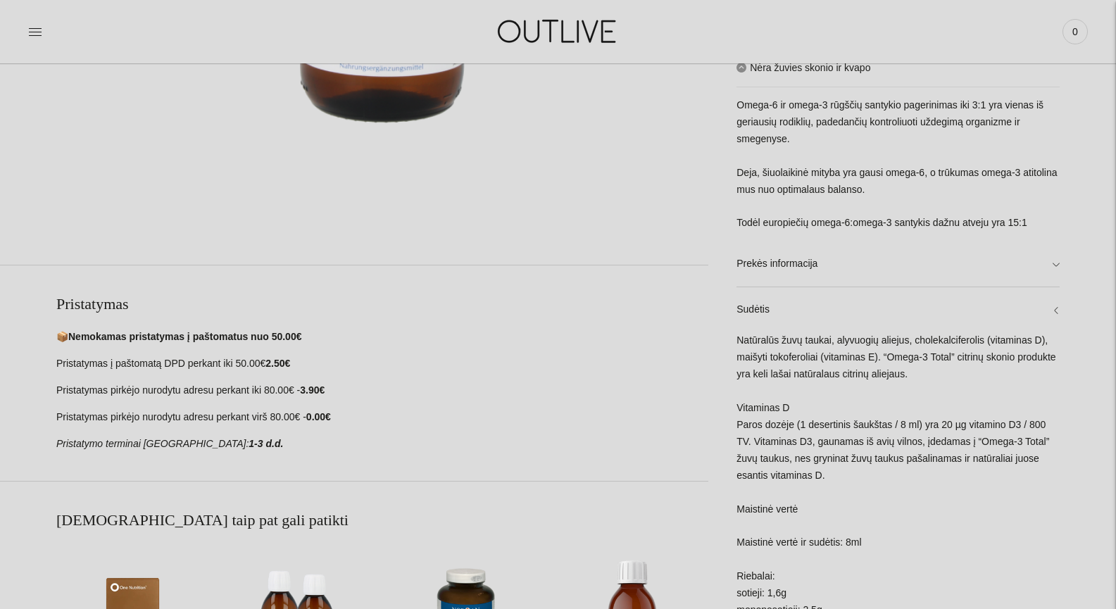
scroll to position [751, 0]
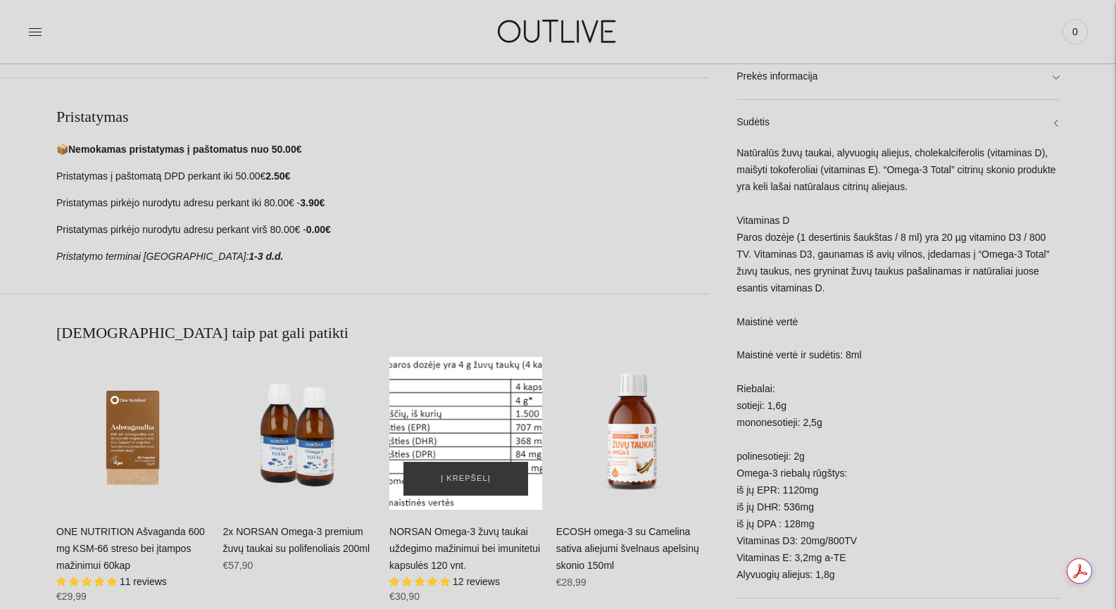
click at [477, 408] on div "NORSAN Omega-3 žuvų taukai uždegimo mažinimui bei imunitetui kapsulės 120 vnt.\a" at bounding box center [466, 433] width 153 height 153
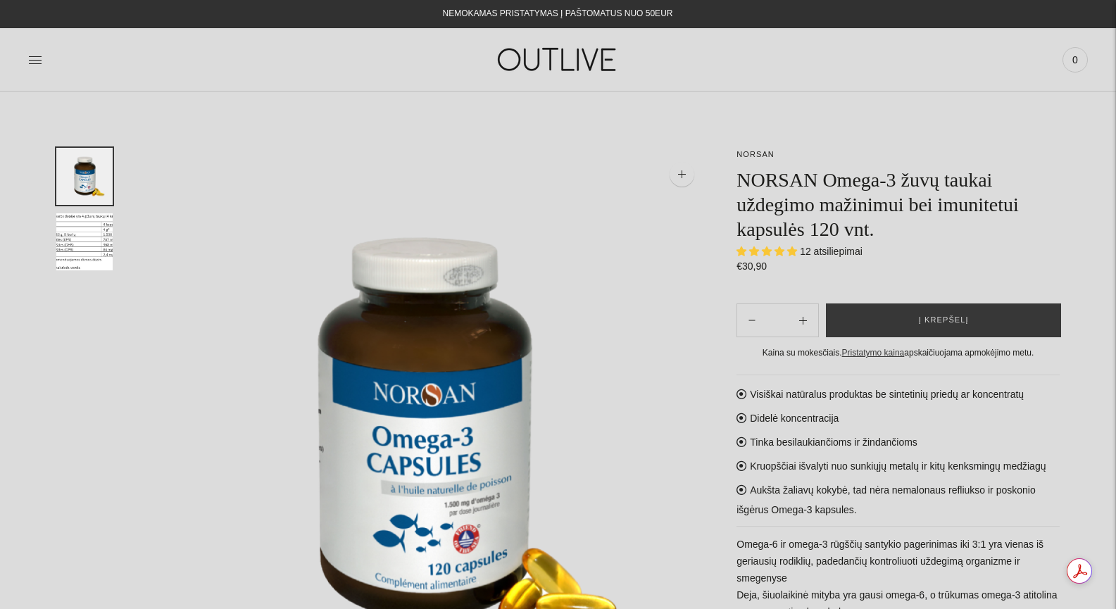
select select "**********"
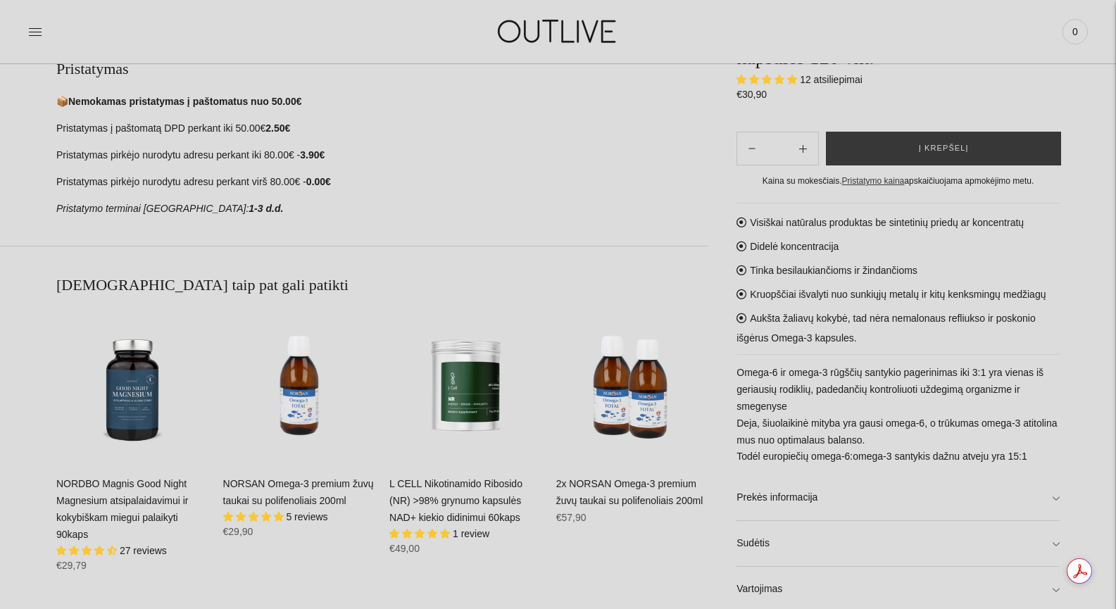
scroll to position [939, 0]
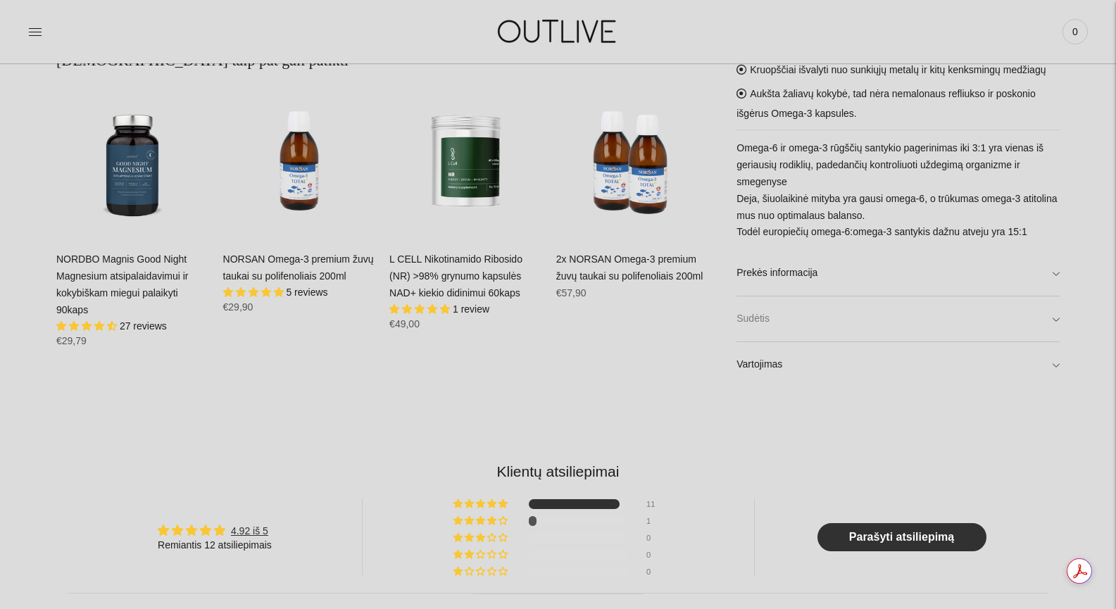
click at [842, 320] on link "Sudėtis" at bounding box center [898, 319] width 323 height 45
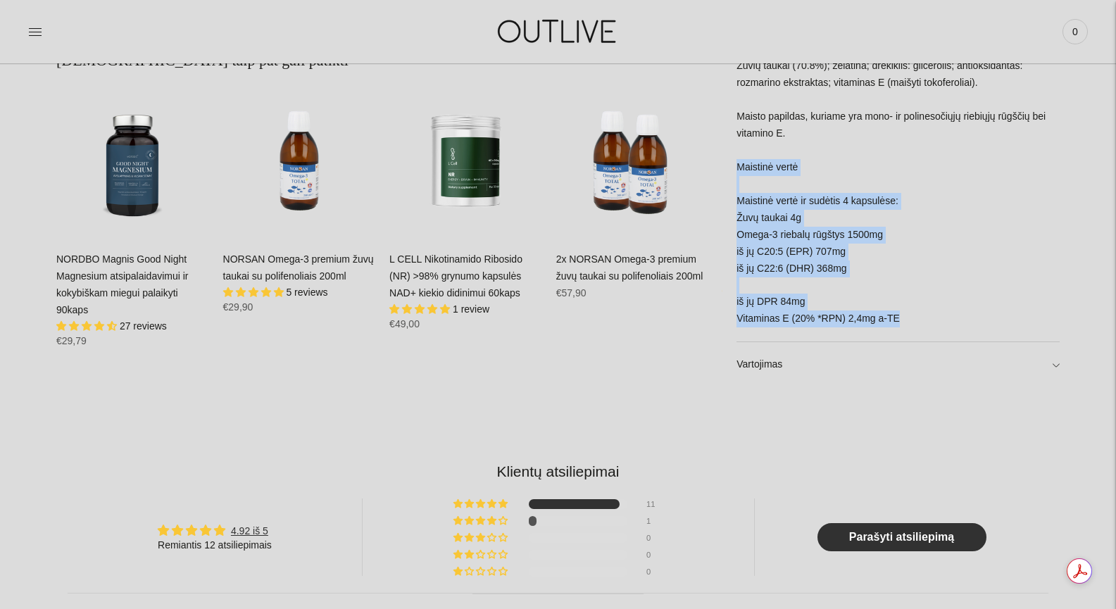
drag, startPoint x: 921, startPoint y: 327, endPoint x: 740, endPoint y: 171, distance: 238.8
click at [740, 171] on div "Žuvių taukai (70.8%); želatina; drėkiklis: glicerolis; antioksidantas: rozmarin…" at bounding box center [898, 200] width 323 height 284
copy div "Maistinė vertė Maistinė vertė ir sudėtis 4 kapsulėse: Žuvų taukai 4g Omega-3 ri…"
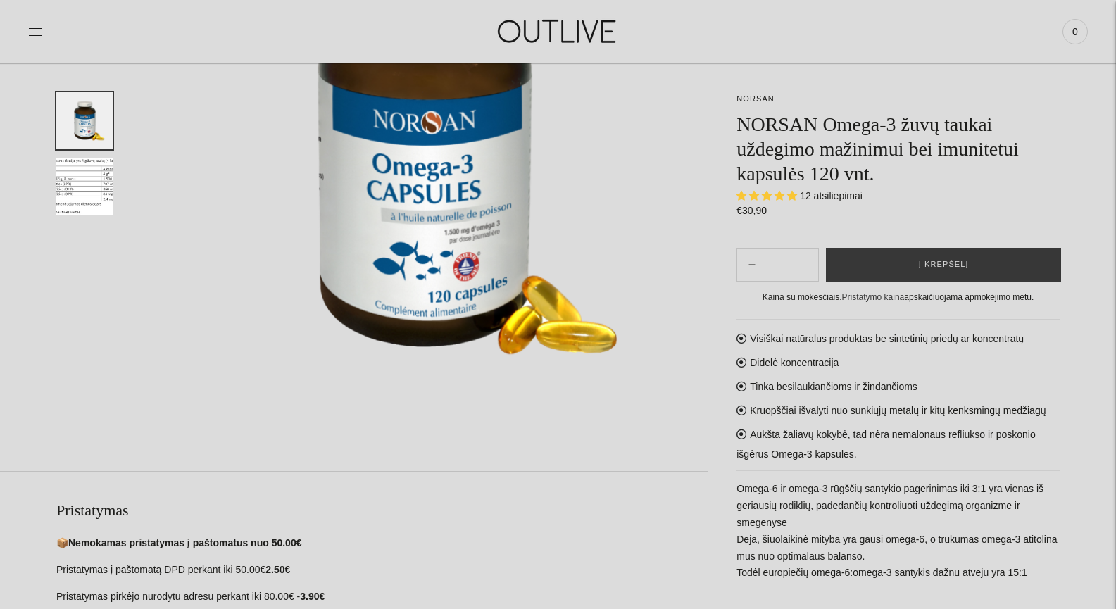
scroll to position [187, 0]
